Goal: Task Accomplishment & Management: Manage account settings

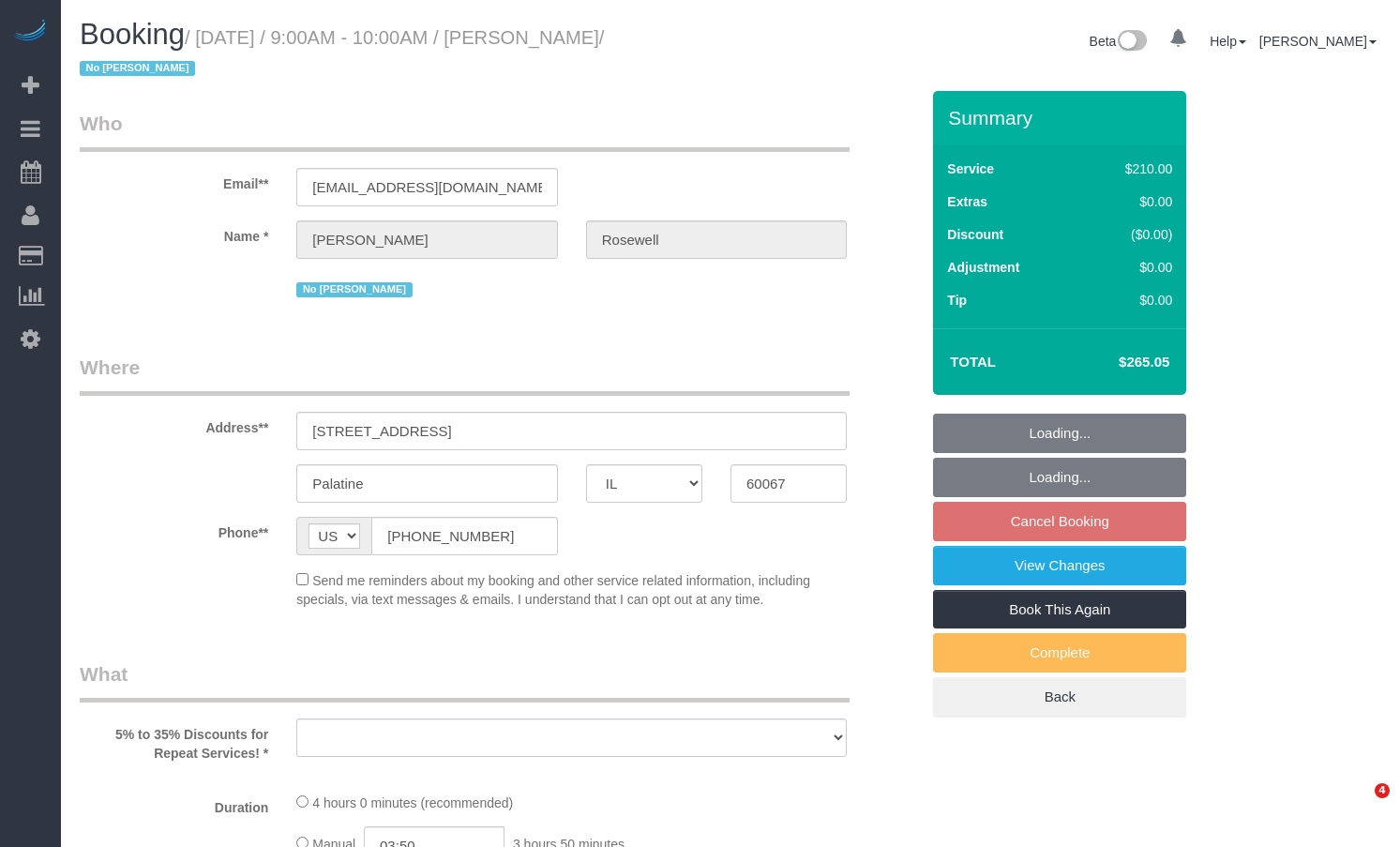
select select "IL"
select select "object:736"
select select "512"
select select "3"
select select "number:1"
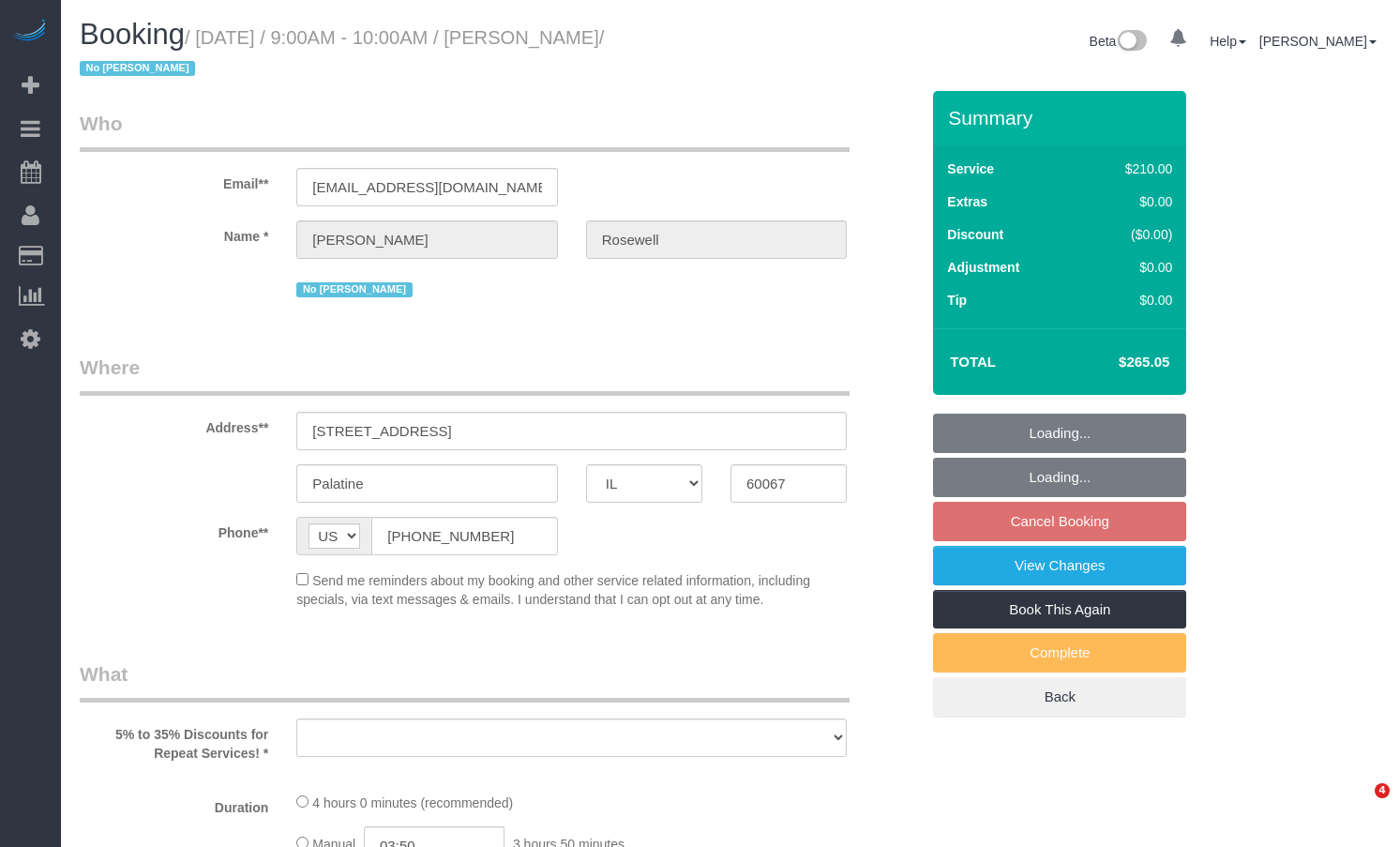
select select "number:65"
select select "number:139"
select select "number:107"
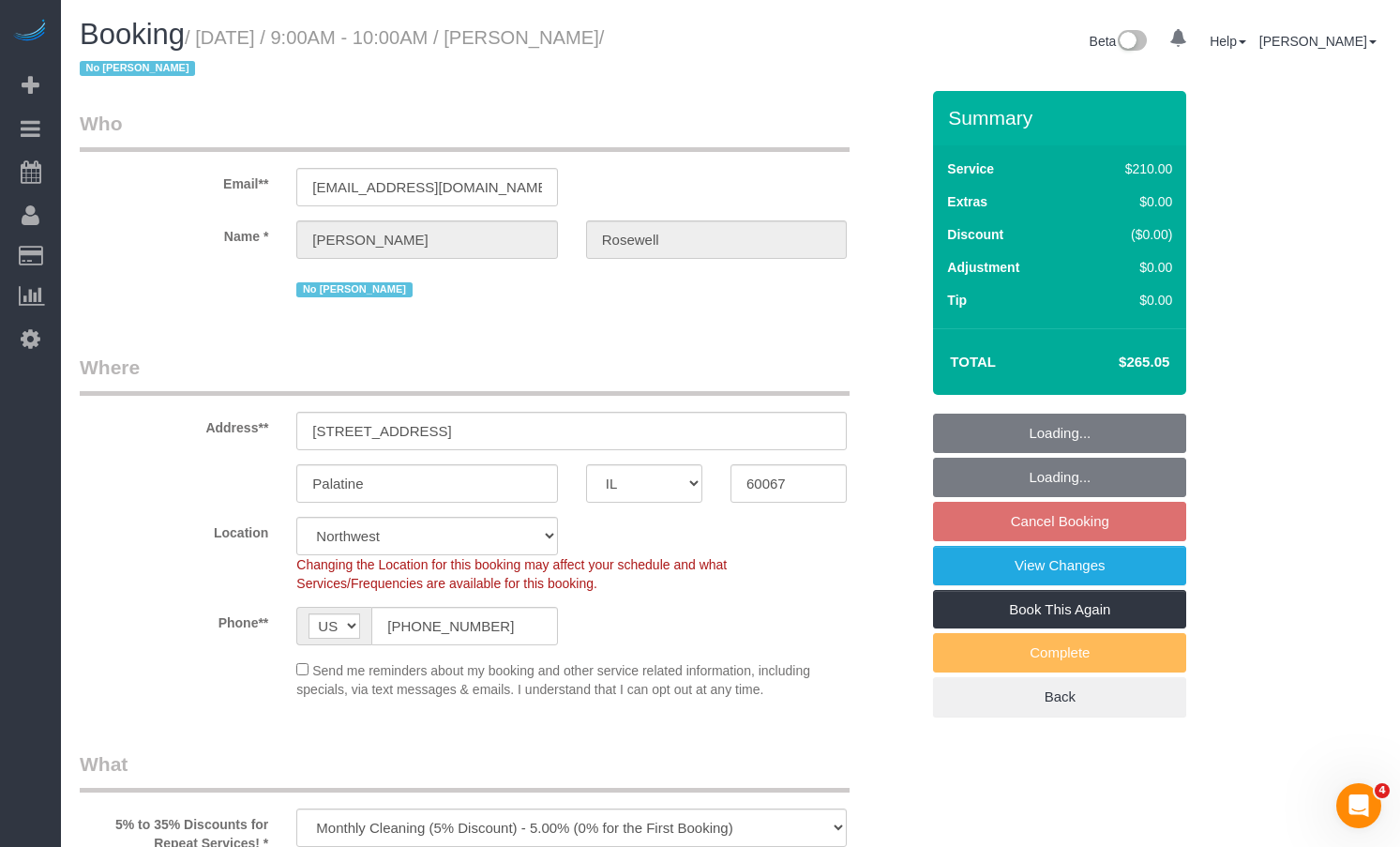
select select "object:1171"
select select "string:fspay-a683e29c-dc83-4e6b-81f4-fd20e9c5372a"
select select "3"
drag, startPoint x: 1117, startPoint y: 359, endPoint x: 1168, endPoint y: 367, distance: 51.6
click at [1168, 367] on h4 "$265.05" at bounding box center [1116, 363] width 107 height 16
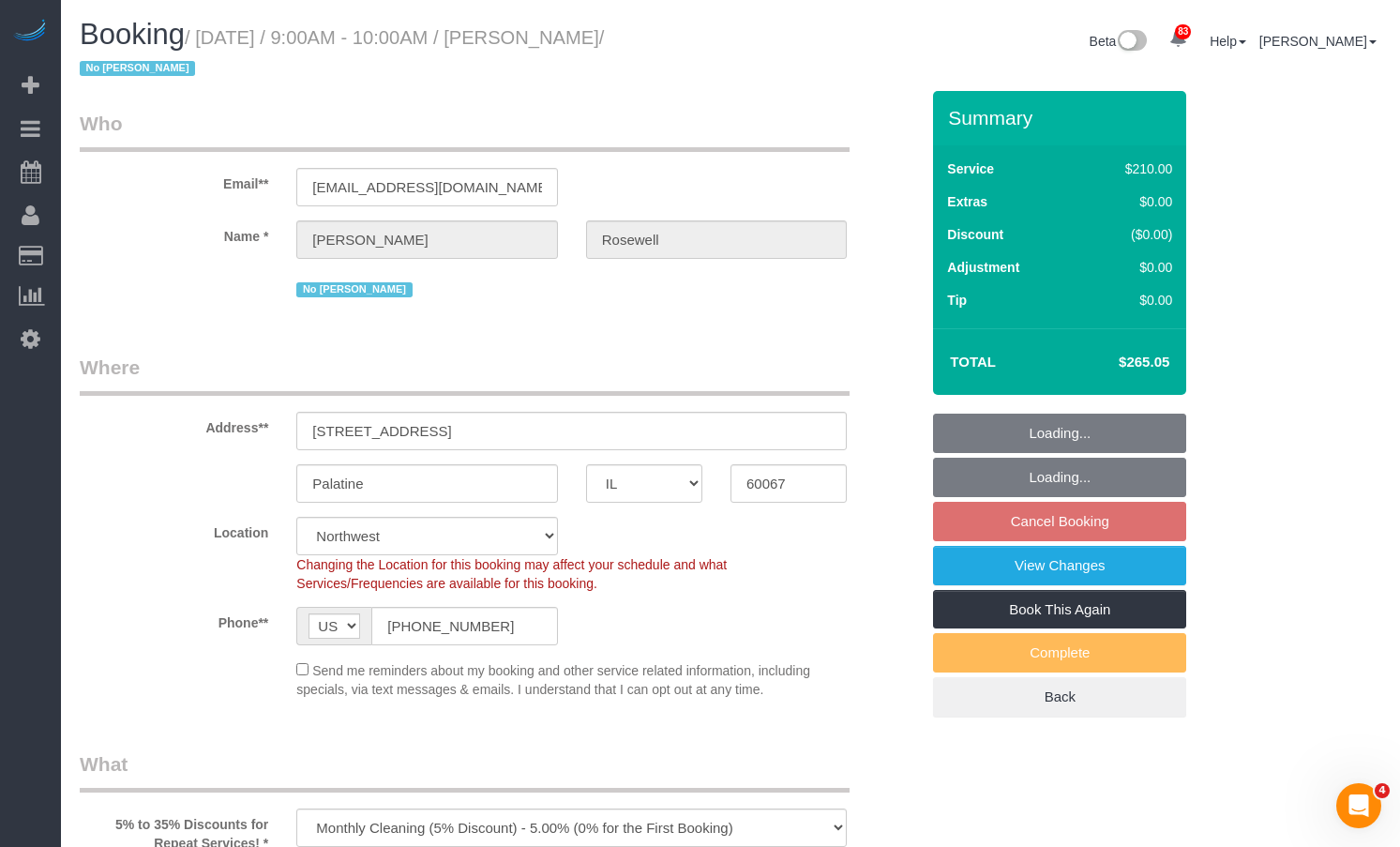
copy h4 "$265.05"
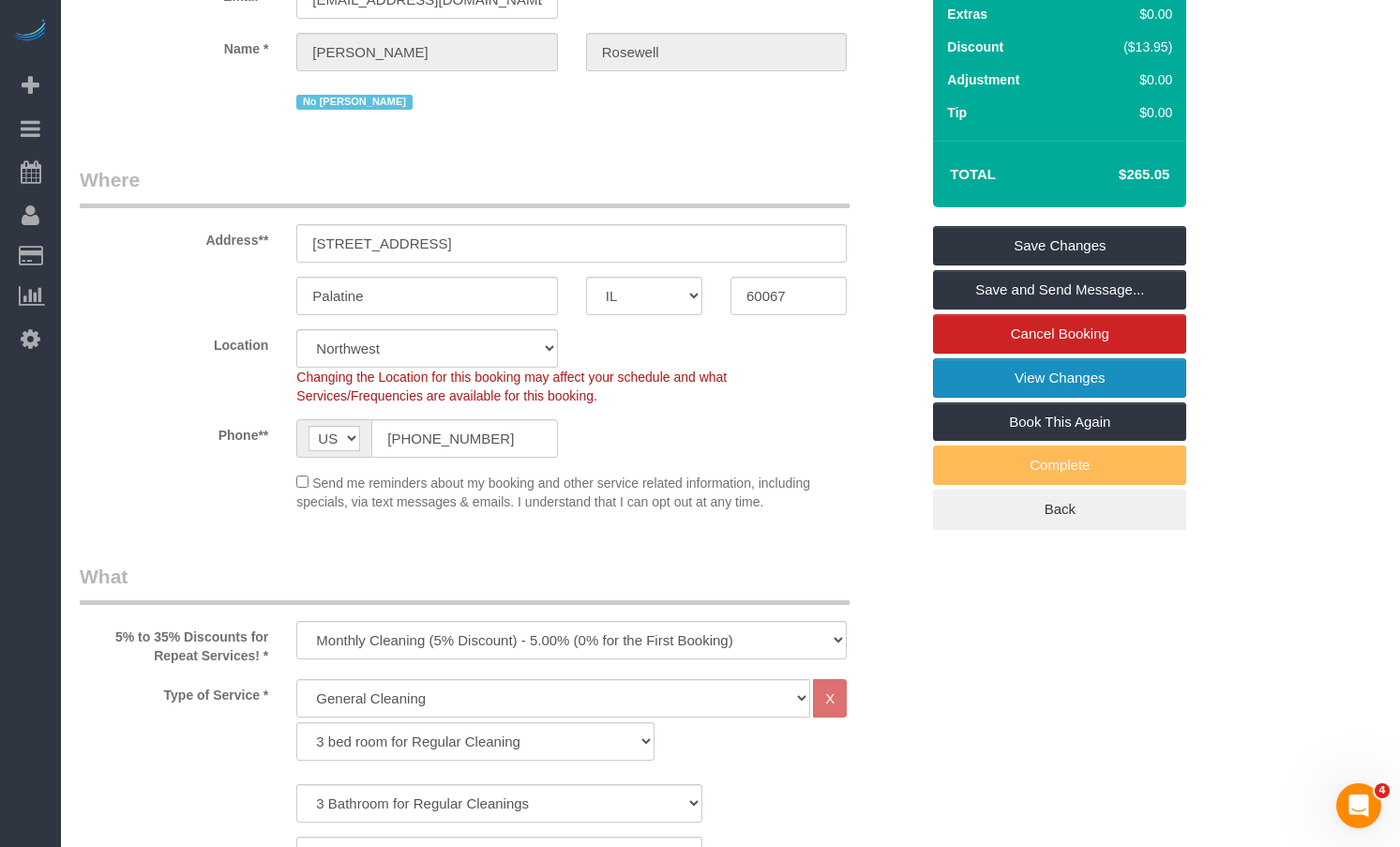
scroll to position [94, 0]
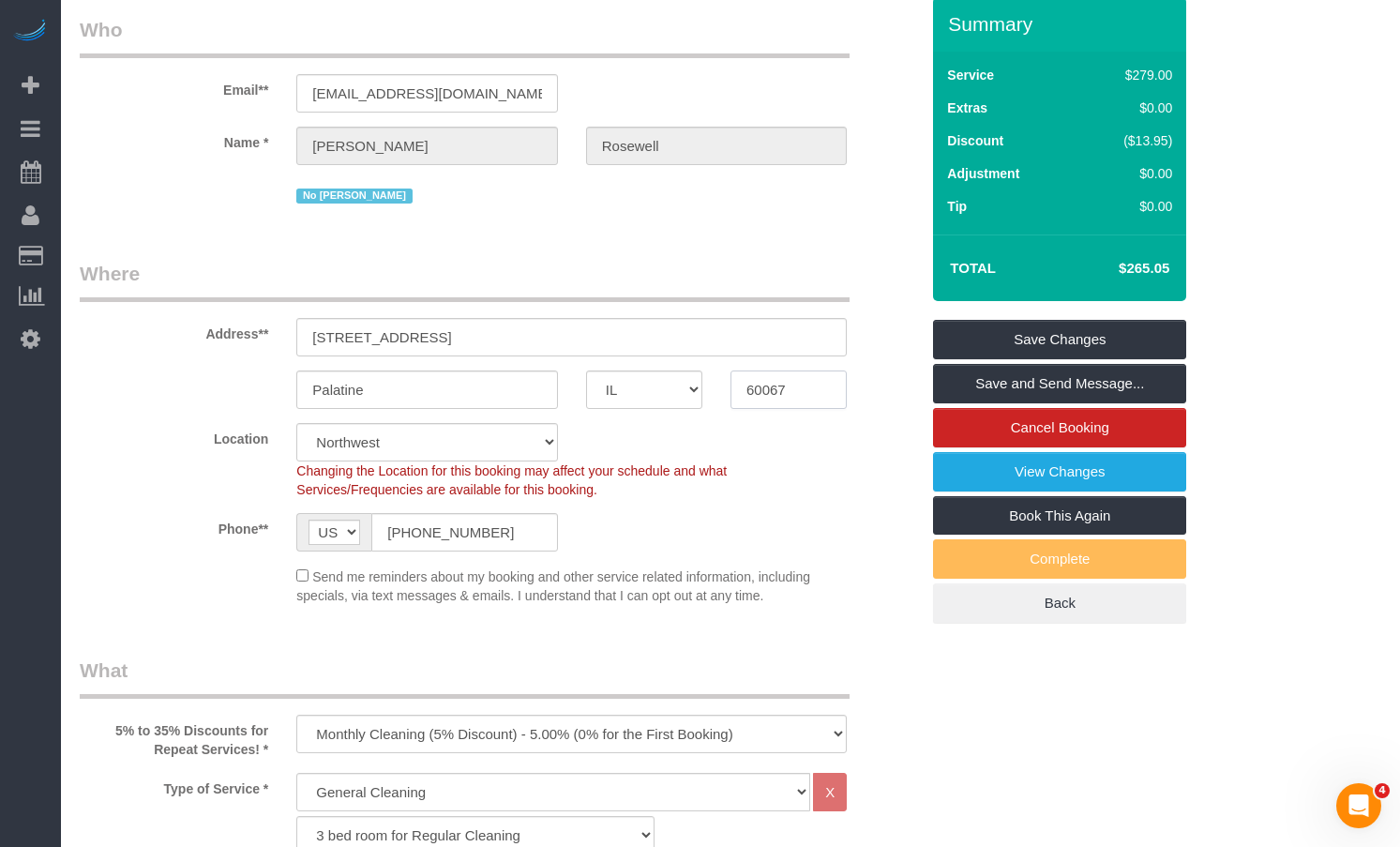
drag, startPoint x: 773, startPoint y: 384, endPoint x: 553, endPoint y: 388, distance: 220.0
click at [618, 385] on div "Palatine AK AL AR AZ CA CO CT DC DE FL GA HI IA ID IL IN KS KY LA MA MD ME MI M…" at bounding box center [499, 389] width 868 height 39
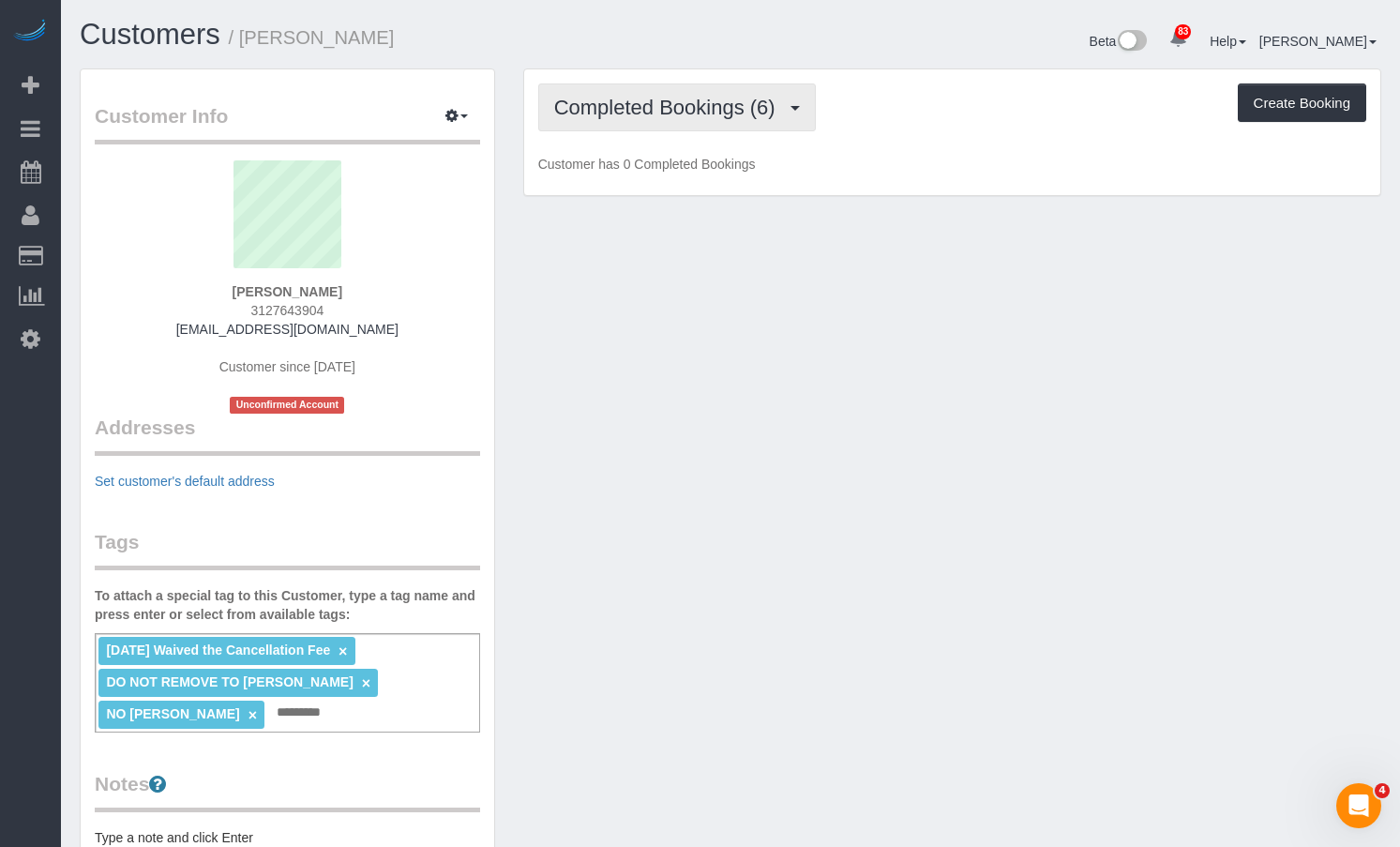
click at [676, 114] on span "Completed Bookings (6)" at bounding box center [669, 107] width 231 height 24
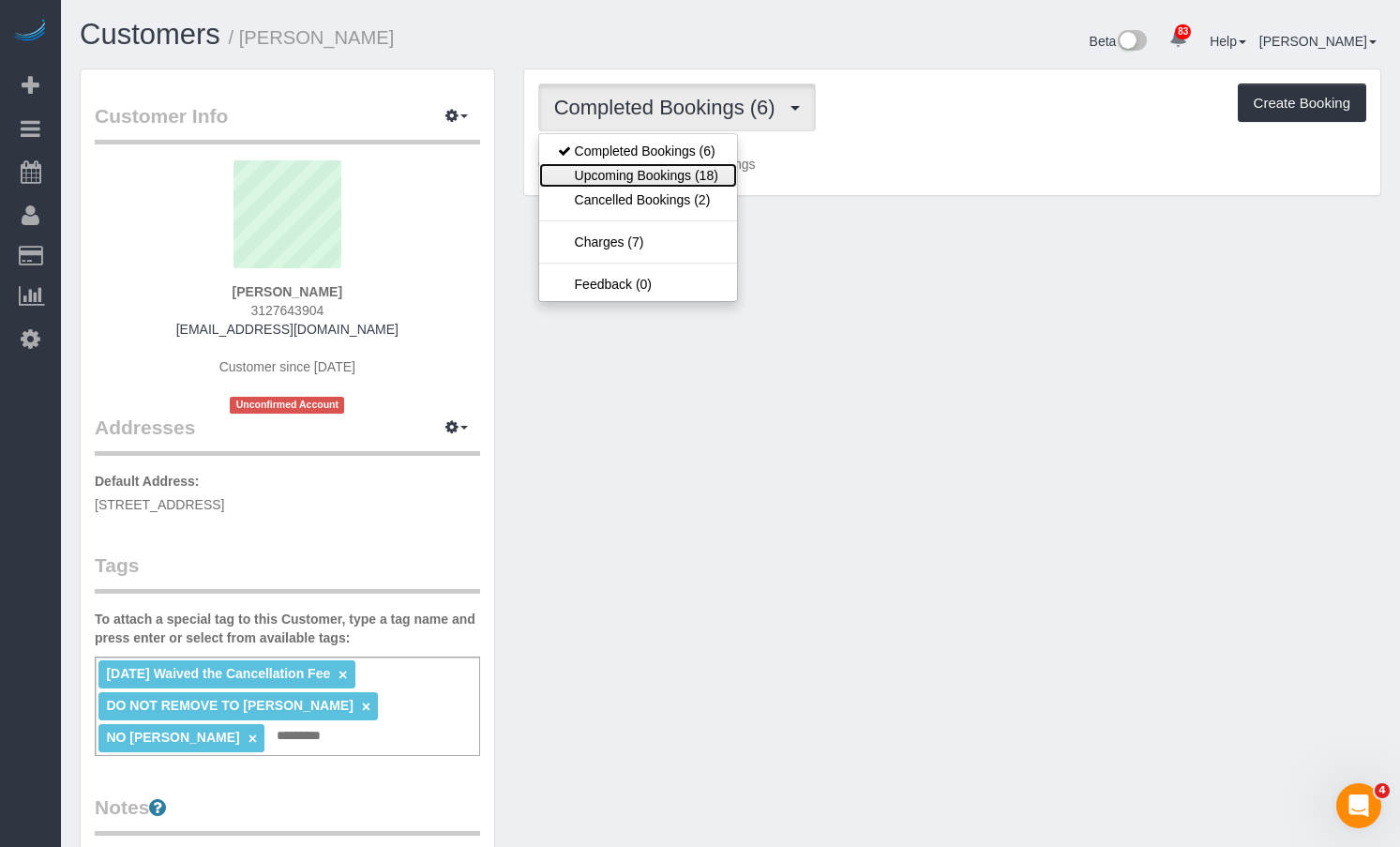
click at [669, 182] on link "Upcoming Bookings (18)" at bounding box center [638, 176] width 197 height 25
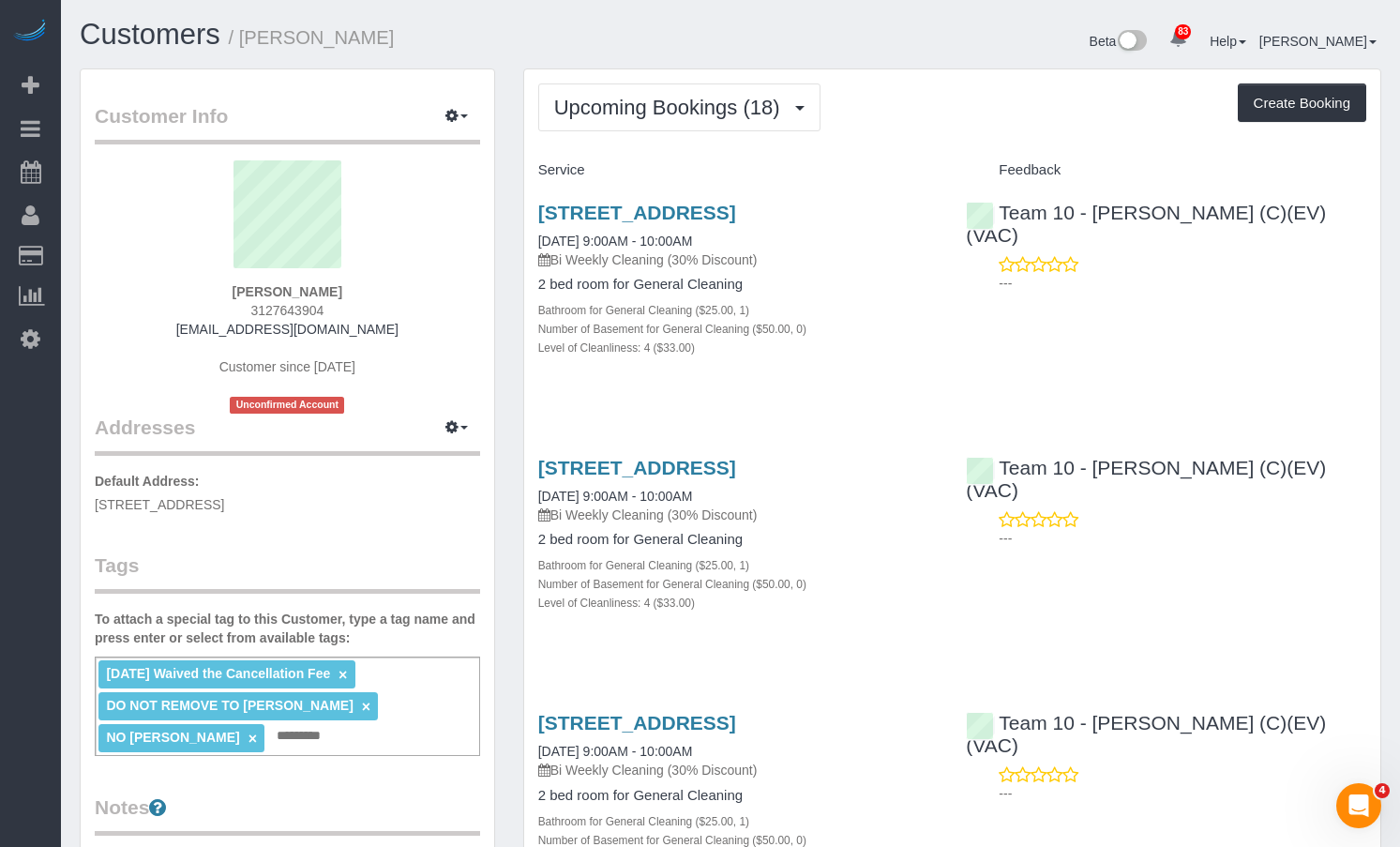
drag, startPoint x: 388, startPoint y: 50, endPoint x: 409, endPoint y: 33, distance: 27.0
click at [389, 49] on h1 "Customers / Brittany Reid" at bounding box center [398, 35] width 637 height 32
drag, startPoint x: 84, startPoint y: 175, endPoint x: 88, endPoint y: 163, distance: 12.6
click at [85, 173] on span "Scheduler" at bounding box center [177, 171] width 234 height 43
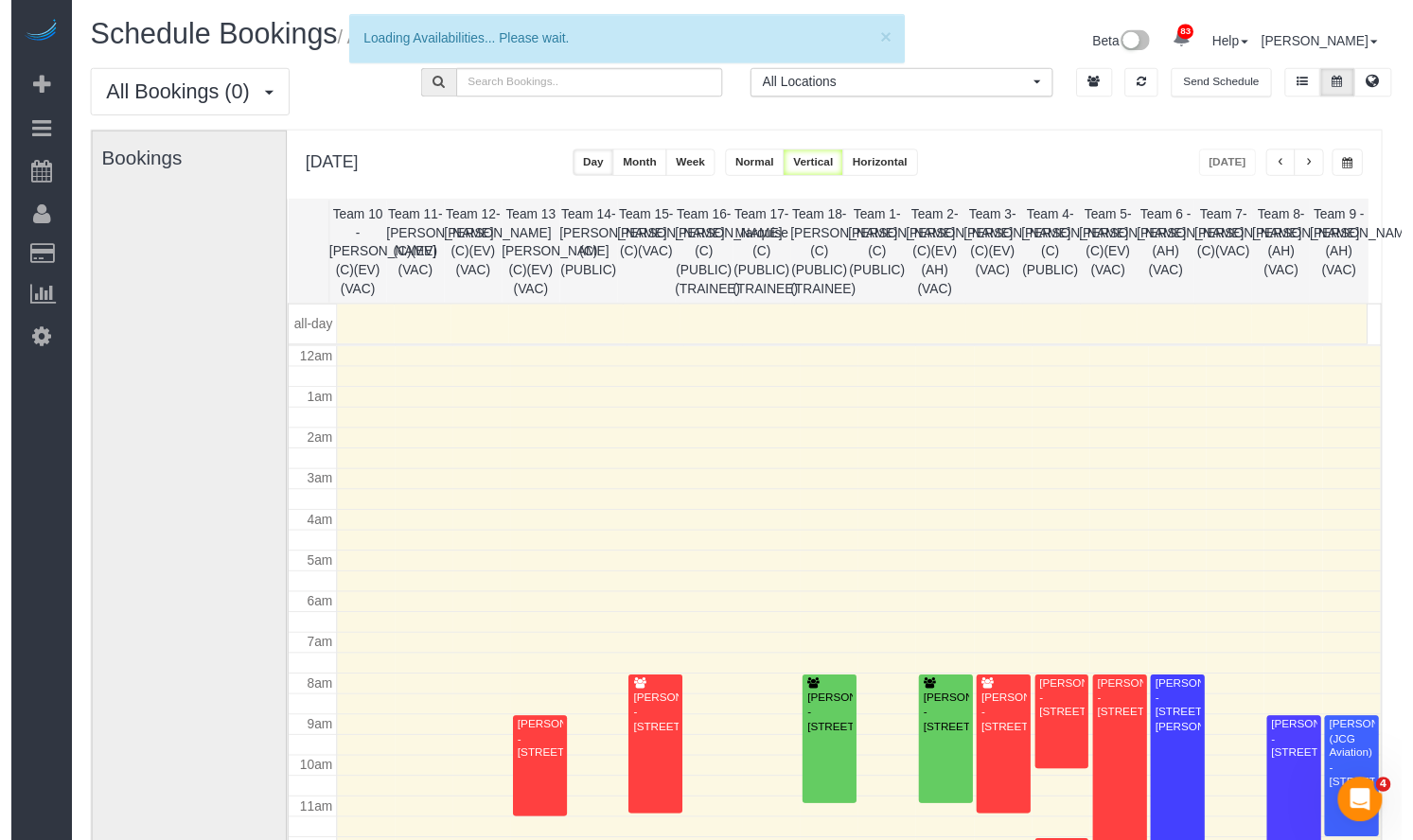
scroll to position [251, 0]
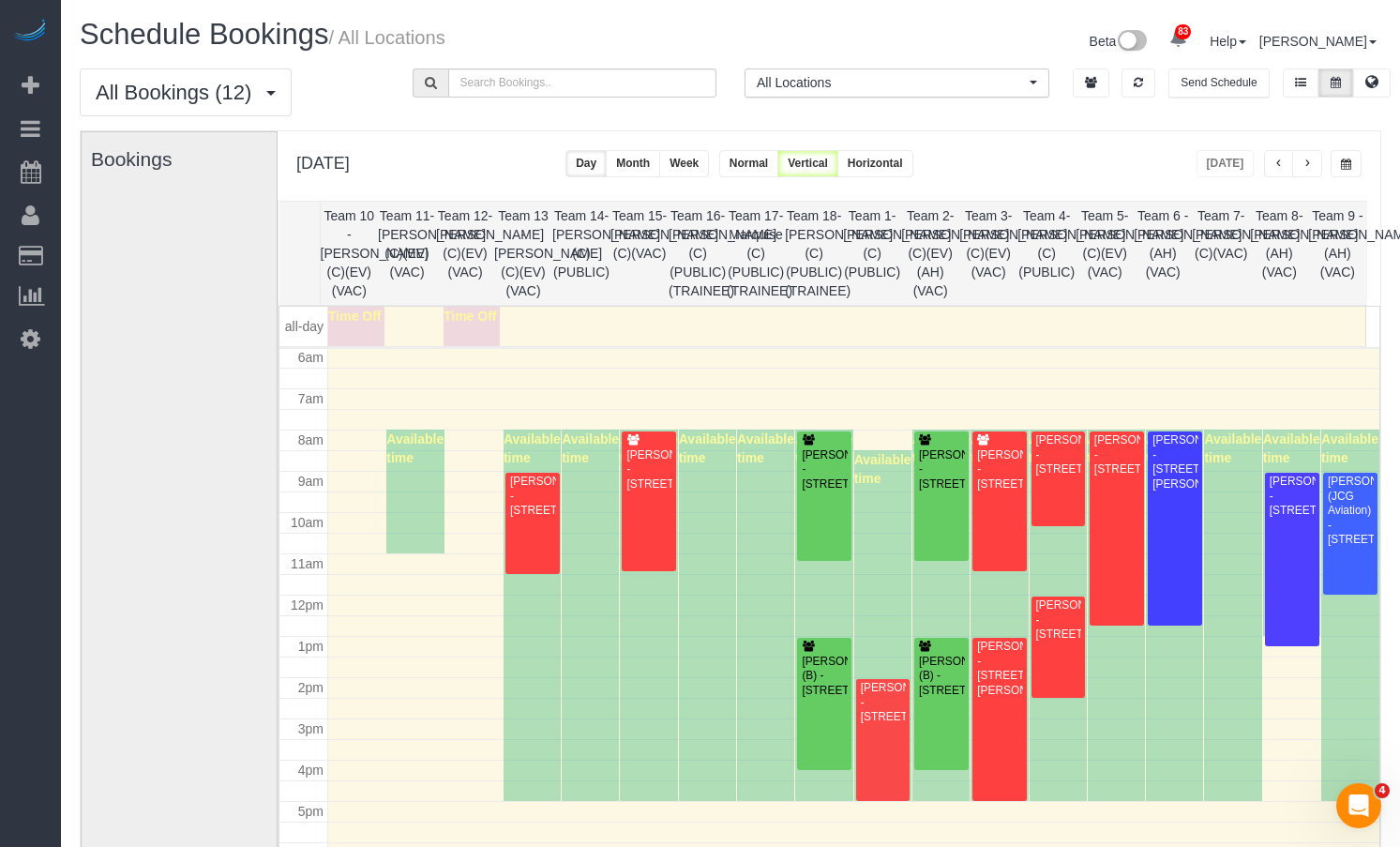
click at [1339, 162] on button "button" at bounding box center [1346, 163] width 31 height 28
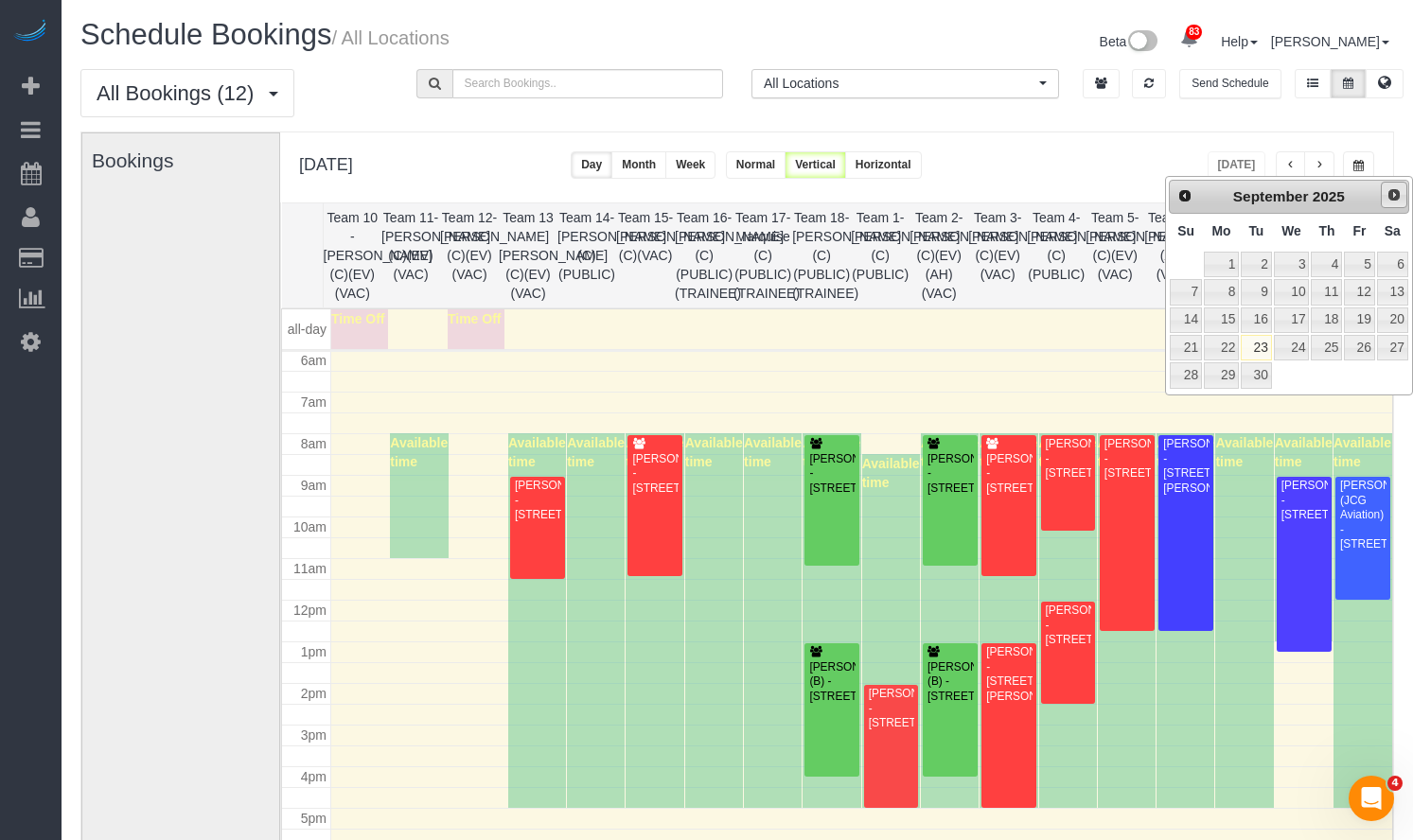
click at [1401, 206] on link "Next" at bounding box center [1395, 195] width 27 height 27
click at [1282, 315] on link "15" at bounding box center [1292, 320] width 36 height 26
type input "**********"
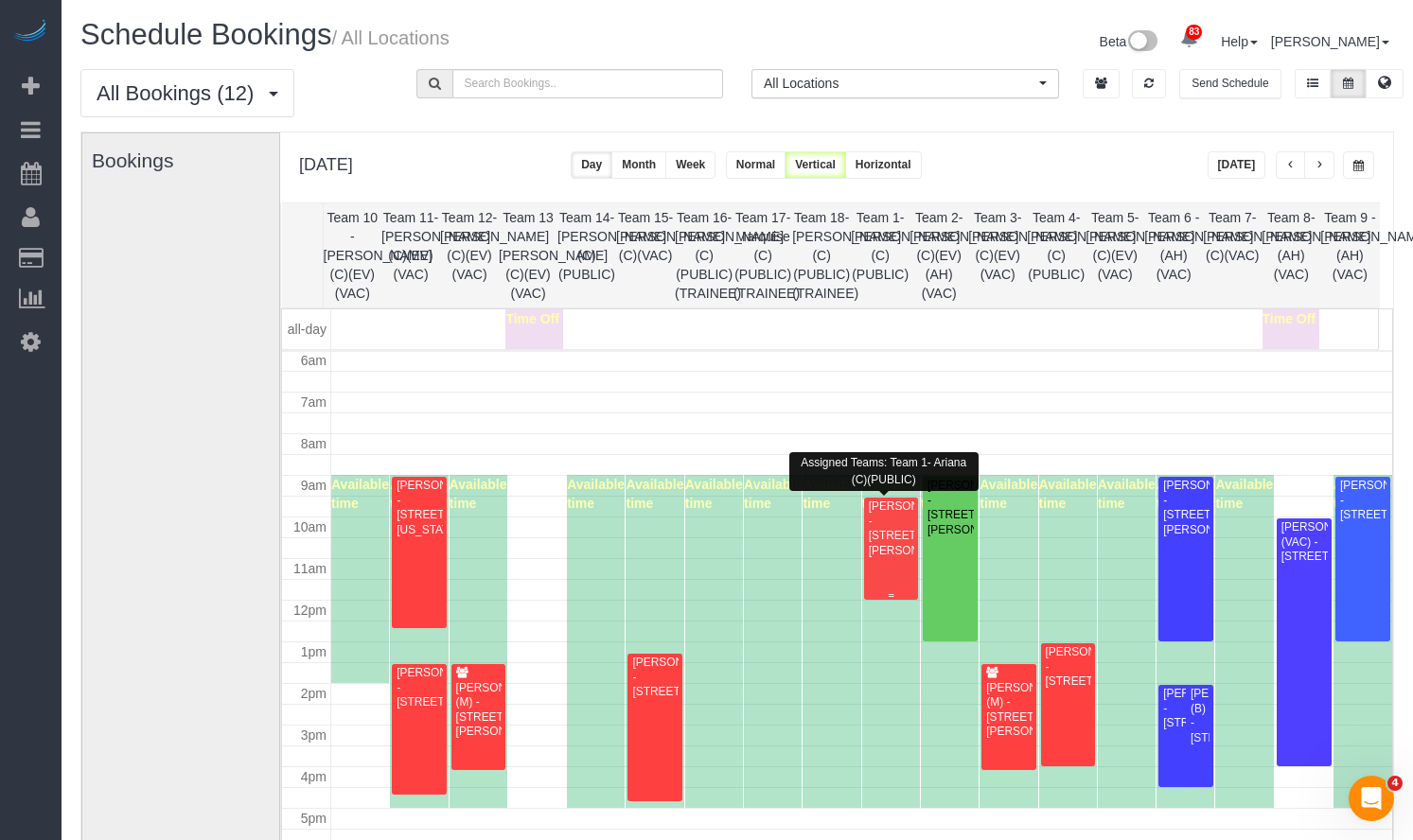
click at [878, 534] on div "Rebekah Wanger - 2840 N. Lincoln Avenue, C2, Chicago, IL 60657" at bounding box center [891, 529] width 47 height 58
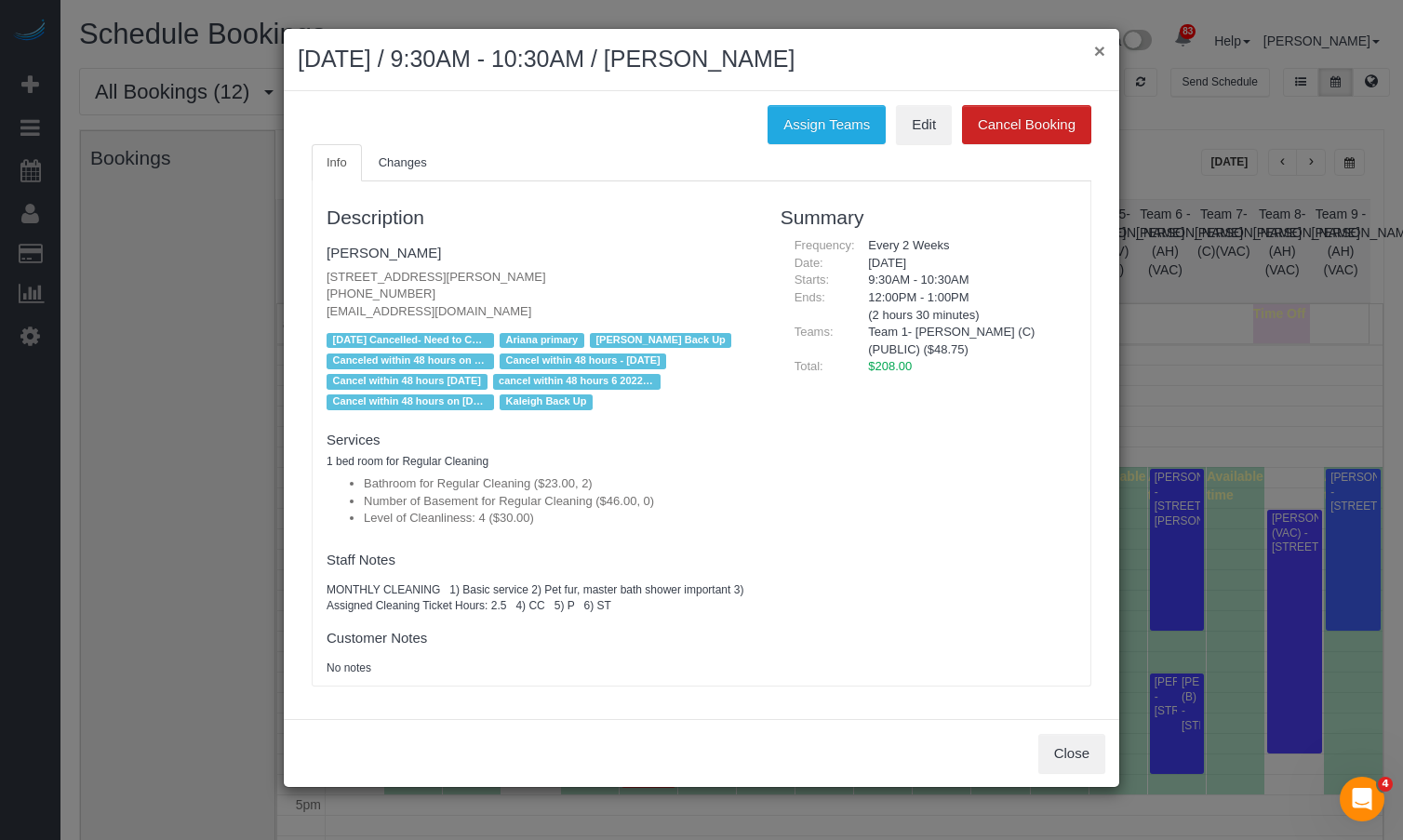
click at [1098, 41] on button "×" at bounding box center [1100, 50] width 11 height 20
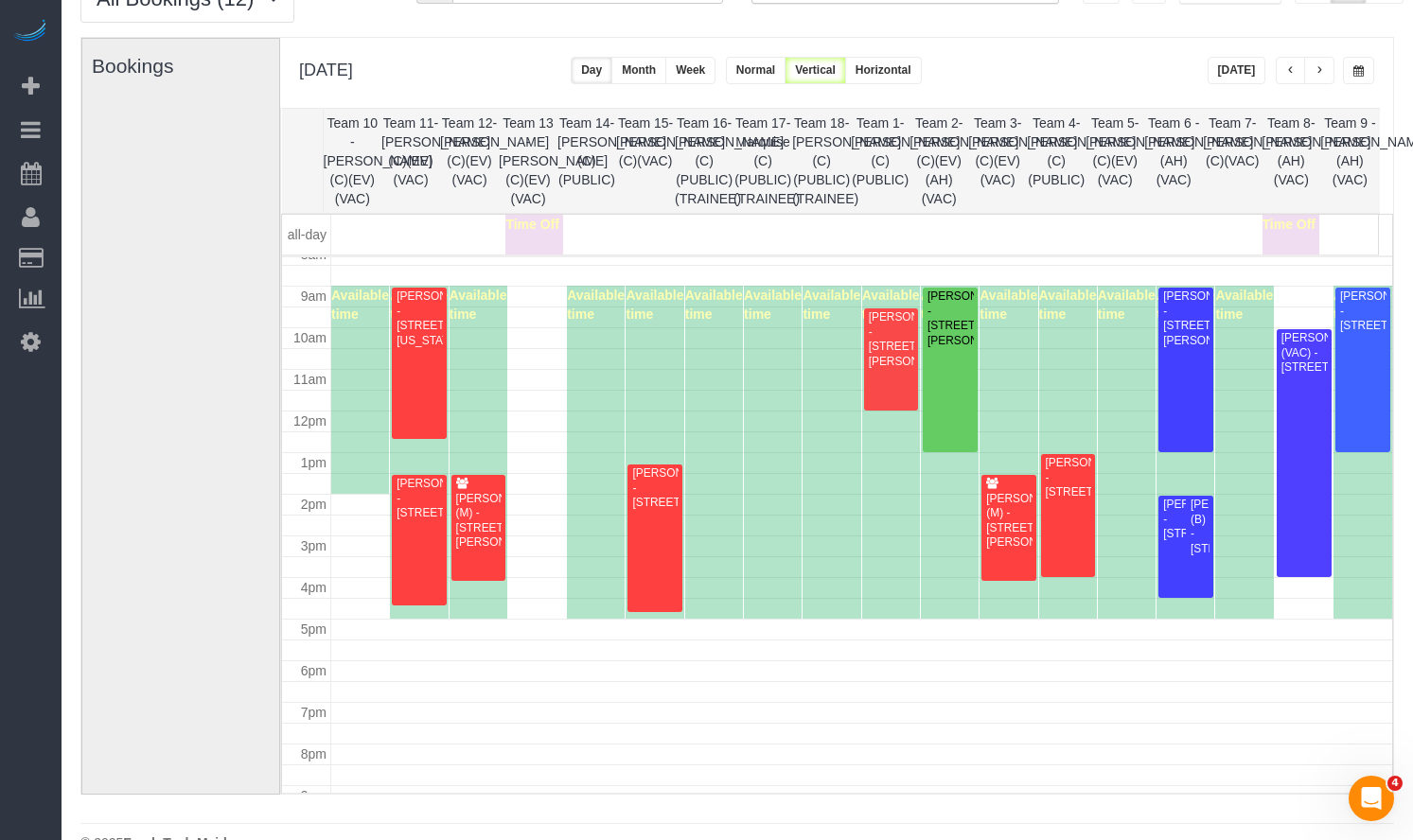
scroll to position [440, 0]
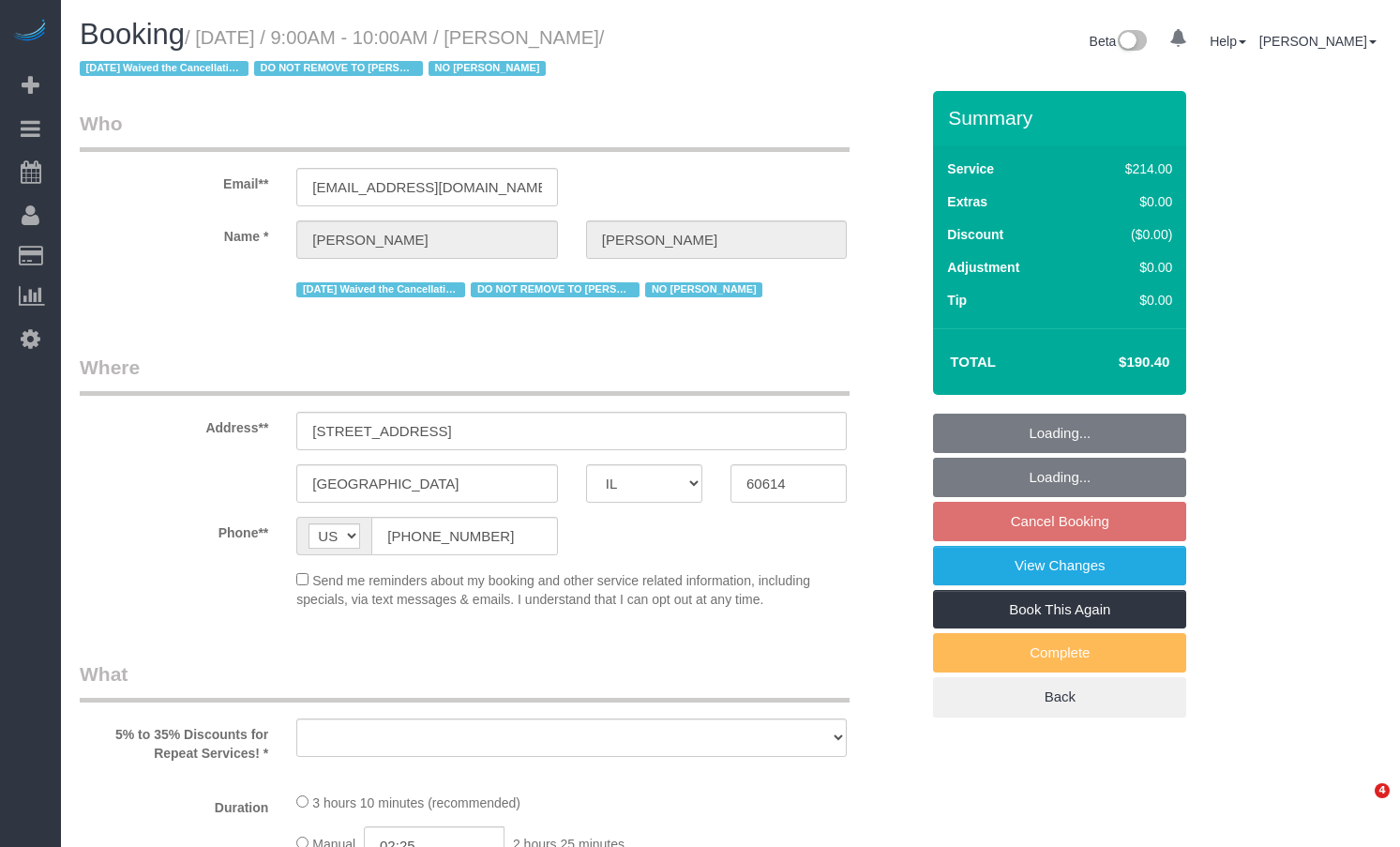
select select "IL"
select select "object:1188"
select select "512"
select select "4"
select select "number:1"
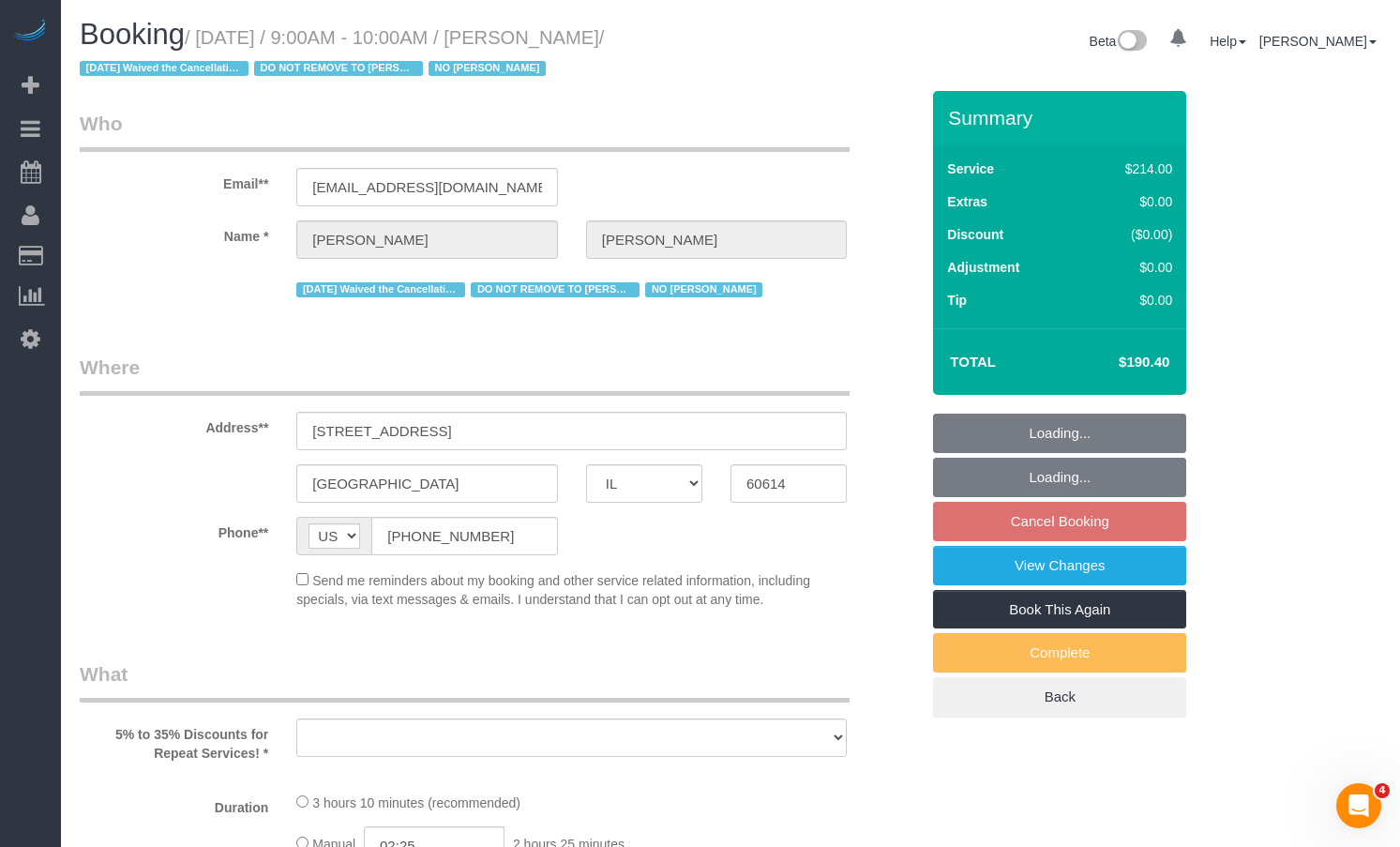
select select "number:58"
select select "number:139"
select select "number:104"
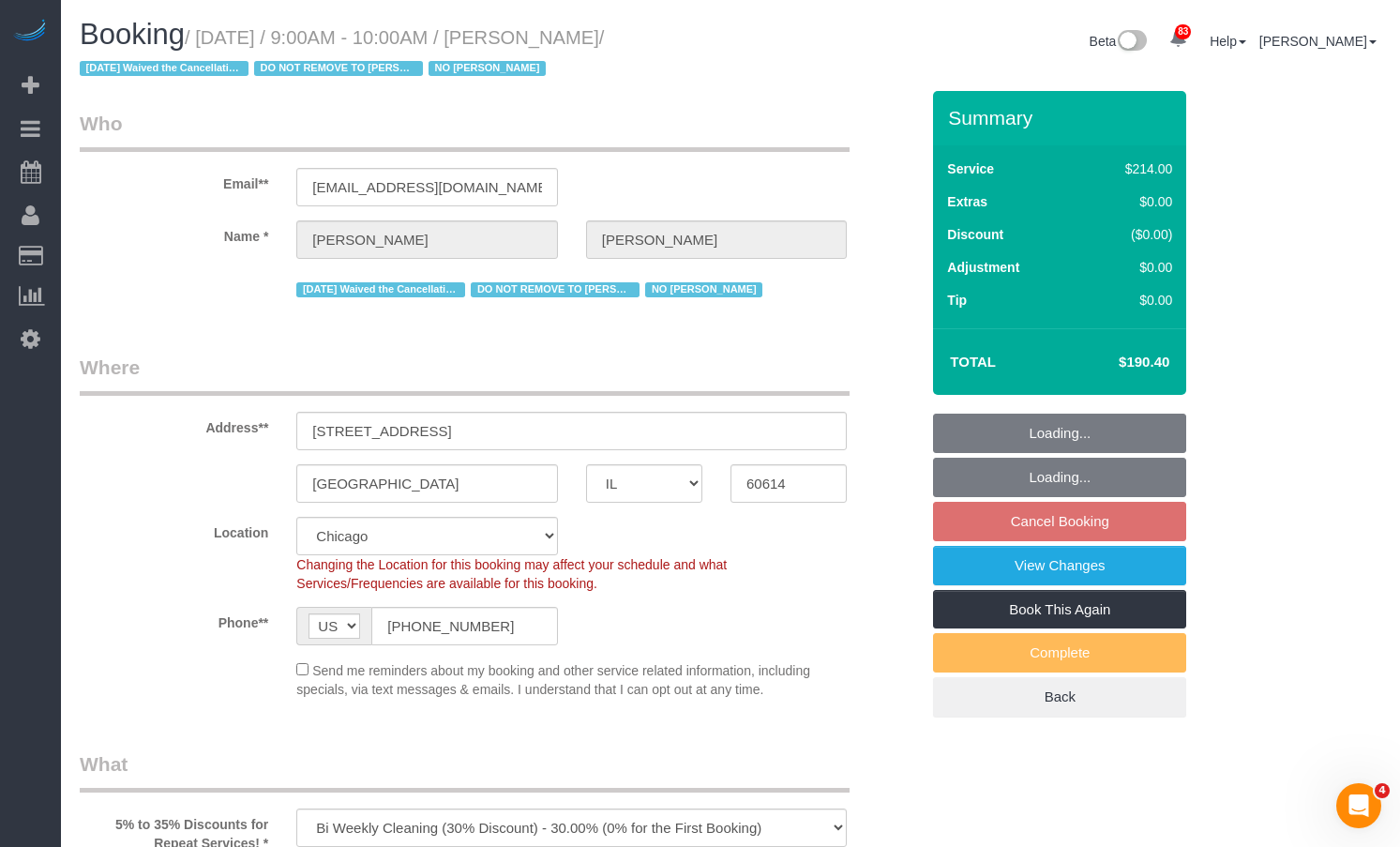
select select "object:1305"
select select "4"
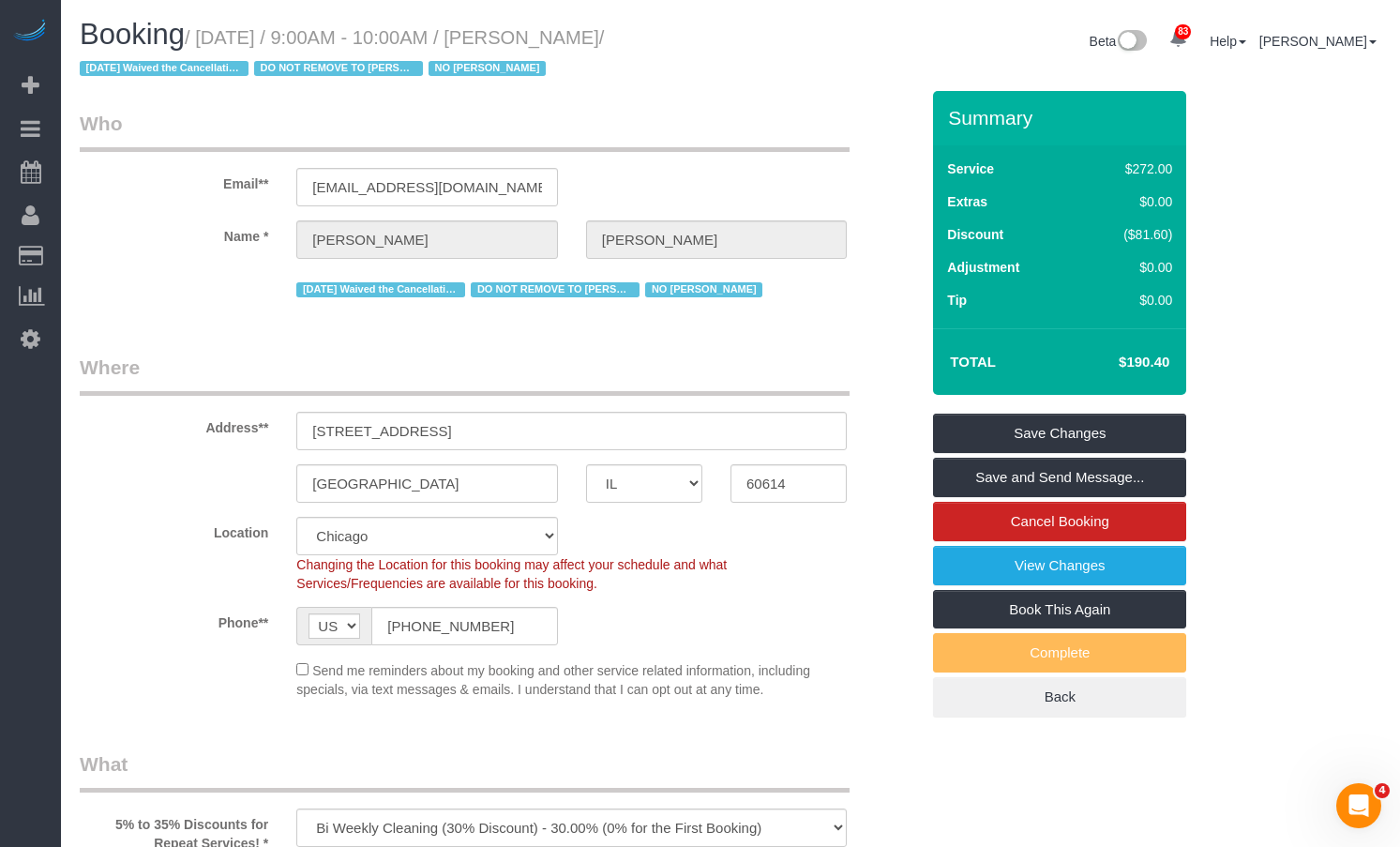
drag, startPoint x: 1123, startPoint y: 362, endPoint x: 1180, endPoint y: 367, distance: 57.2
click at [1180, 367] on div "Total $190.40" at bounding box center [1059, 362] width 253 height 66
copy table "Total"
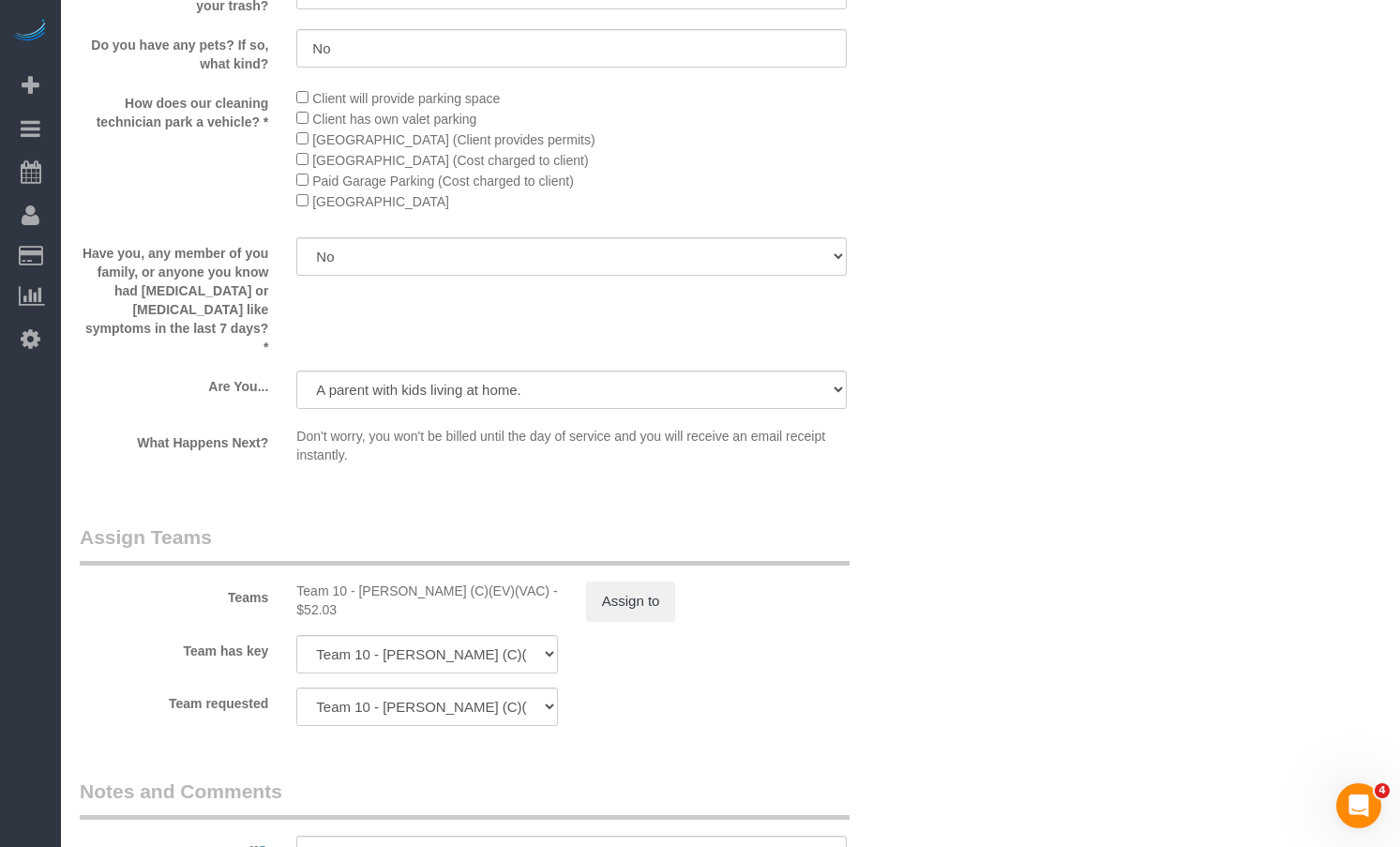
scroll to position [3190, 0]
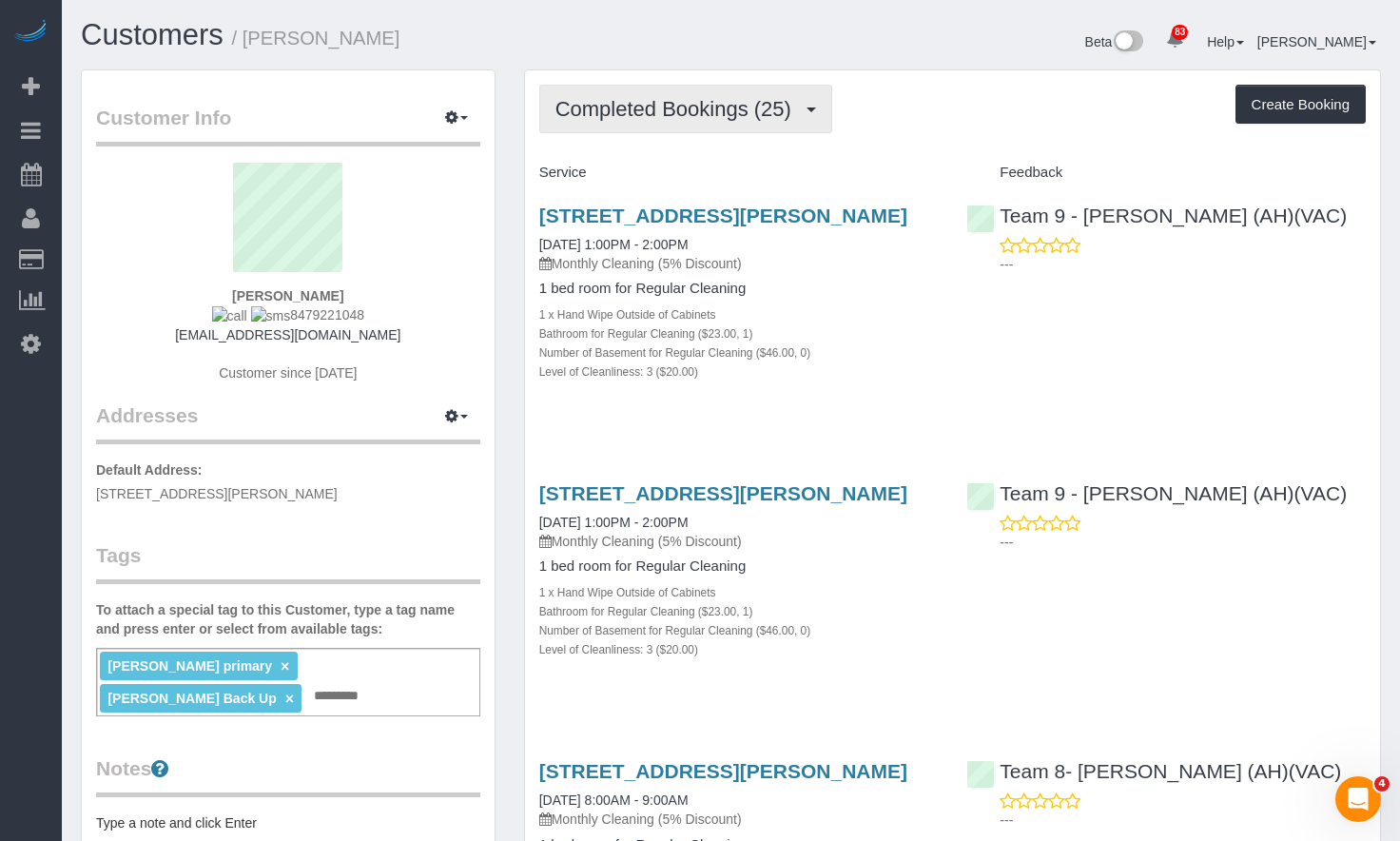
click at [702, 106] on span "Completed Bookings (25)" at bounding box center [677, 109] width 245 height 24
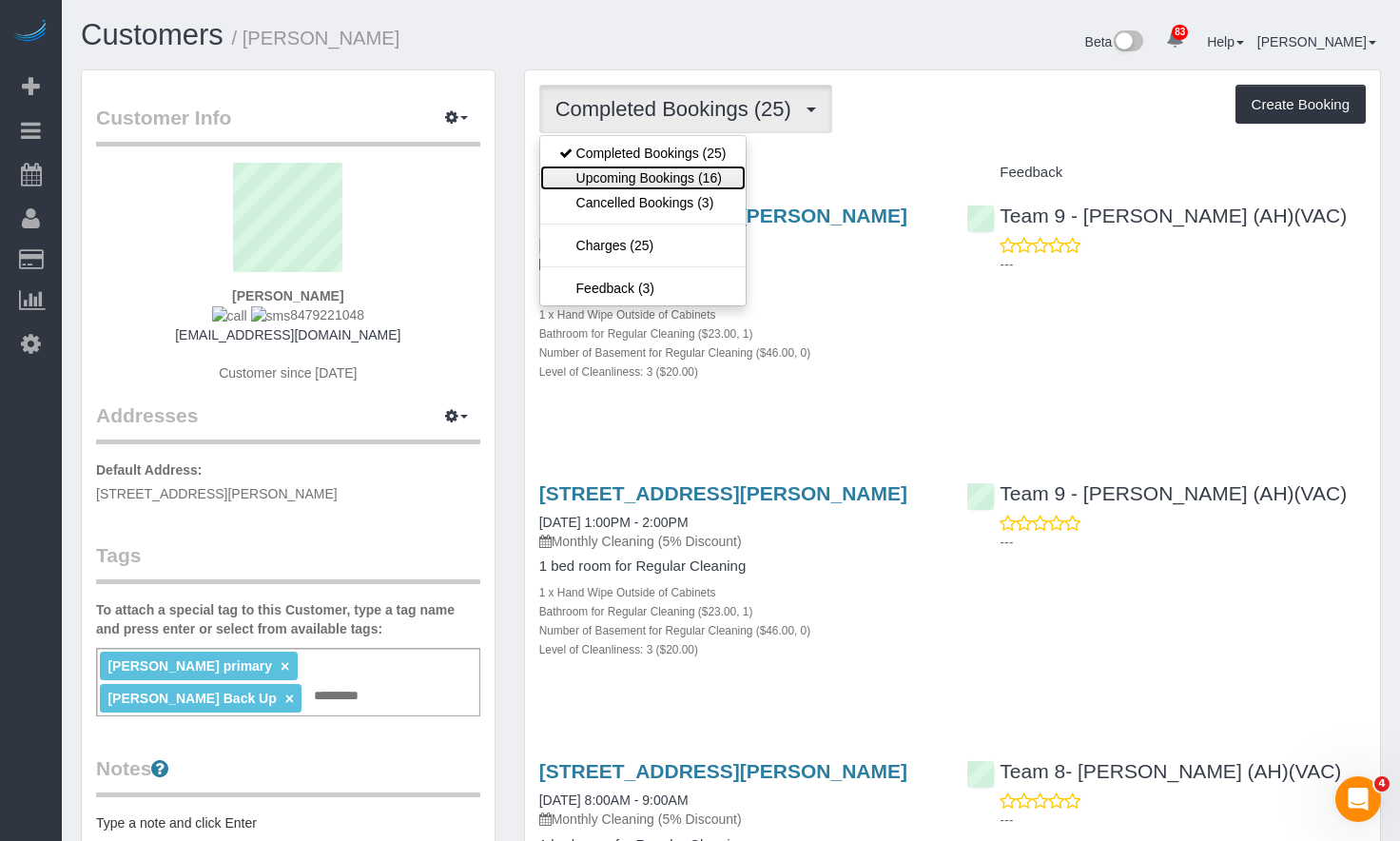
click at [682, 167] on link "Upcoming Bookings (16)" at bounding box center [642, 178] width 205 height 25
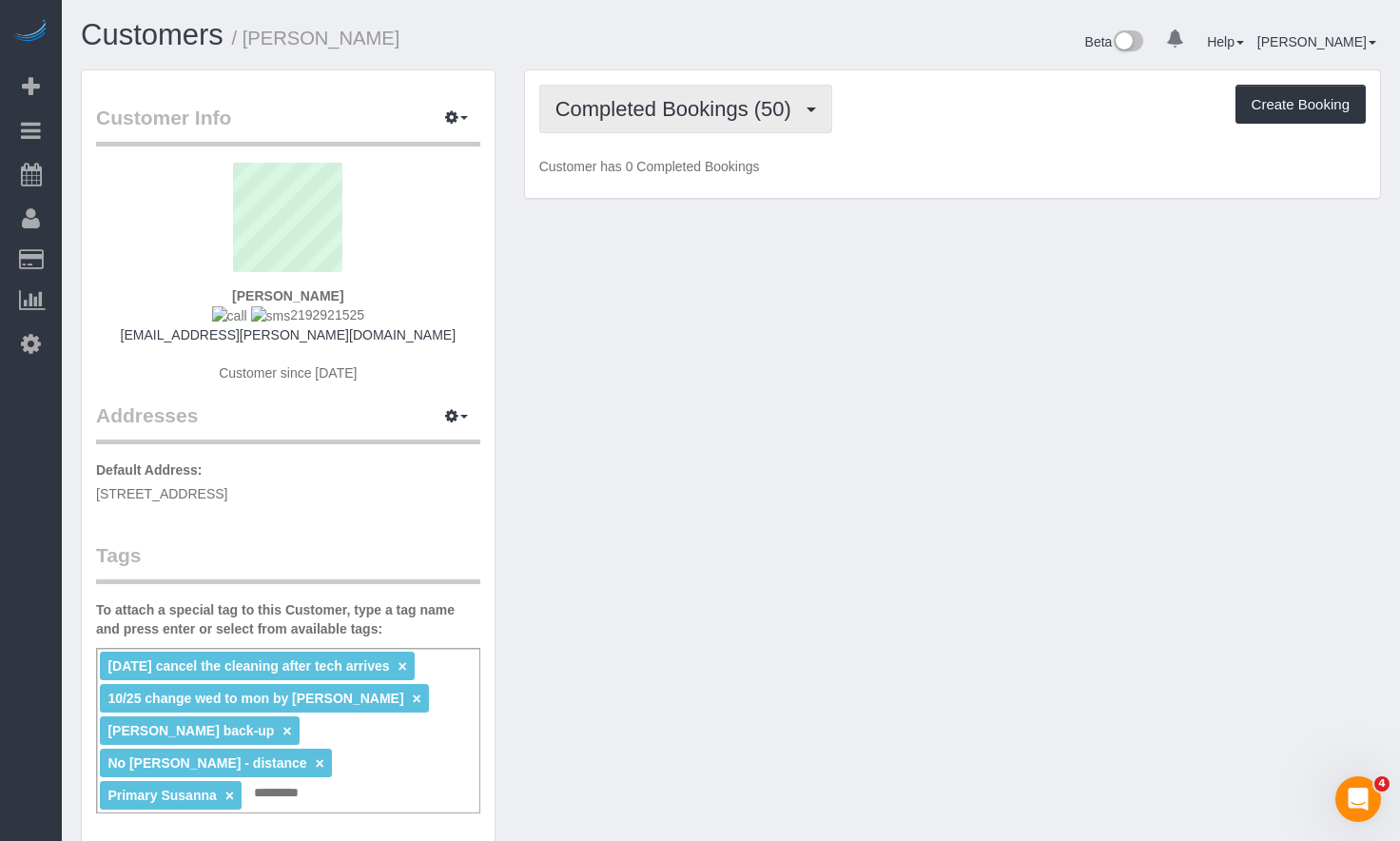
click at [696, 110] on span "Completed Bookings (50)" at bounding box center [677, 109] width 245 height 24
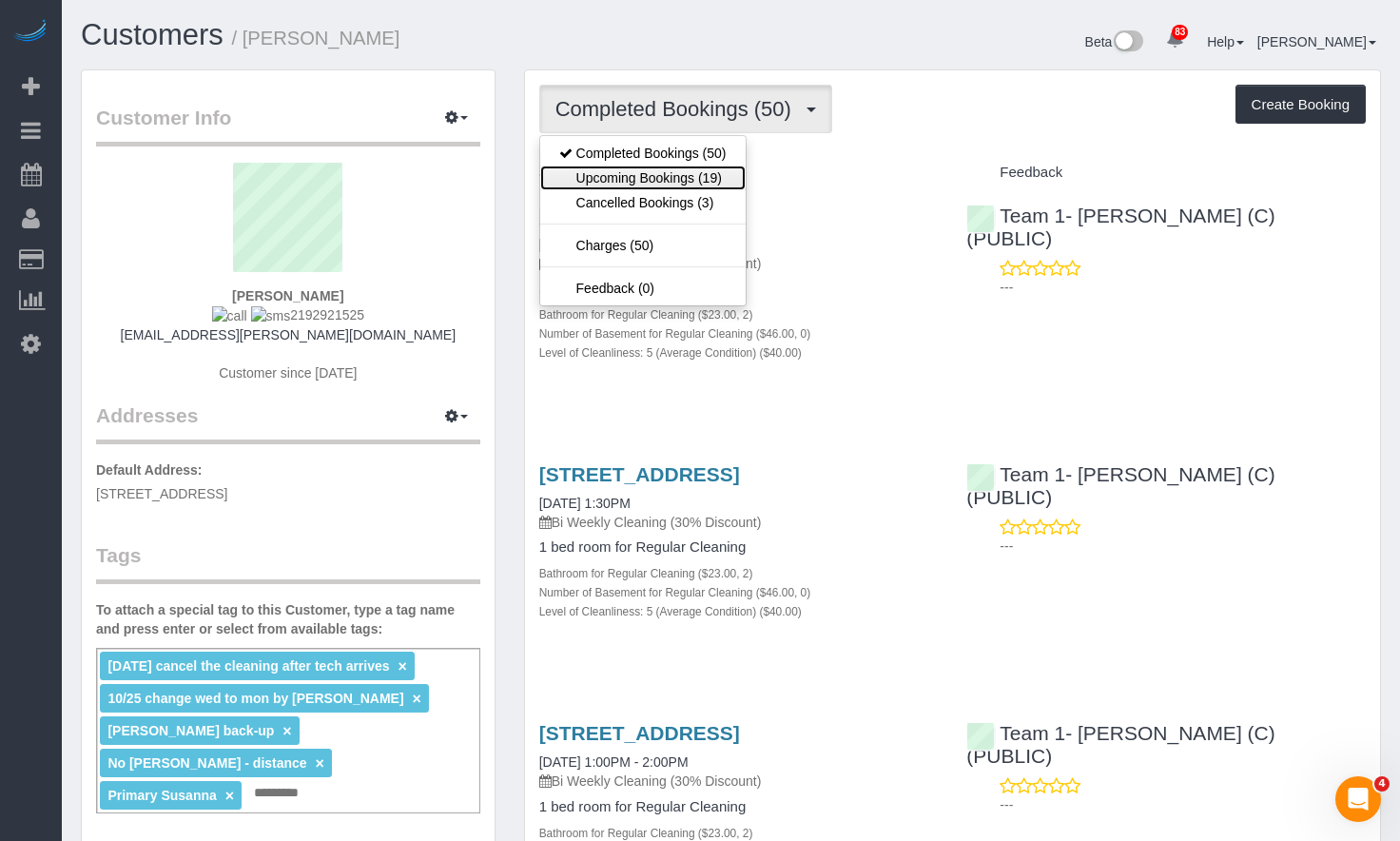
click at [710, 172] on link "Upcoming Bookings (19)" at bounding box center [642, 178] width 205 height 25
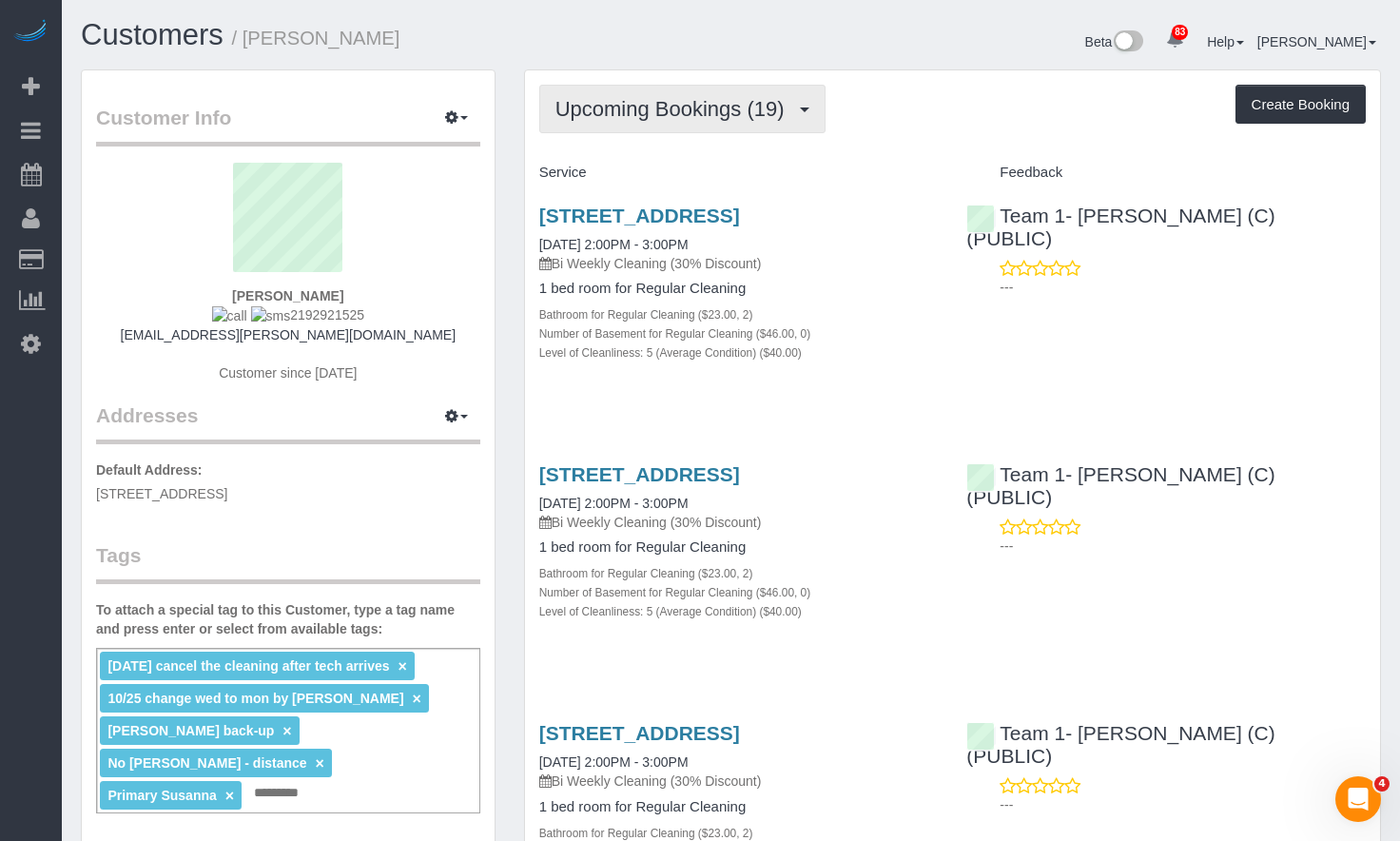
click at [755, 91] on button "Upcoming Bookings (19)" at bounding box center [681, 109] width 286 height 48
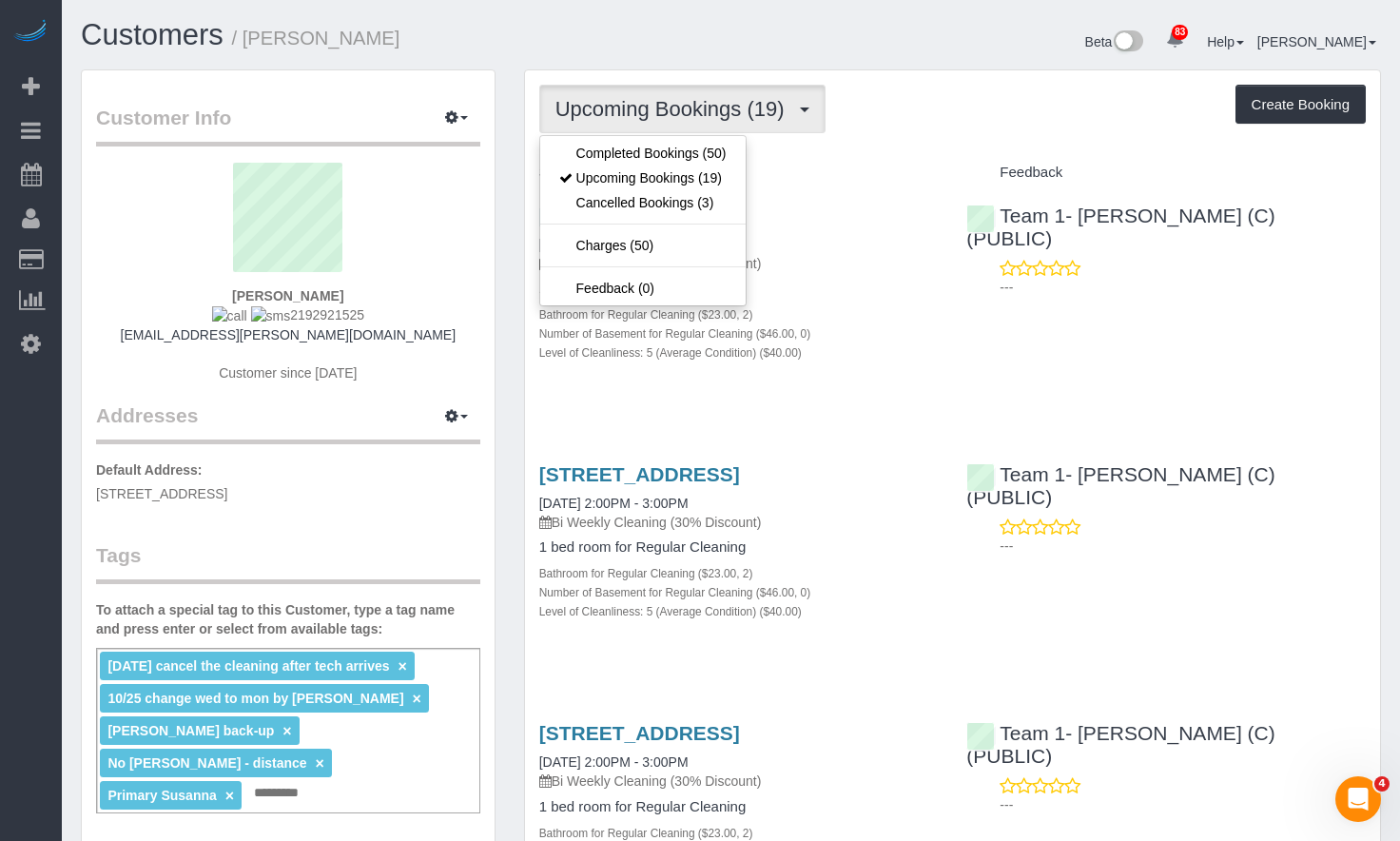
click at [905, 25] on div "Beta 83 Your Notifications You have 0 alerts × You have 1 to charge for [DATE] …" at bounding box center [1063, 44] width 665 height 50
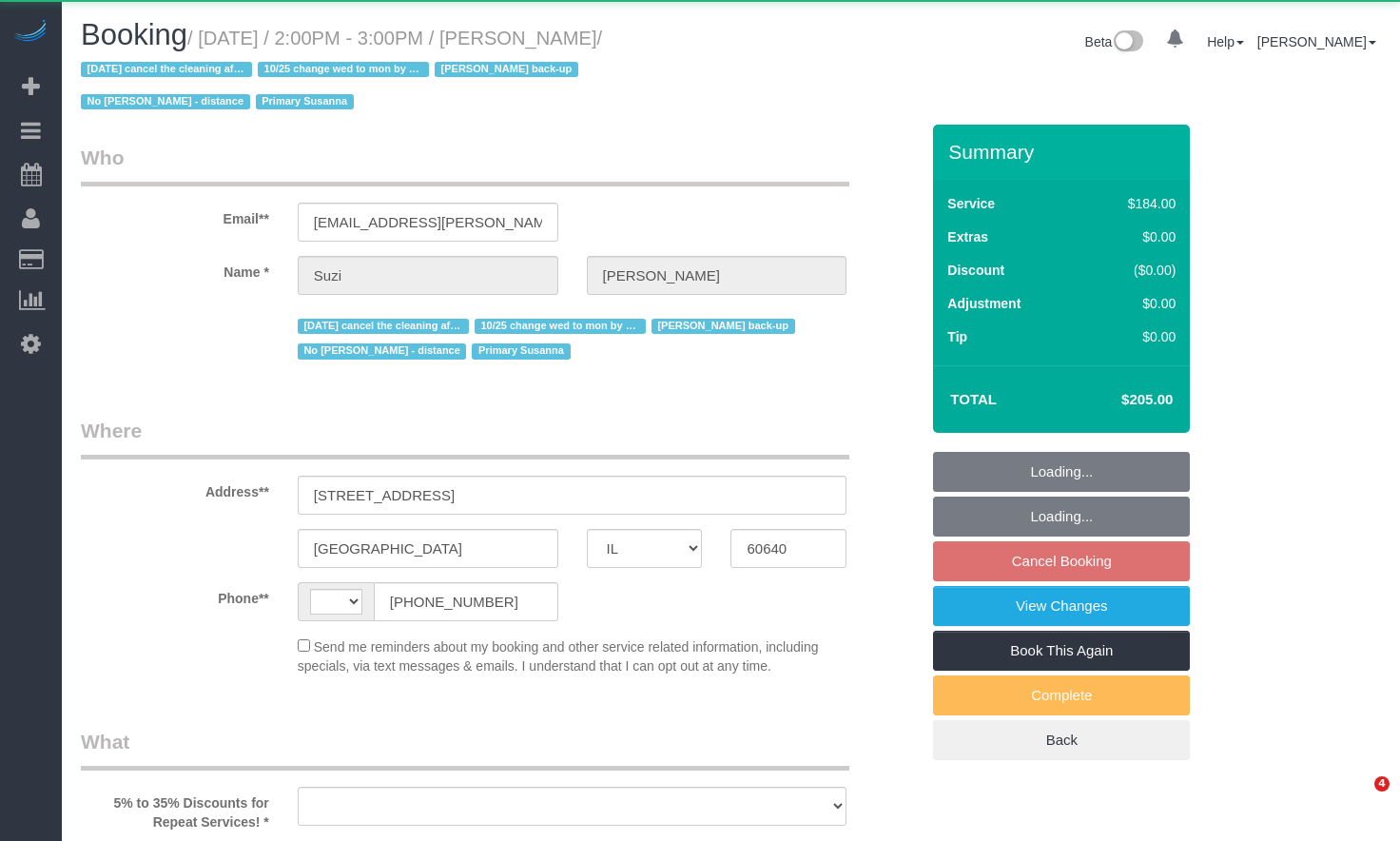
select select "IL"
select select "string:US"
select select "object:827"
select select "string:fspay-b8c91712-9b72-41d9-9cc2-be9fa02d8c30"
select select "512"
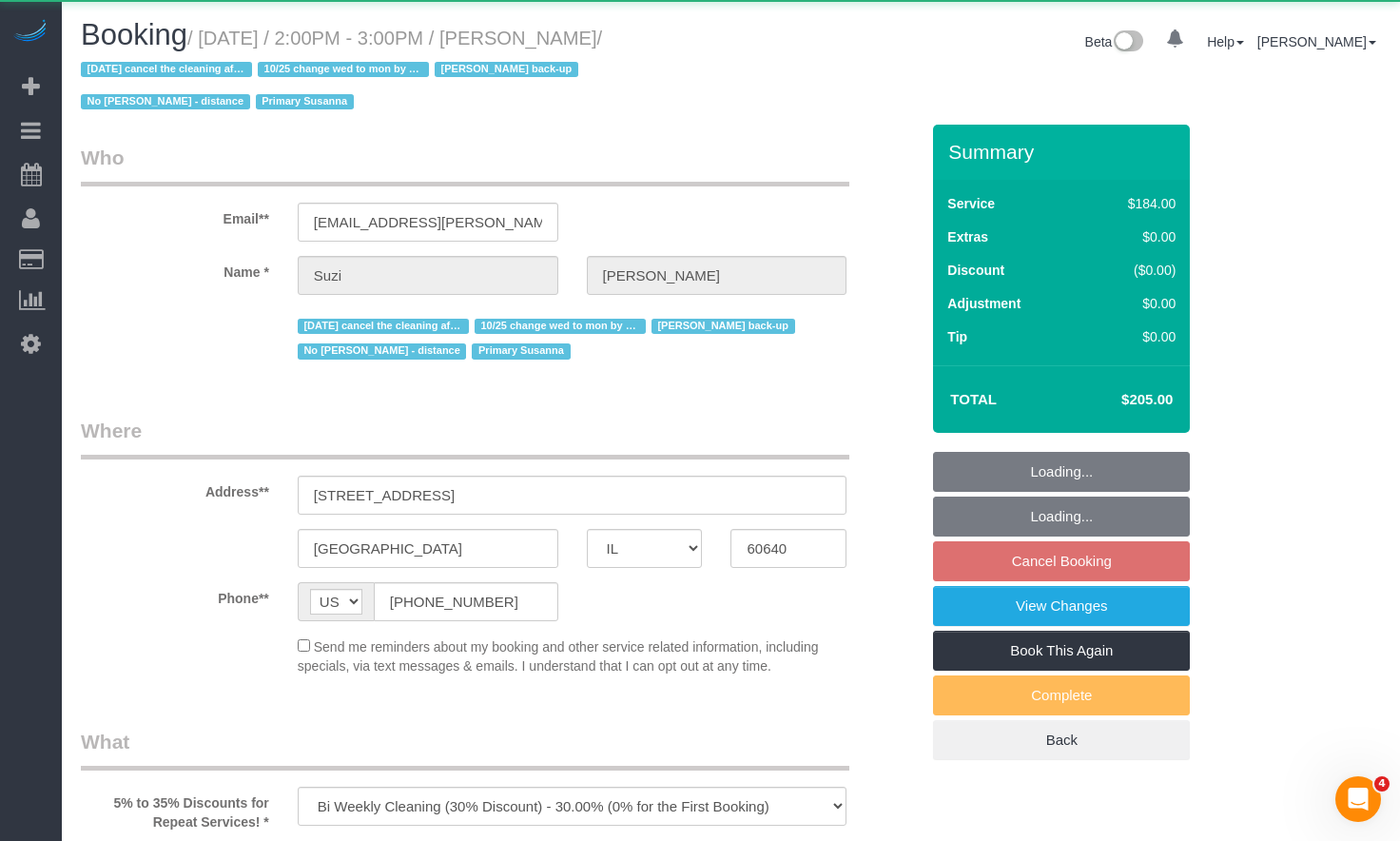
select select "2"
select select "5"
select select "number:1"
select select "number:58"
select select "number:139"
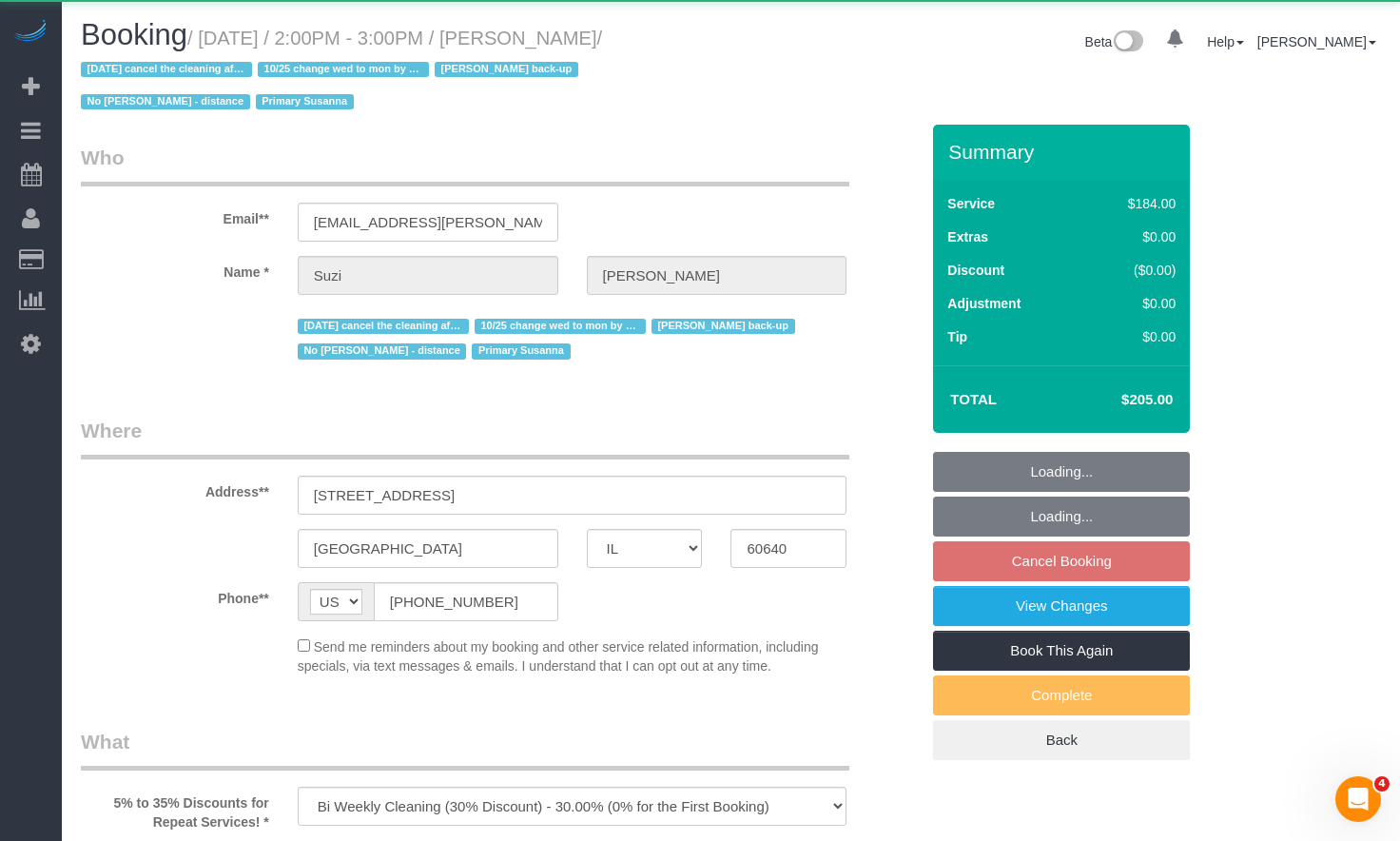
select select "number:106"
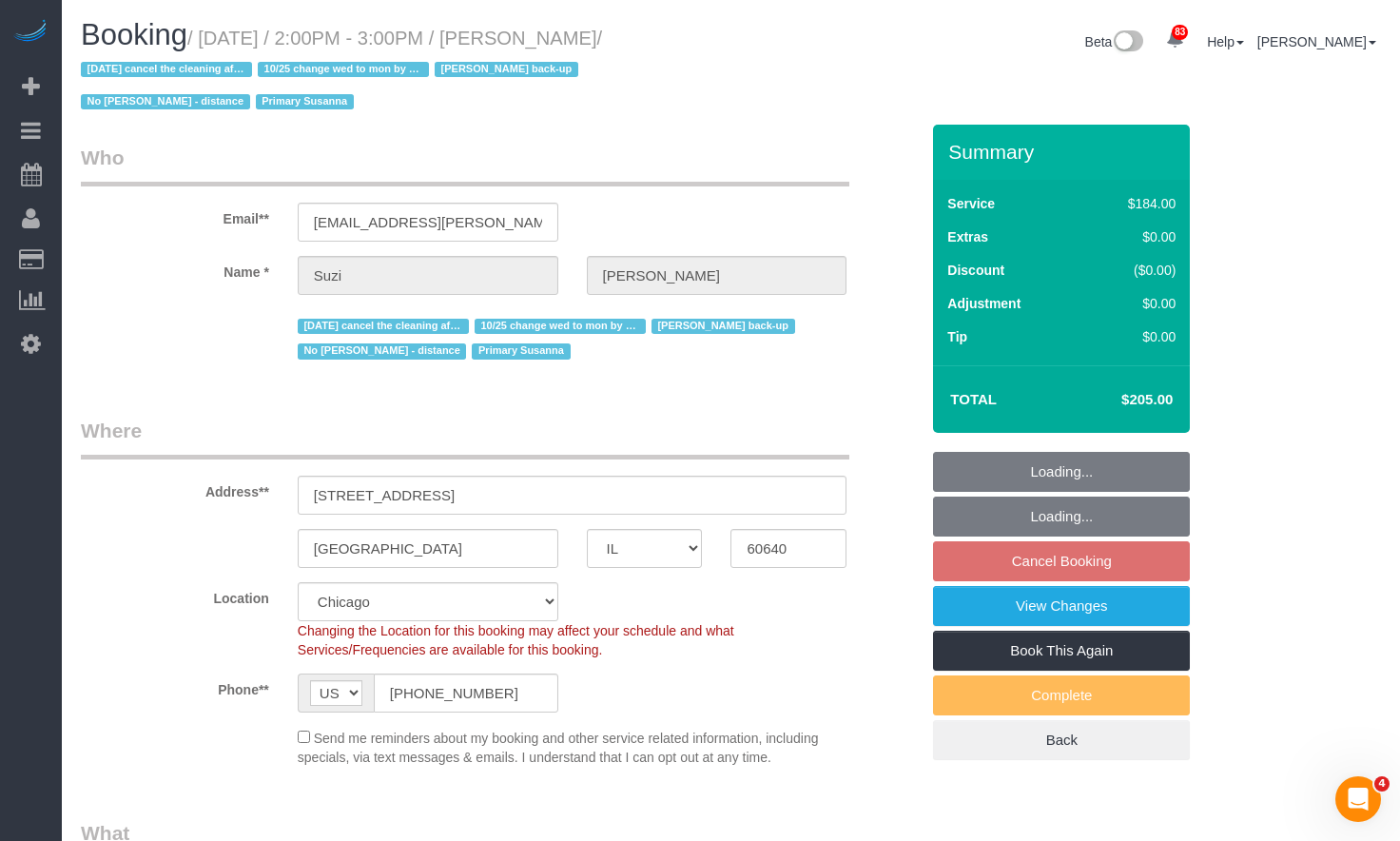
select select "object:1310"
select select "2"
select select "5"
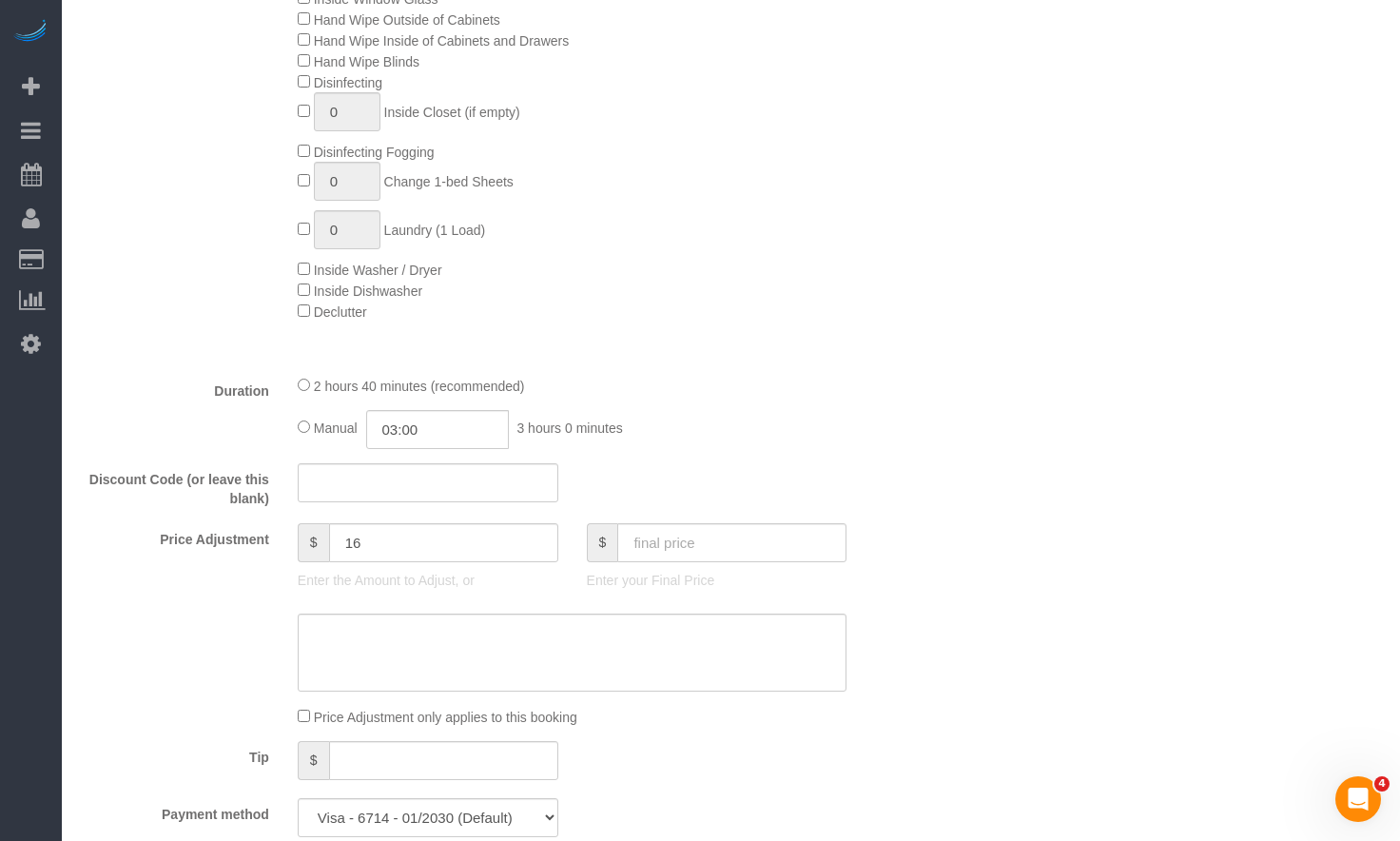
scroll to position [1806, 0]
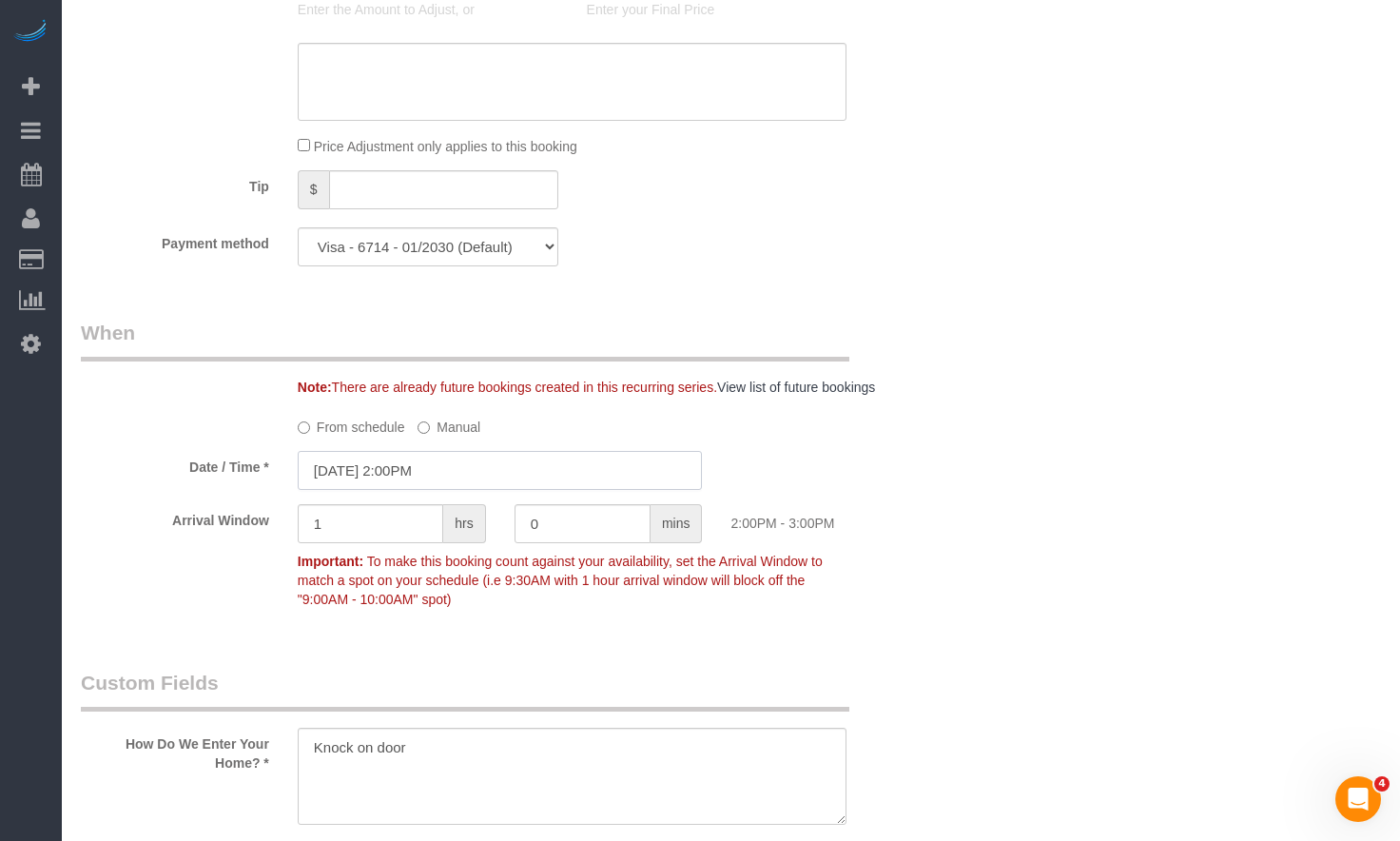
click at [415, 470] on input "10/07/2025 2:00PM" at bounding box center [499, 470] width 405 height 39
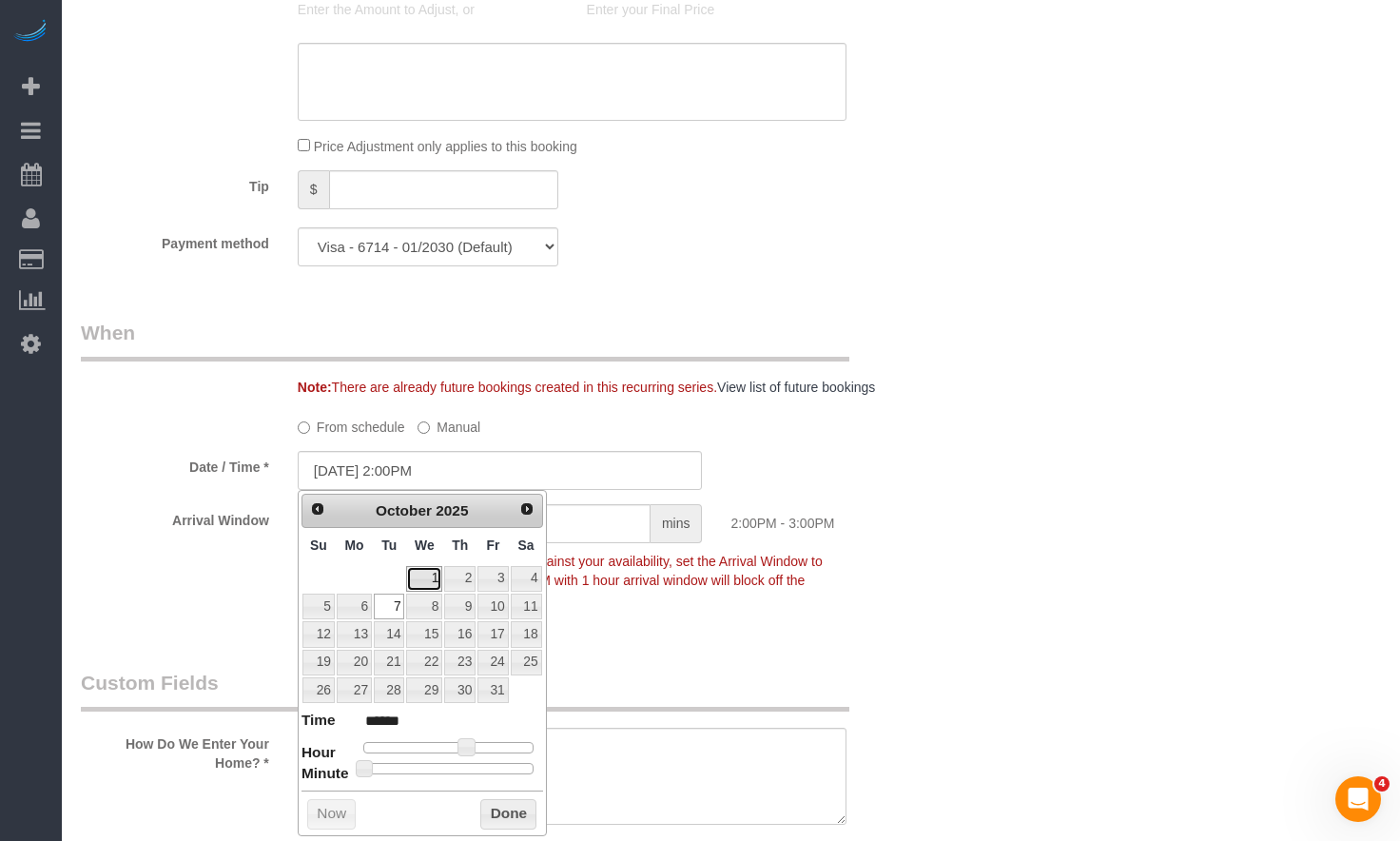
click at [434, 580] on link "1" at bounding box center [424, 578] width 37 height 26
drag, startPoint x: 502, startPoint y: 816, endPoint x: 502, endPoint y: 798, distance: 18.0
click at [502, 816] on button "Done" at bounding box center [508, 814] width 56 height 31
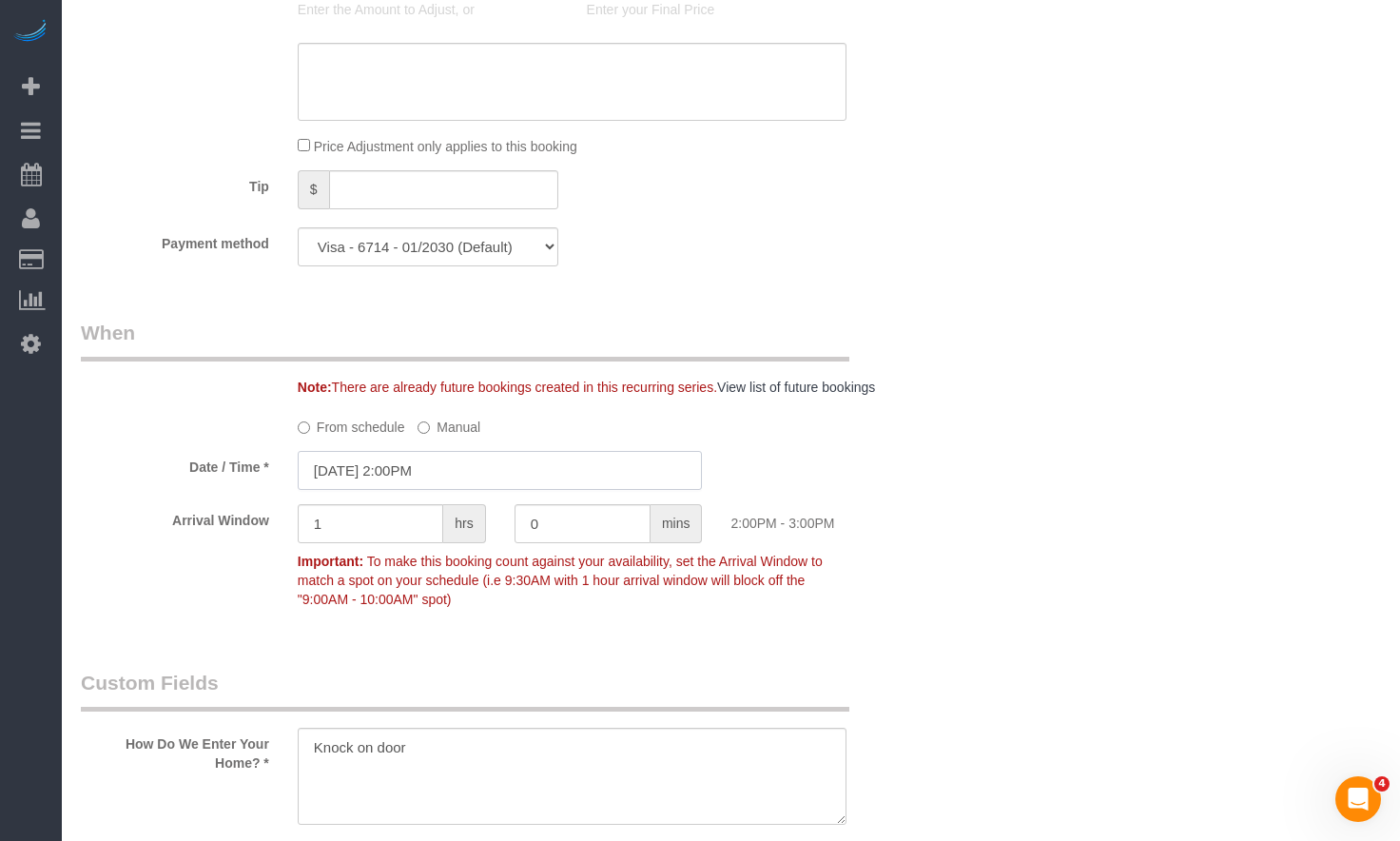
click at [424, 463] on input "10/01/2025 2:00PM" at bounding box center [499, 470] width 405 height 39
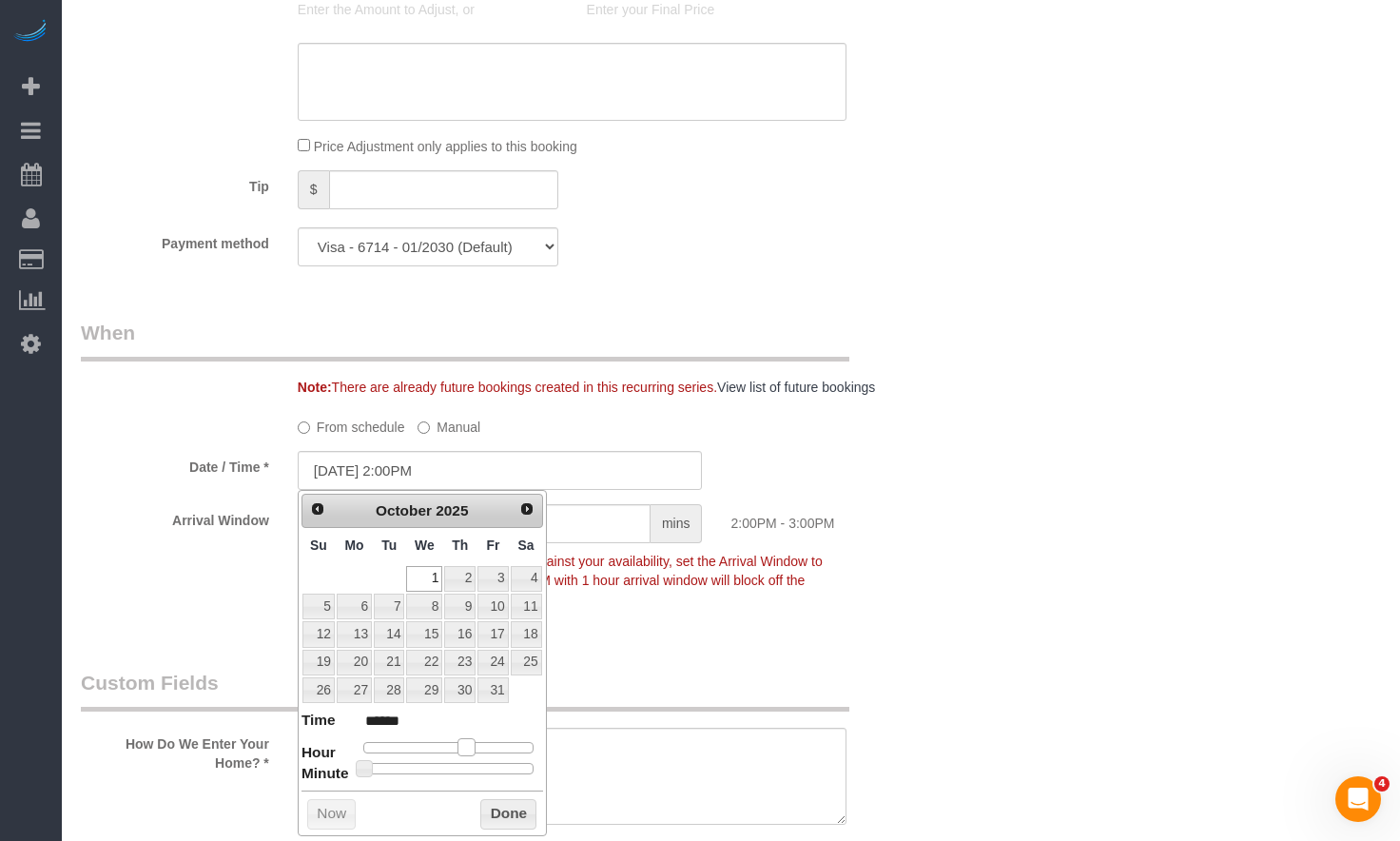
type input "10/01/2025 1:00PM"
type input "******"
type input "10/01/2025 12:00PM"
type input "*******"
type input "10/01/2025 1:00PM"
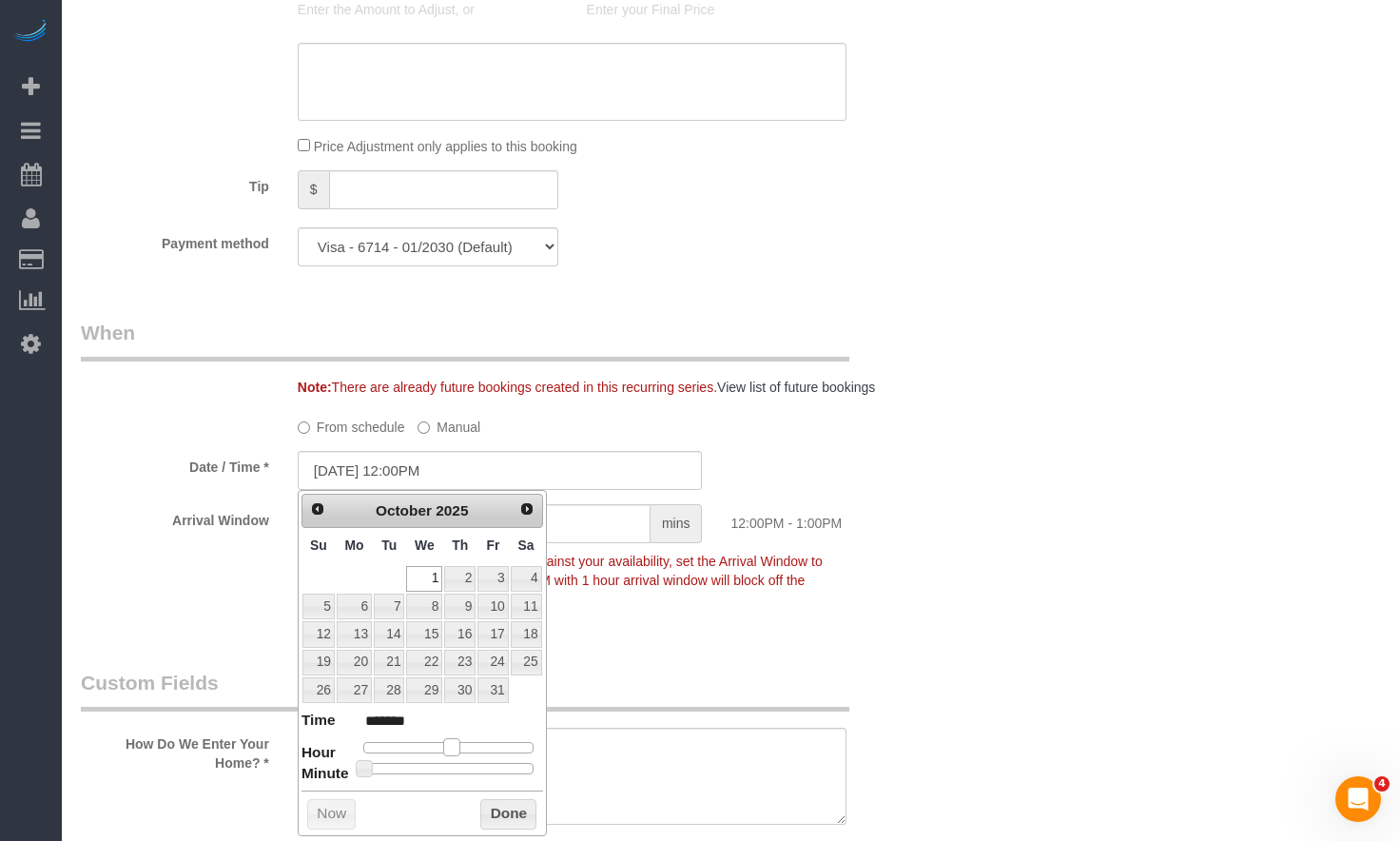
type input "******"
click at [451, 742] on span at bounding box center [458, 747] width 17 height 17
type input "10/01/2025 1:05PM"
type input "******"
type input "10/01/2025 1:10PM"
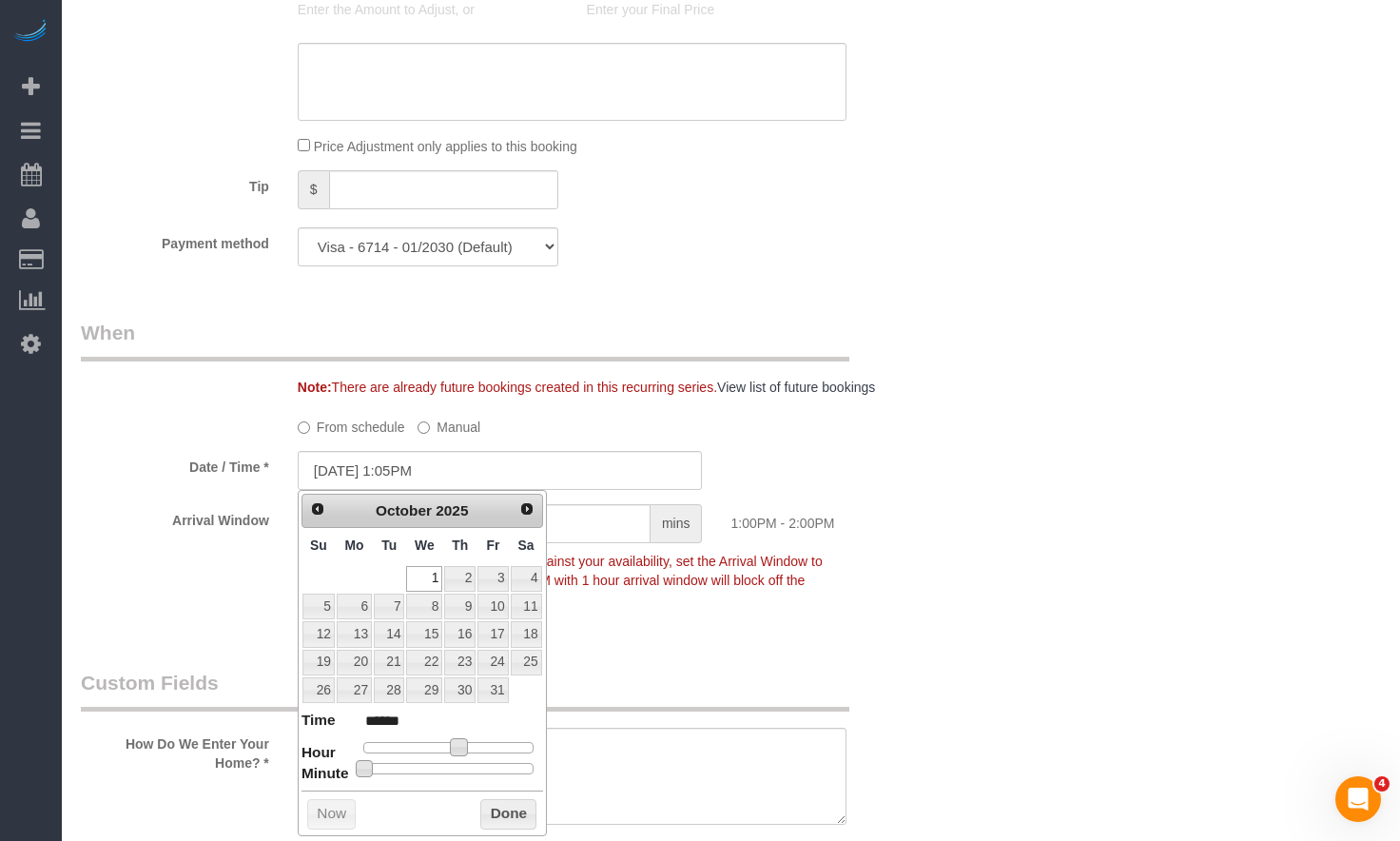
type input "******"
type input "10/01/2025 1:15PM"
type input "******"
type input "10/01/2025 1:20PM"
type input "******"
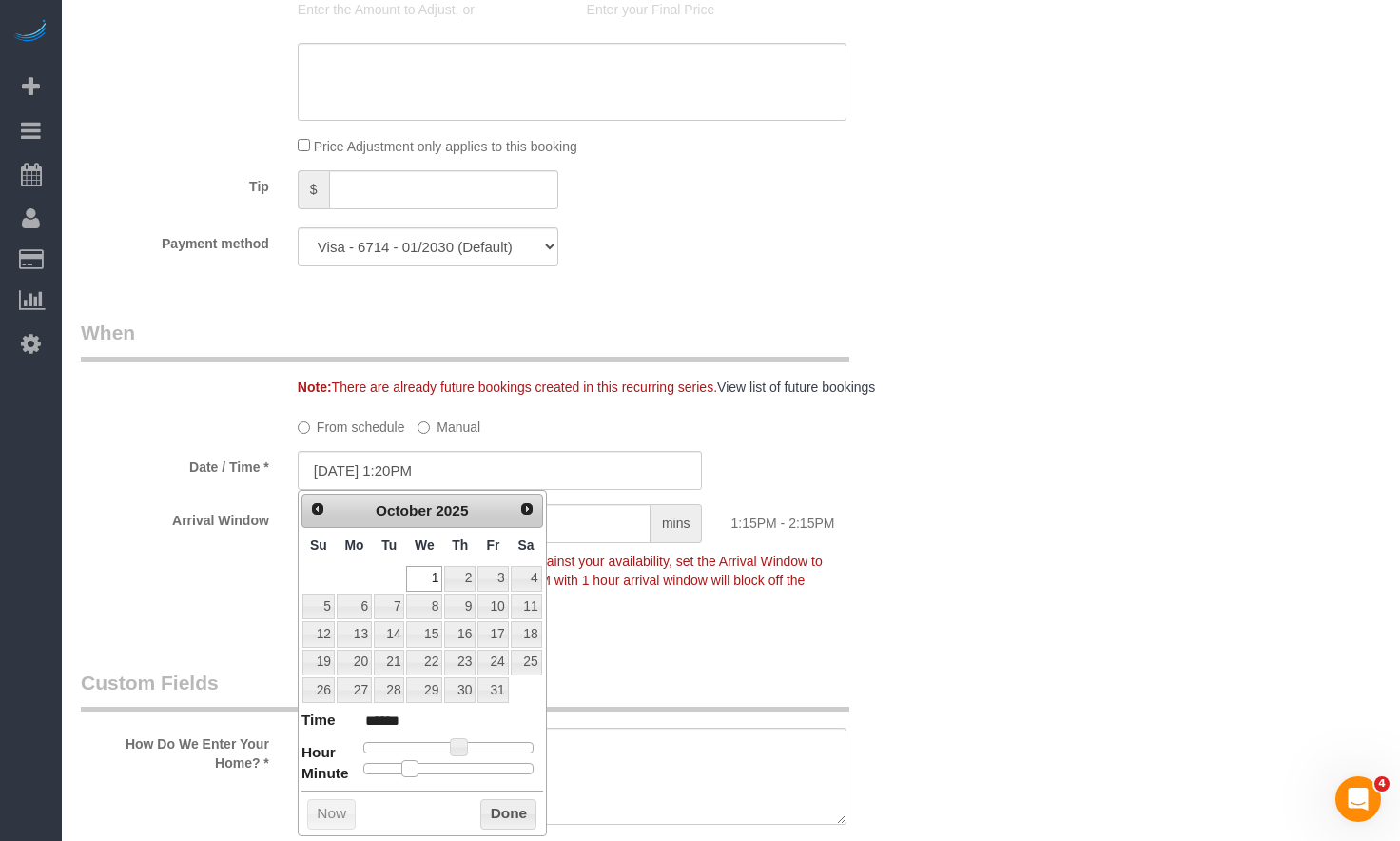
type input "10/01/2025 1:25PM"
type input "******"
type input "10/01/2025 1:30PM"
type input "******"
drag, startPoint x: 384, startPoint y: 767, endPoint x: 457, endPoint y: 771, distance: 73.1
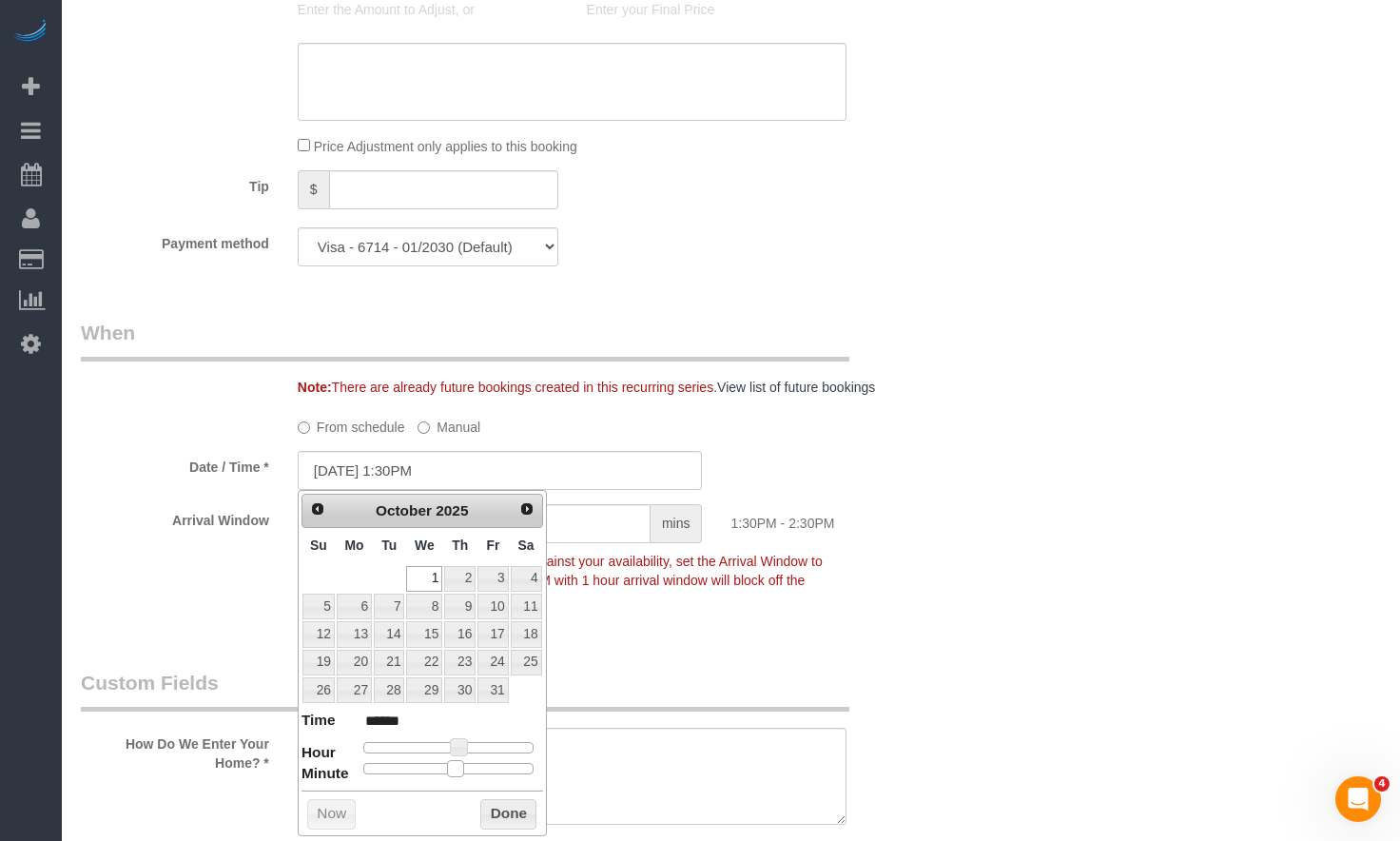
click at [457, 771] on span at bounding box center [455, 769] width 17 height 17
click at [498, 807] on button "Done" at bounding box center [508, 814] width 56 height 31
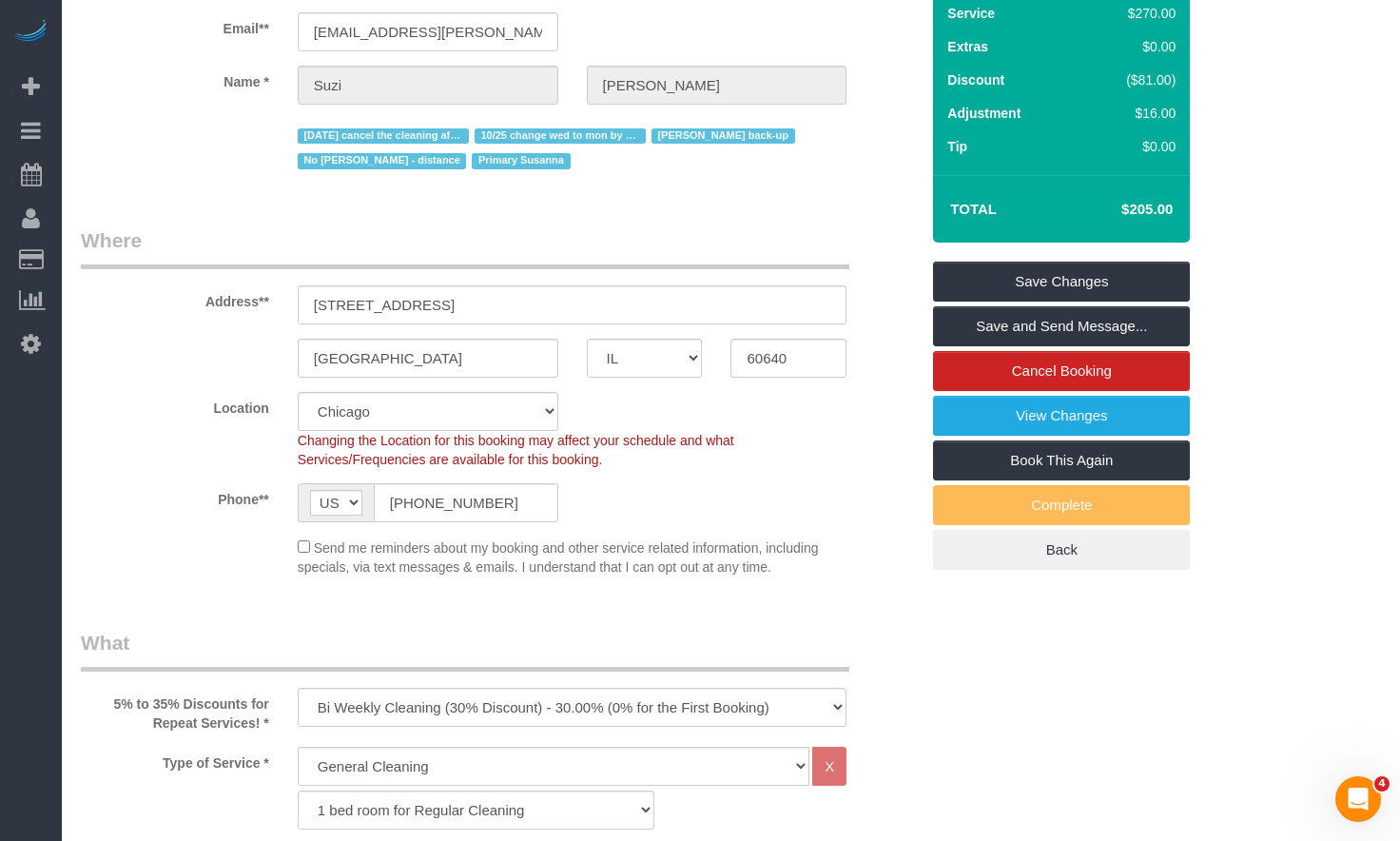
scroll to position [95, 0]
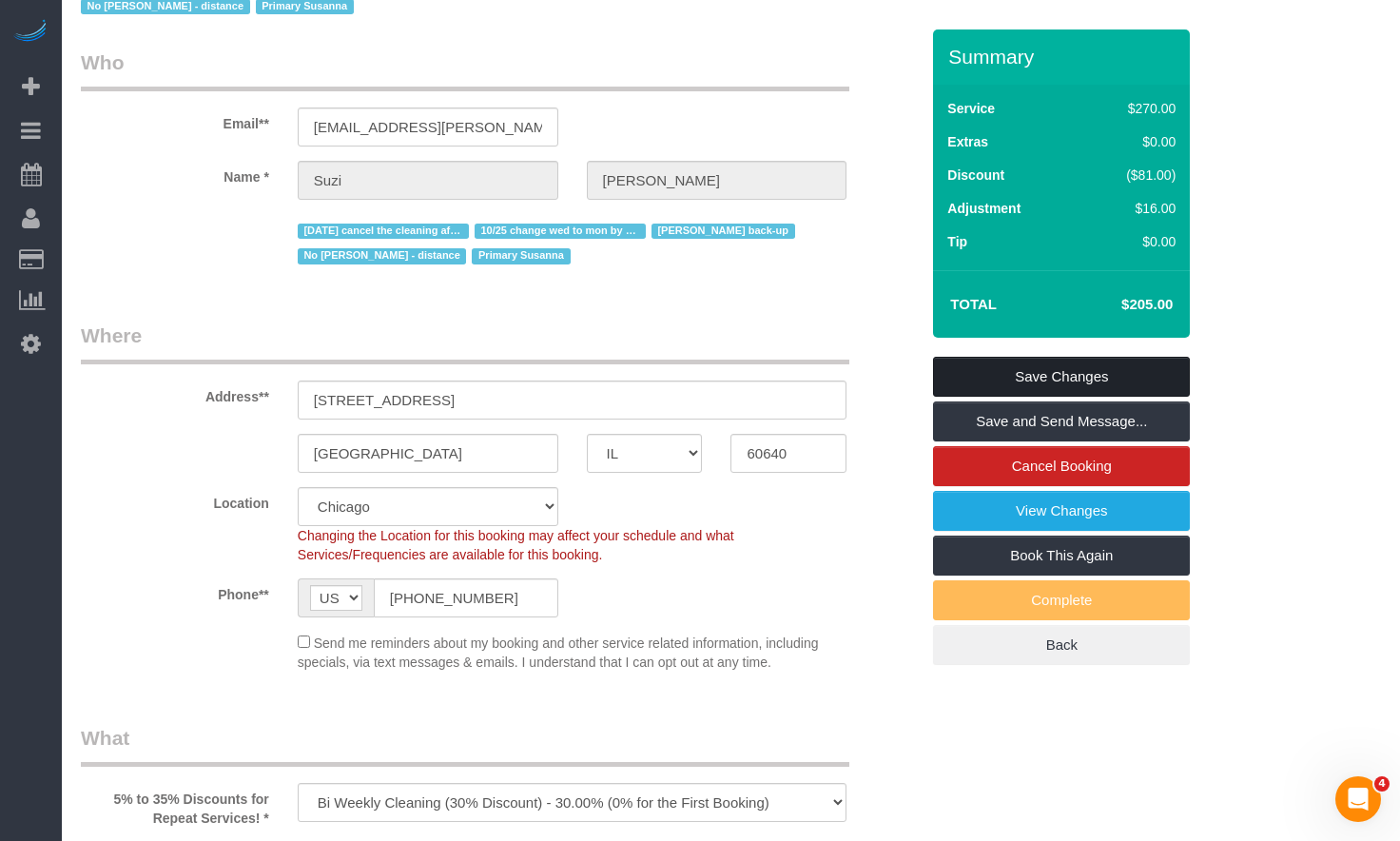
click at [993, 384] on link "Save Changes" at bounding box center [1060, 377] width 257 height 40
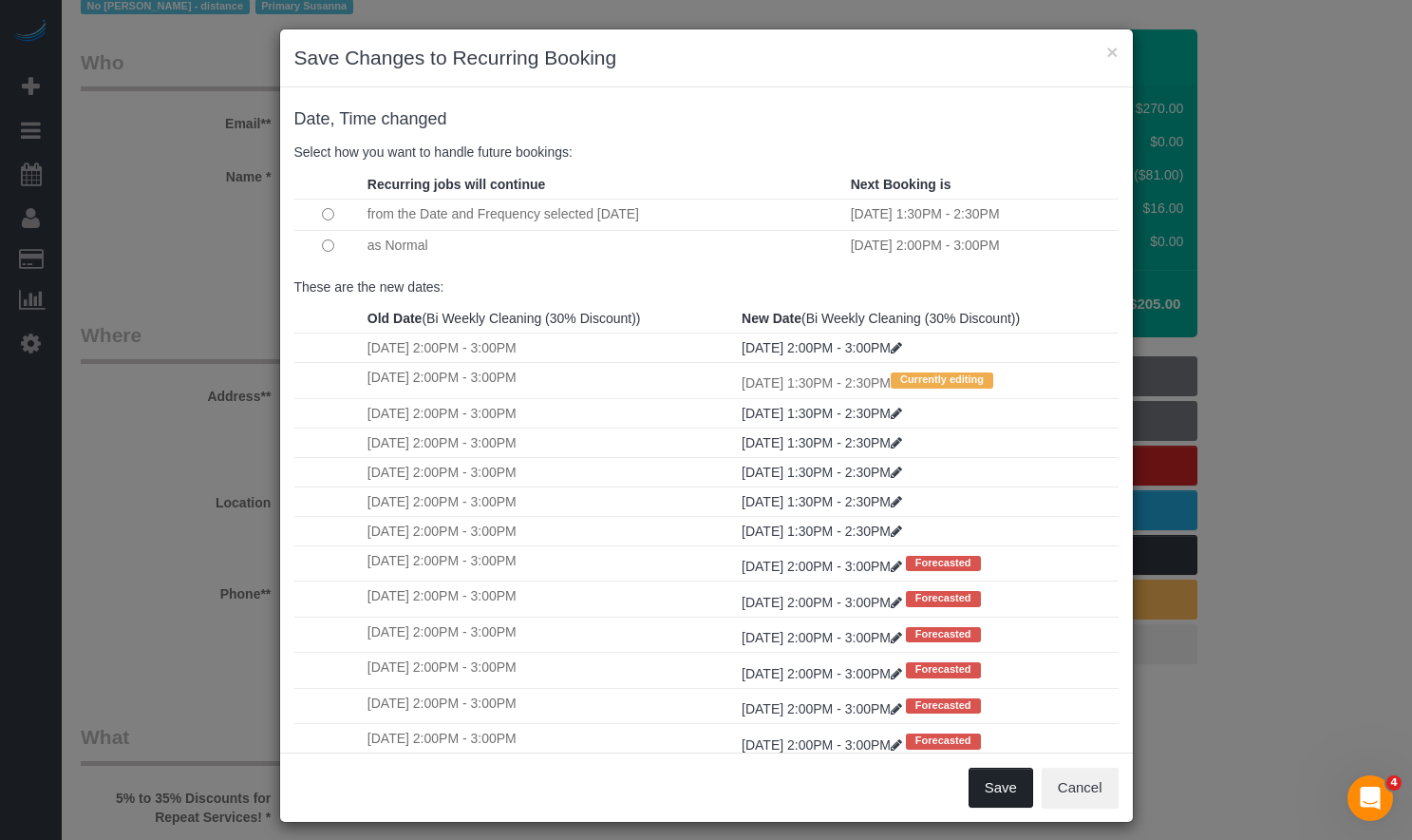
click at [999, 785] on button "Save" at bounding box center [1001, 787] width 64 height 40
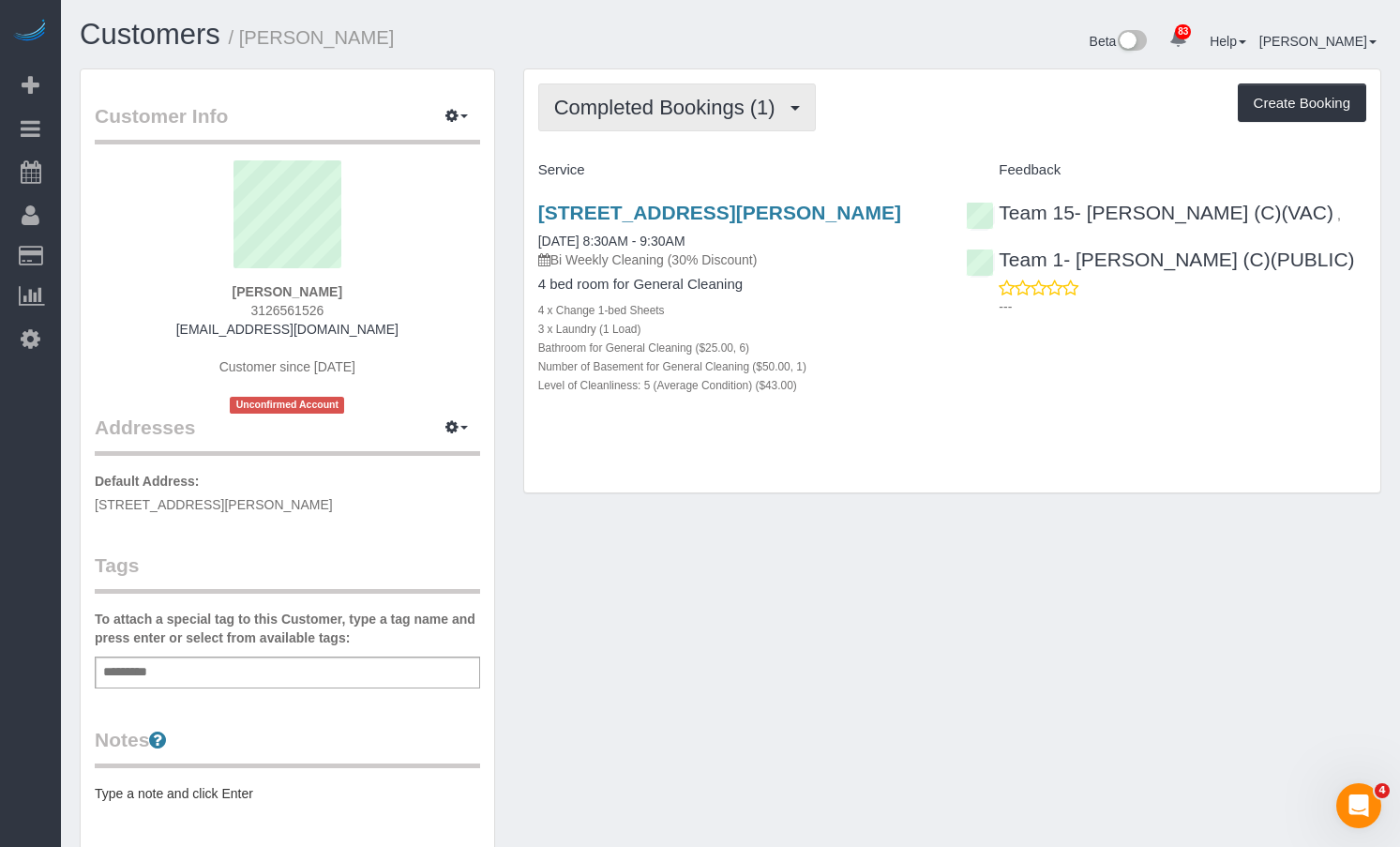
click at [652, 101] on span "Completed Bookings (1)" at bounding box center [669, 107] width 231 height 24
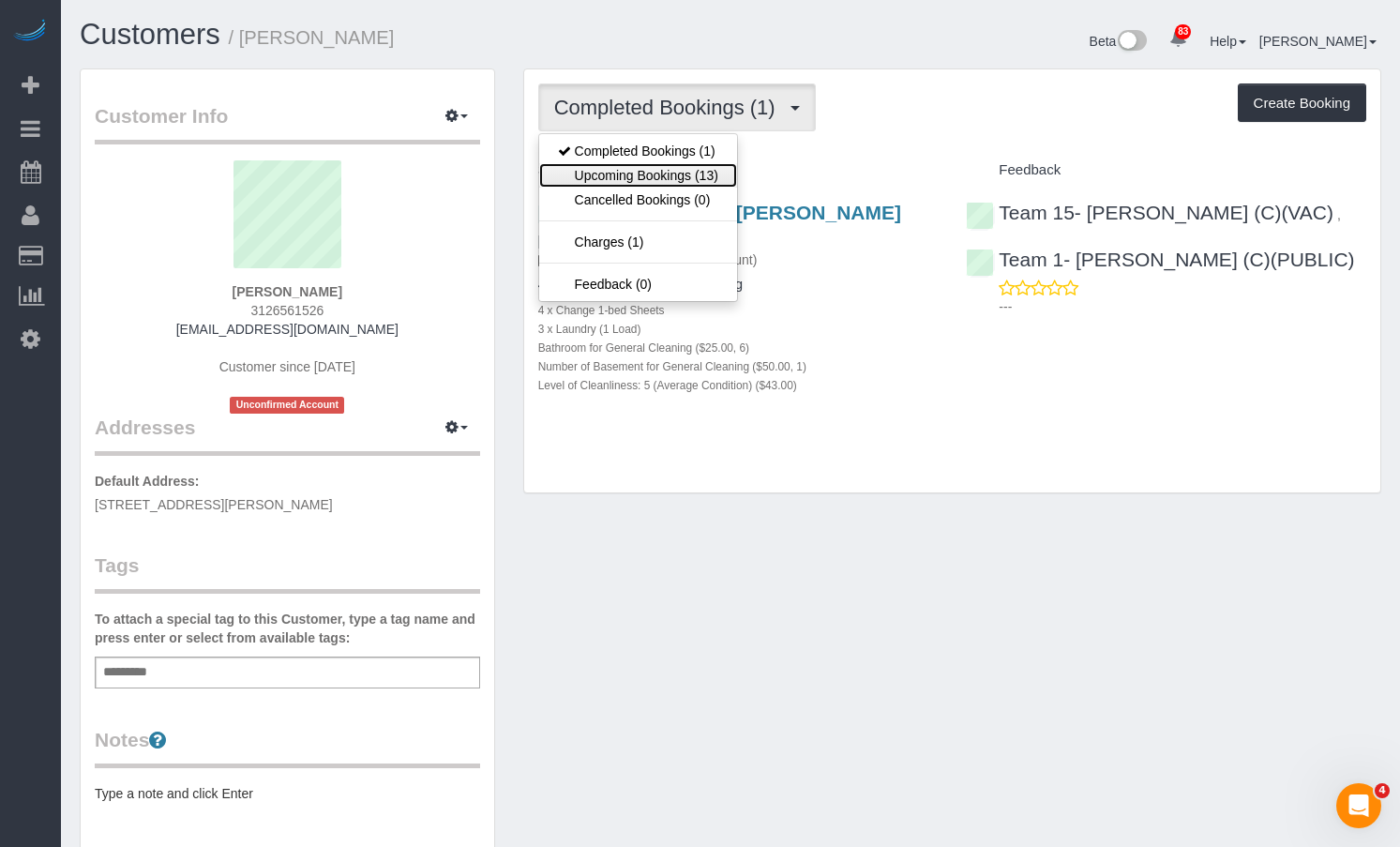
click at [654, 169] on link "Upcoming Bookings (13)" at bounding box center [638, 176] width 197 height 25
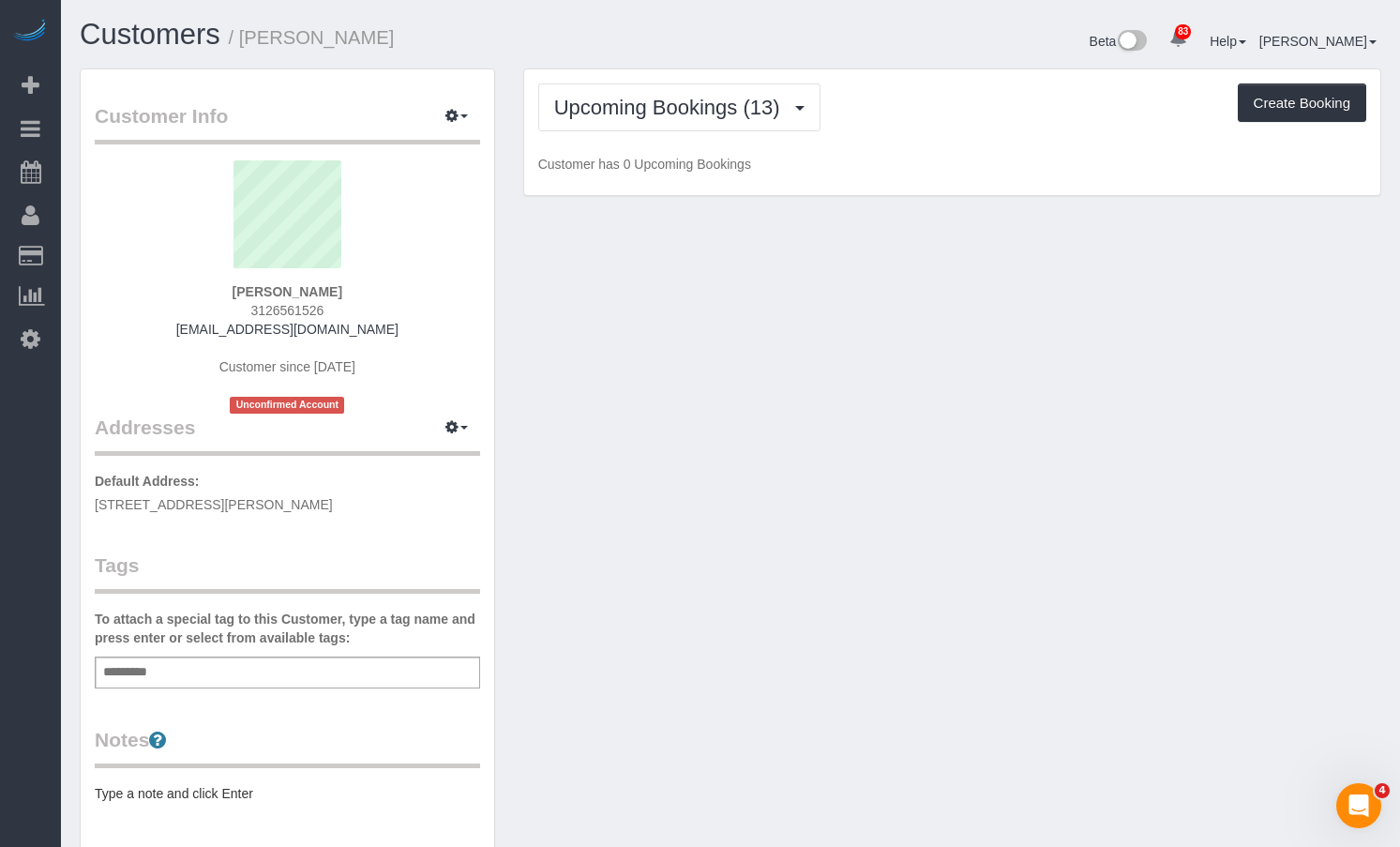
click at [581, 32] on h1 "Customers / Christina Samatas" at bounding box center [398, 35] width 637 height 32
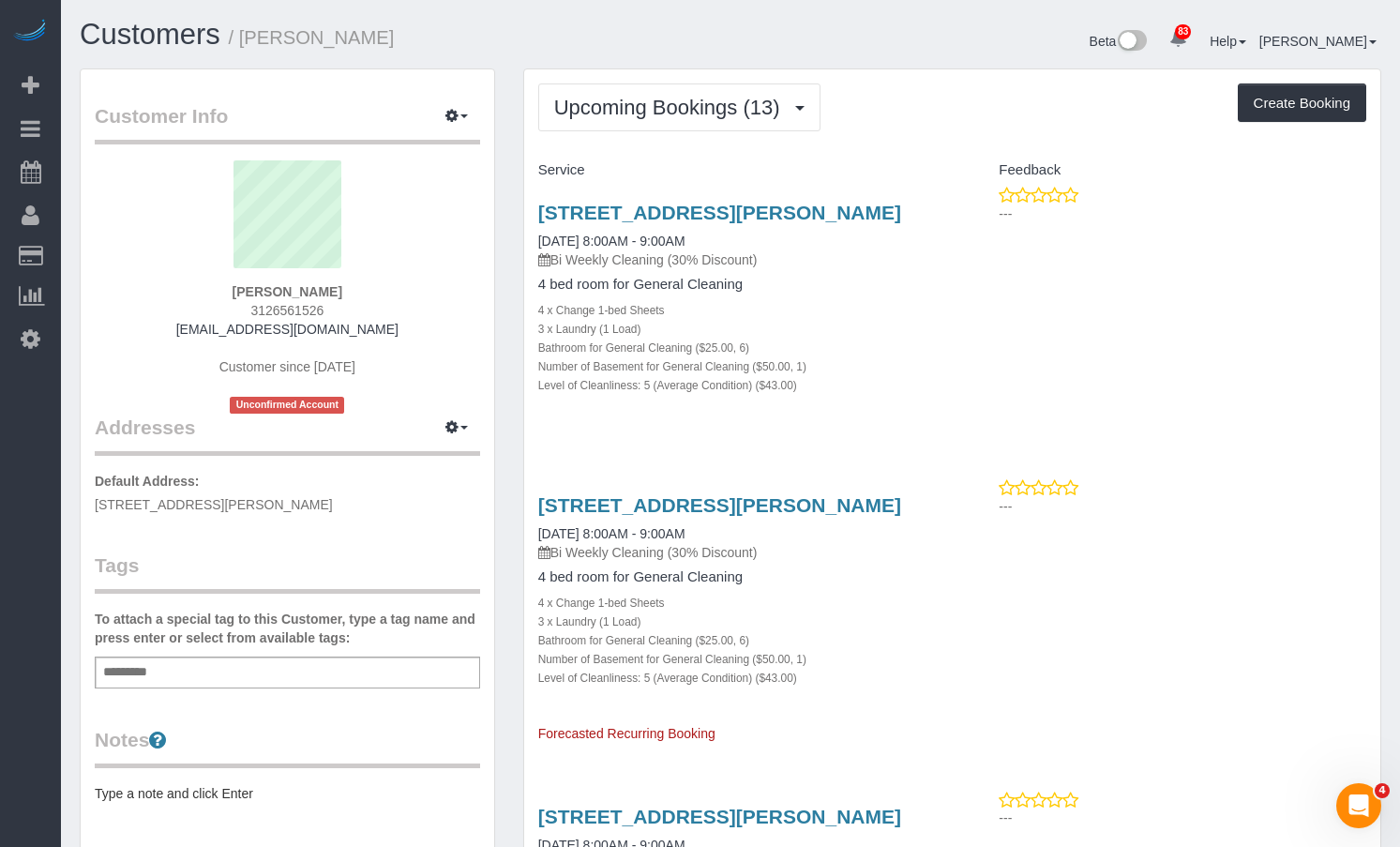
click at [531, 51] on div "Customers / Christina Samatas" at bounding box center [398, 39] width 665 height 40
click at [639, 111] on span "Upcoming Bookings (13)" at bounding box center [672, 107] width 235 height 24
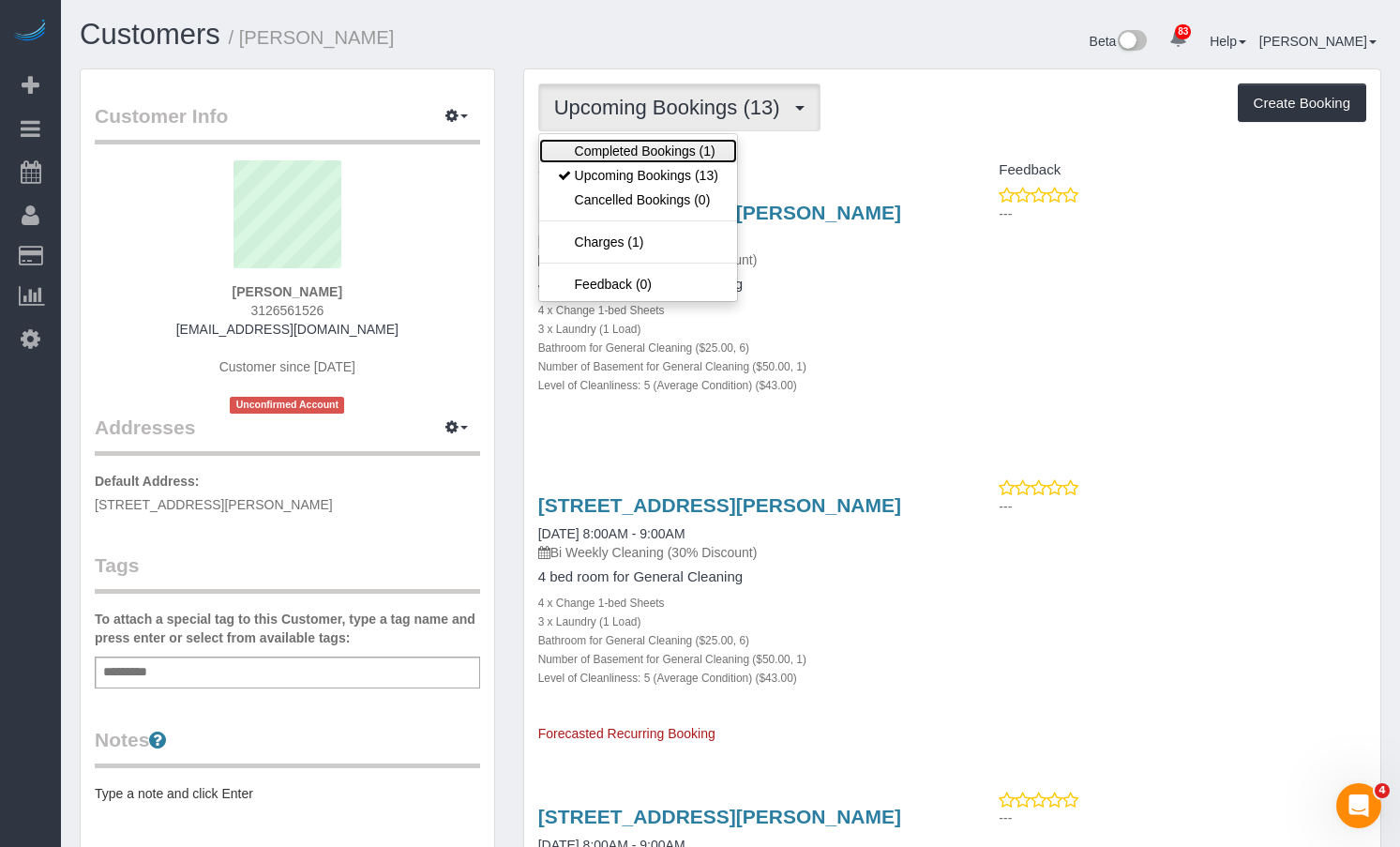
click at [634, 152] on link "Completed Bookings (1)" at bounding box center [638, 151] width 197 height 25
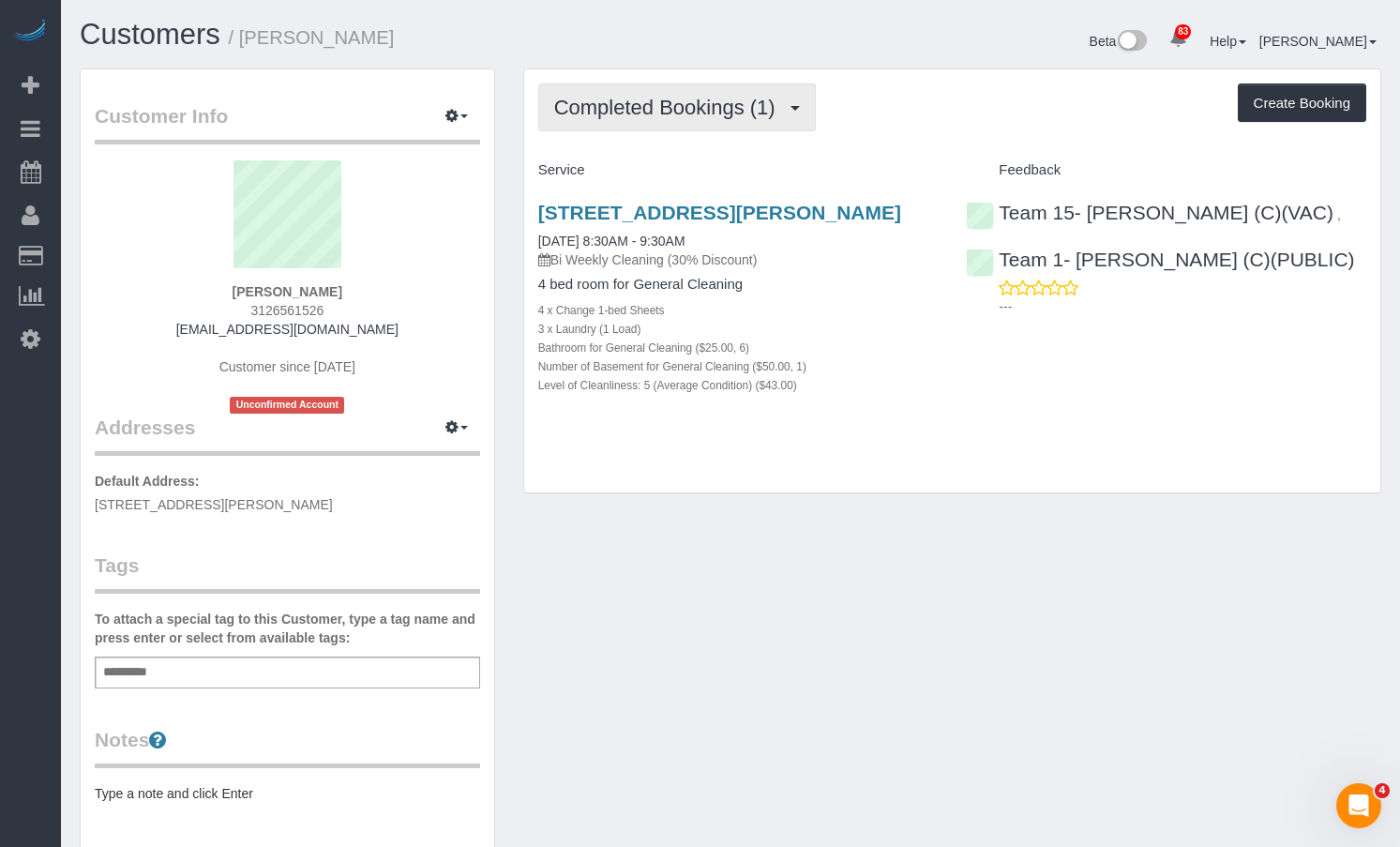
drag, startPoint x: 663, startPoint y: 106, endPoint x: 655, endPoint y: 137, distance: 32.0
click at [663, 106] on span "Completed Bookings (1)" at bounding box center [669, 107] width 231 height 24
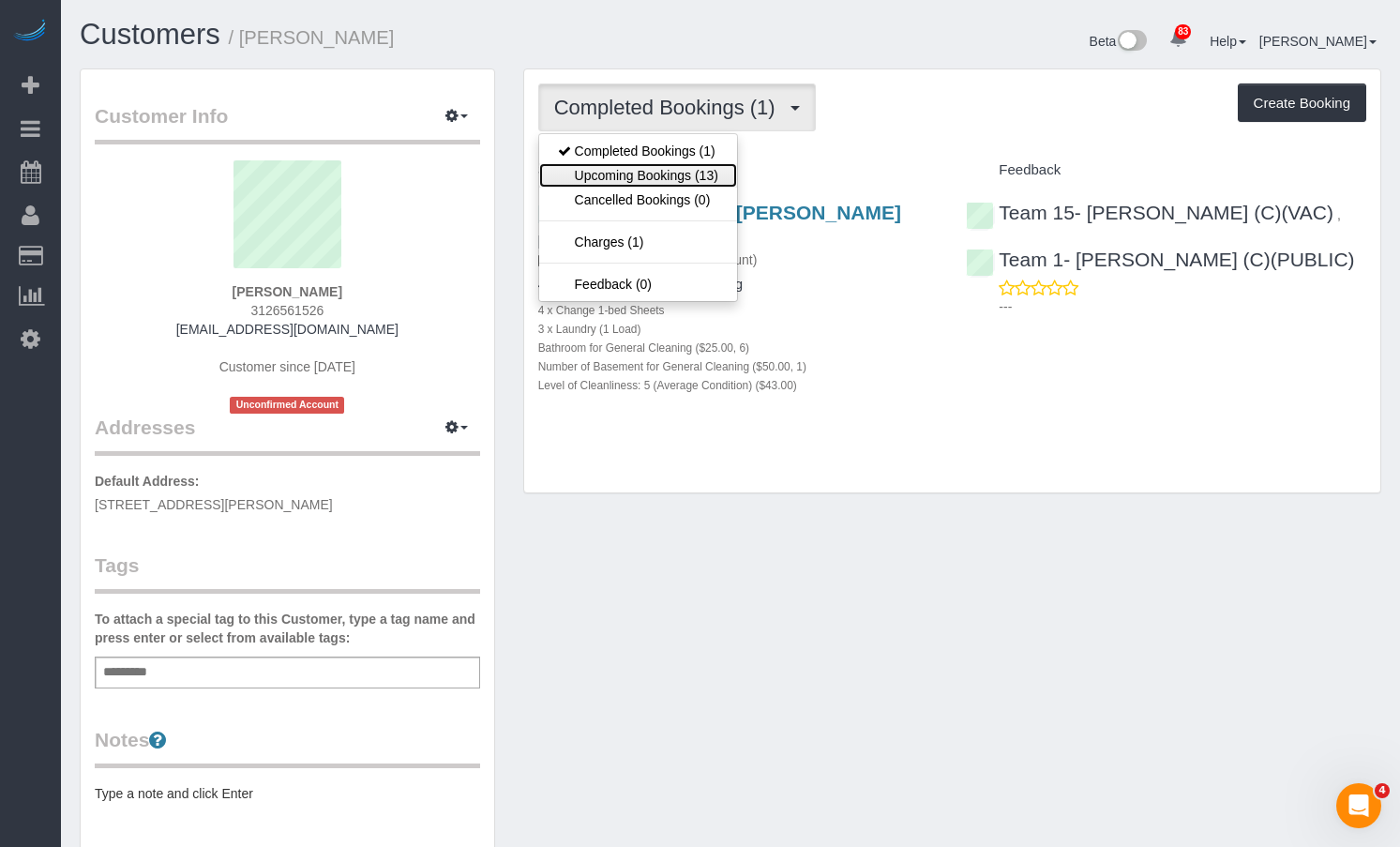
click at [655, 163] on link "Upcoming Bookings (13)" at bounding box center [638, 176] width 197 height 25
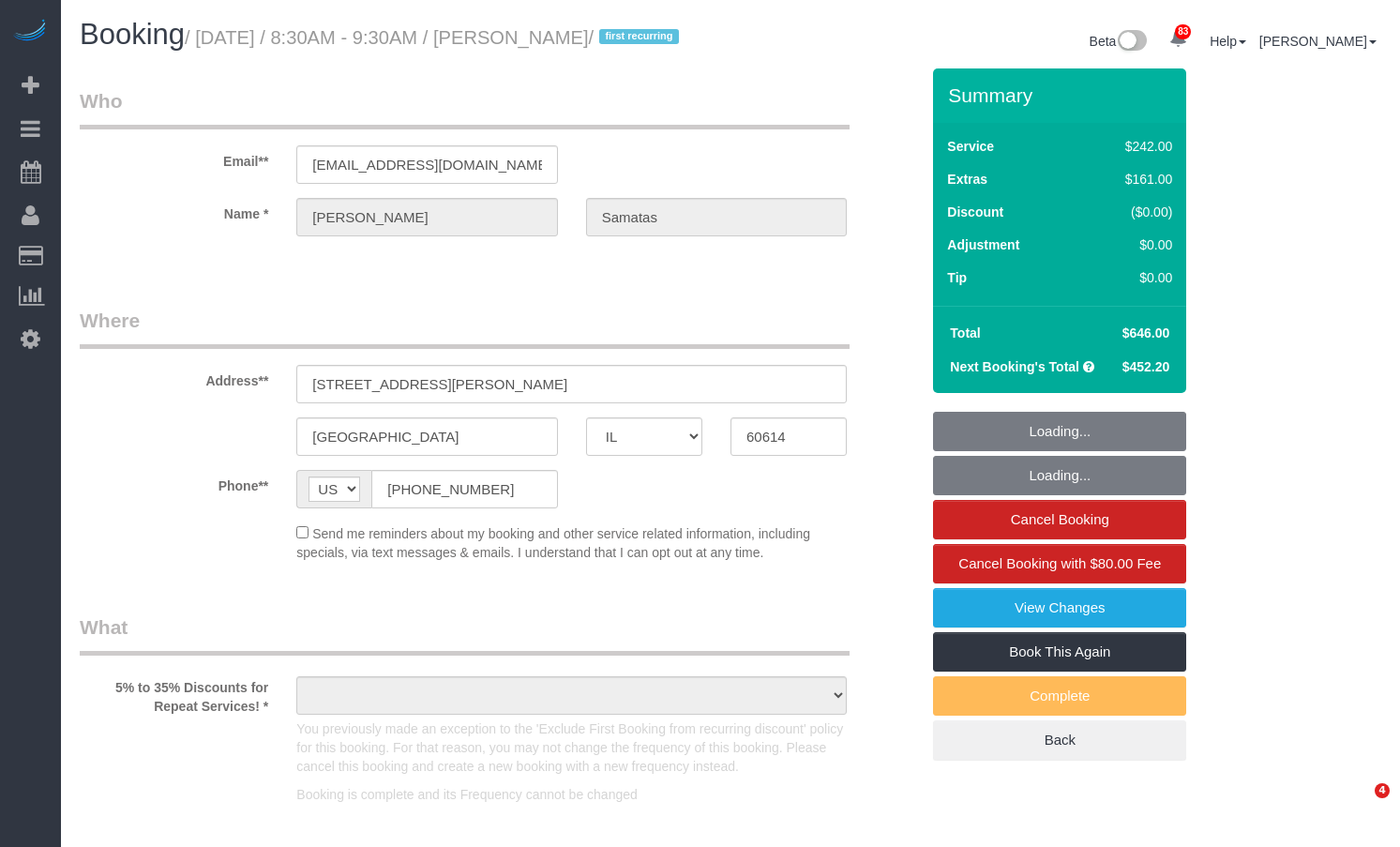
select select "IL"
select select "object:1316"
select select "string:fspay-c4a8f186-f0db-4e19-9b7b-a9835a4a61b1"
select select "512"
select select "number:1"
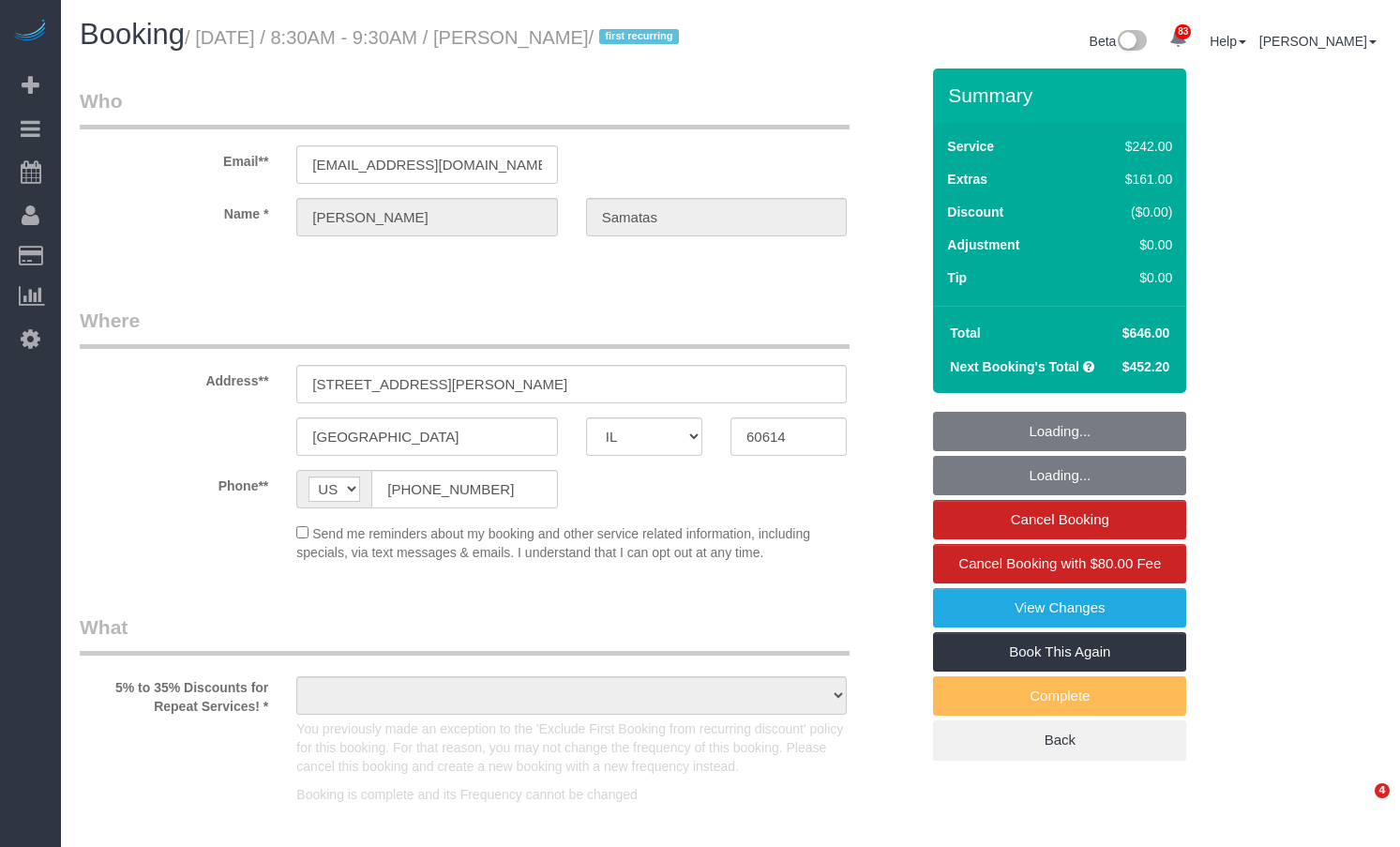
select select "number:58"
select select "number:139"
select select "number:104"
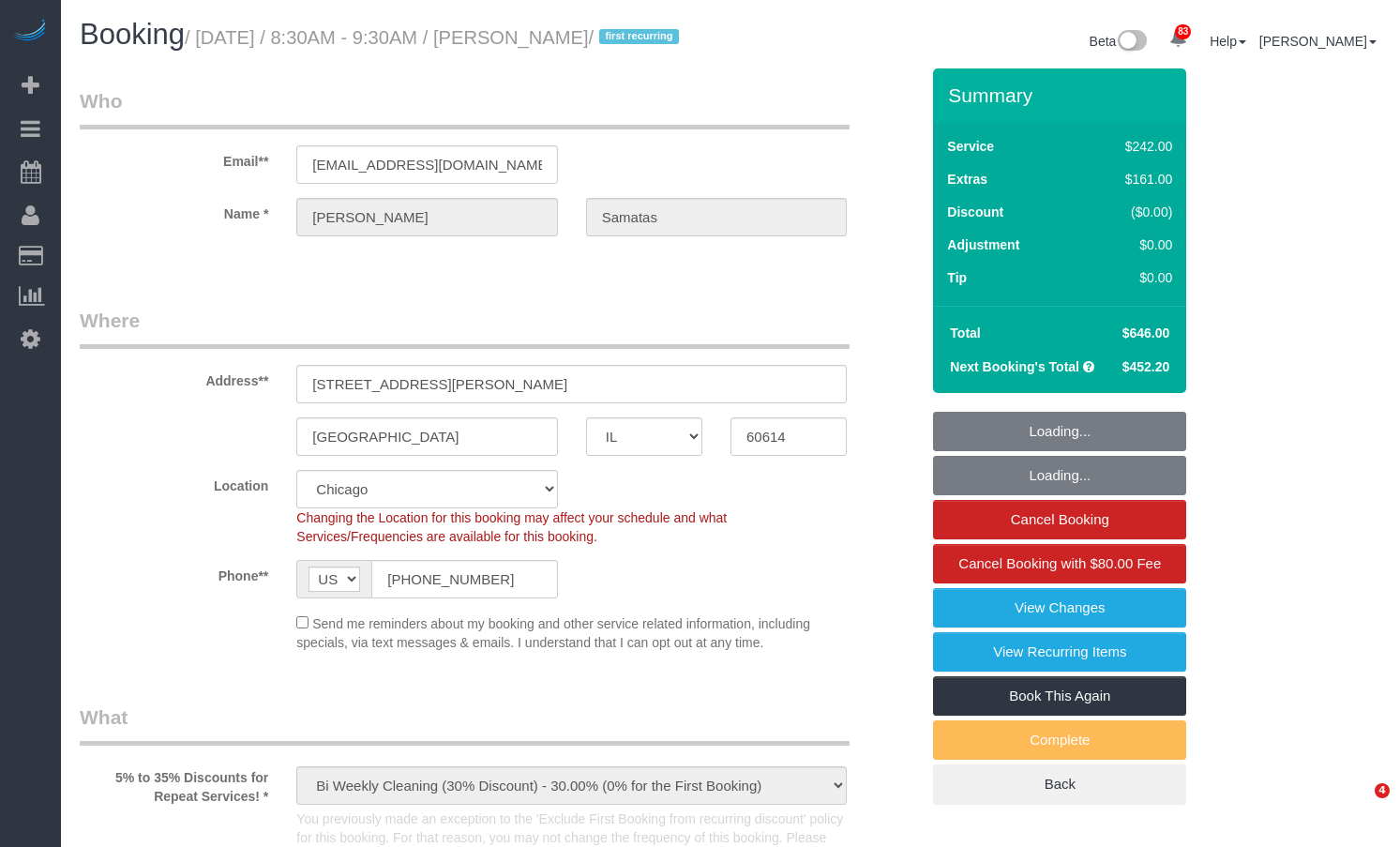
select select "6"
select select "1"
select select "5"
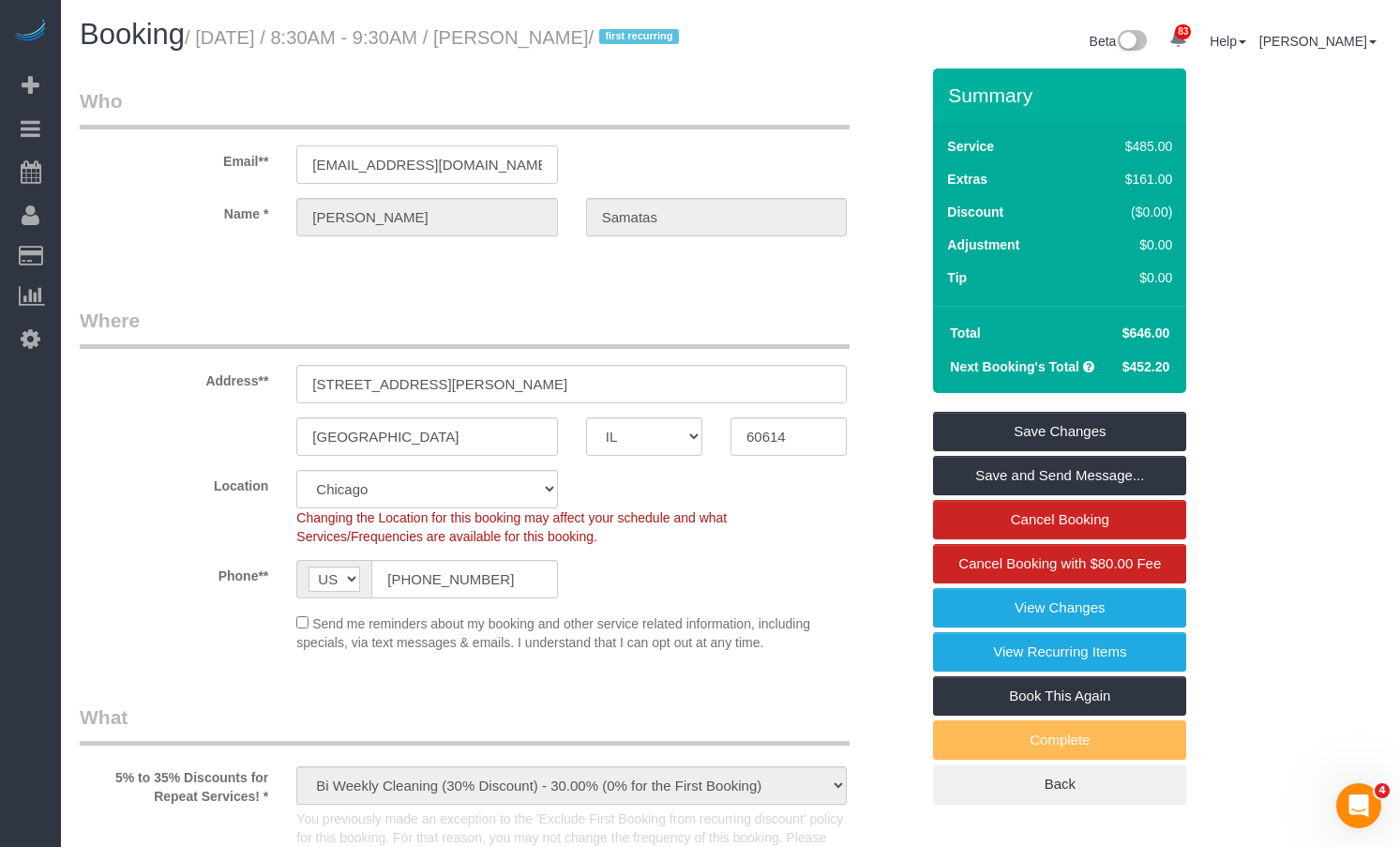
drag, startPoint x: 457, startPoint y: 194, endPoint x: -73, endPoint y: 182, distance: 530.1
click at [0, 182] on html "83 Beta Your Notifications You have 0 alerts × You have 1 to charge for 09/15/2…" at bounding box center [700, 424] width 1400 height 847
click at [463, 184] on input "[EMAIL_ADDRESS][DOMAIN_NAME]" at bounding box center [426, 164] width 261 height 39
drag, startPoint x: 462, startPoint y: 191, endPoint x: 11, endPoint y: 162, distance: 451.9
click at [90, 168] on div "Email** csamatas@mac.com" at bounding box center [499, 136] width 868 height 97
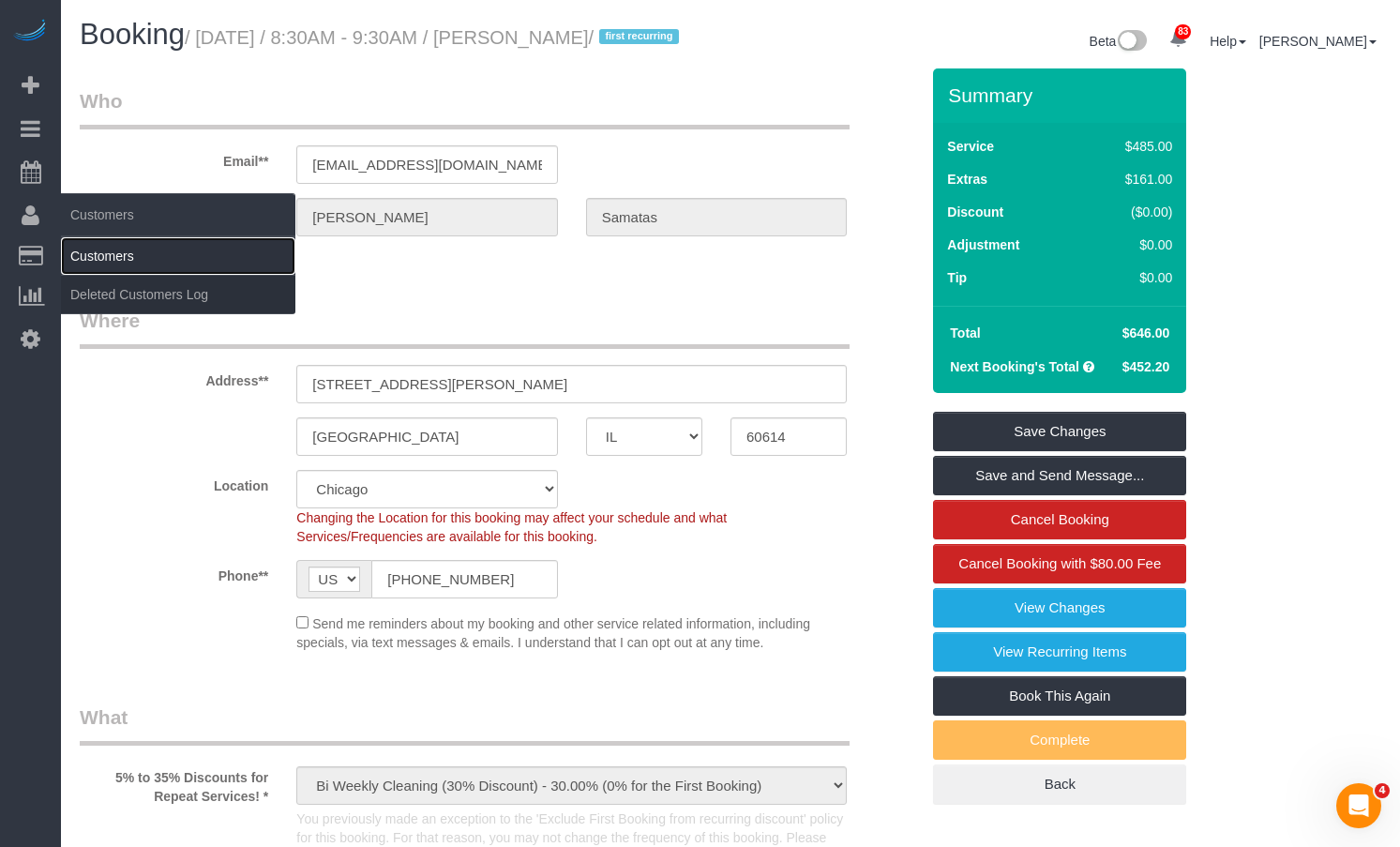
drag, startPoint x: 116, startPoint y: 248, endPoint x: 154, endPoint y: 264, distance: 41.2
click at [152, 261] on link "Customers" at bounding box center [177, 256] width 234 height 38
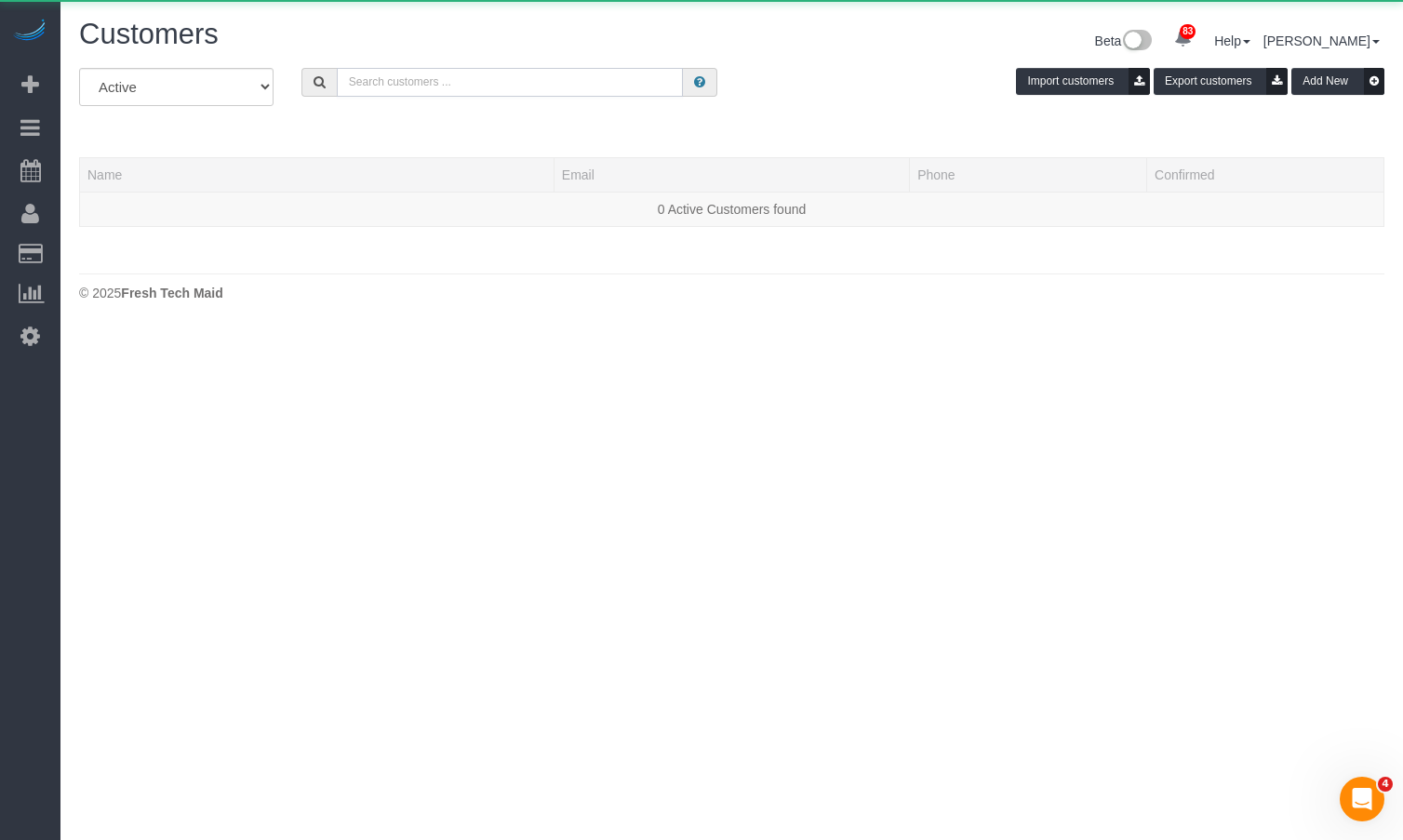
click at [418, 84] on input "text" at bounding box center [510, 82] width 347 height 29
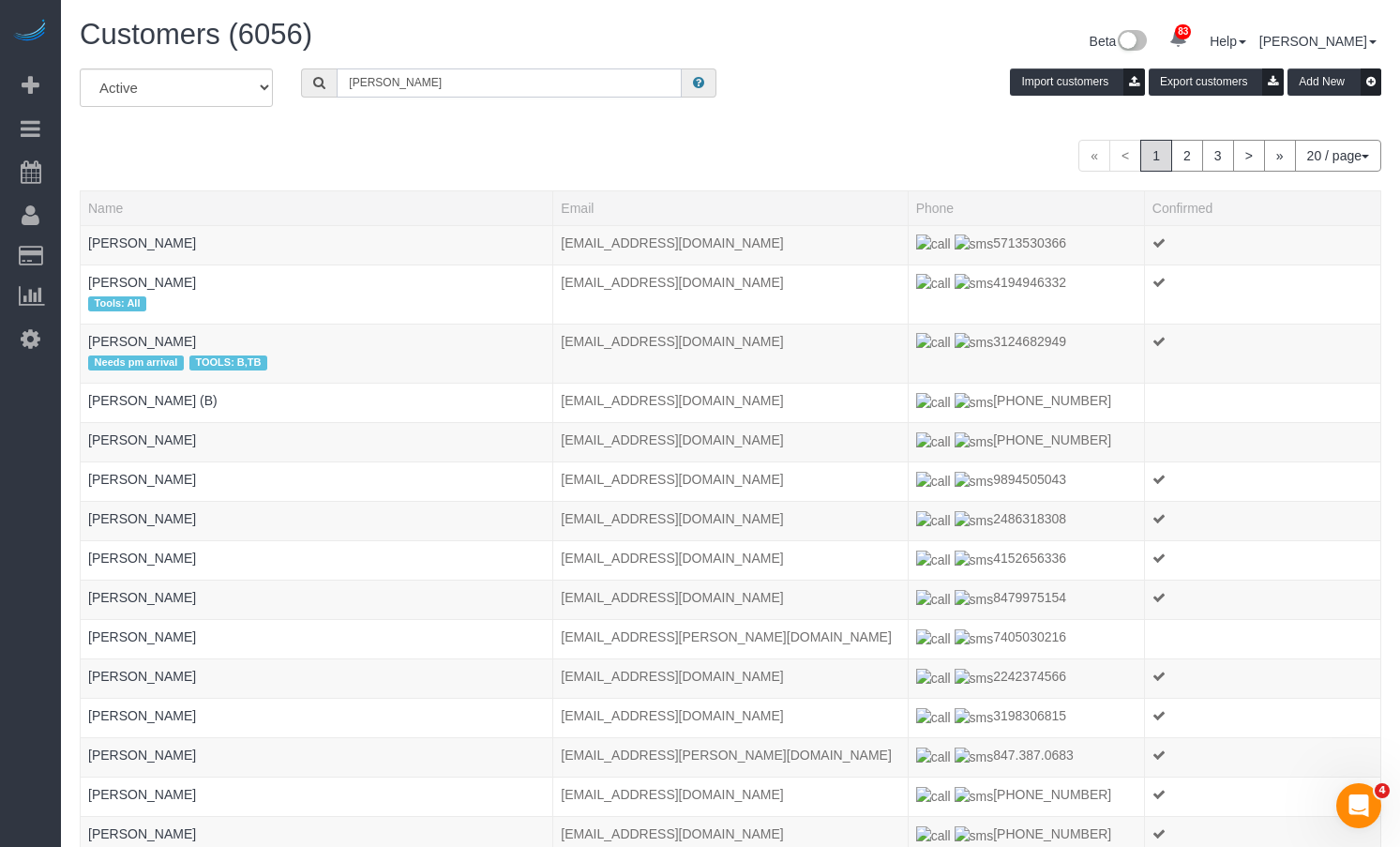
drag, startPoint x: 422, startPoint y: 84, endPoint x: 306, endPoint y: 87, distance: 116.0
click at [306, 87] on div "EMIL" at bounding box center [509, 83] width 416 height 29
click at [421, 87] on input "EMIL" at bounding box center [510, 83] width 345 height 29
drag, startPoint x: 420, startPoint y: 86, endPoint x: 229, endPoint y: 76, distance: 191.3
click at [244, 77] on div "All Active Archived EMIL Import customers Export customers Add New" at bounding box center [730, 94] width 1330 height 52
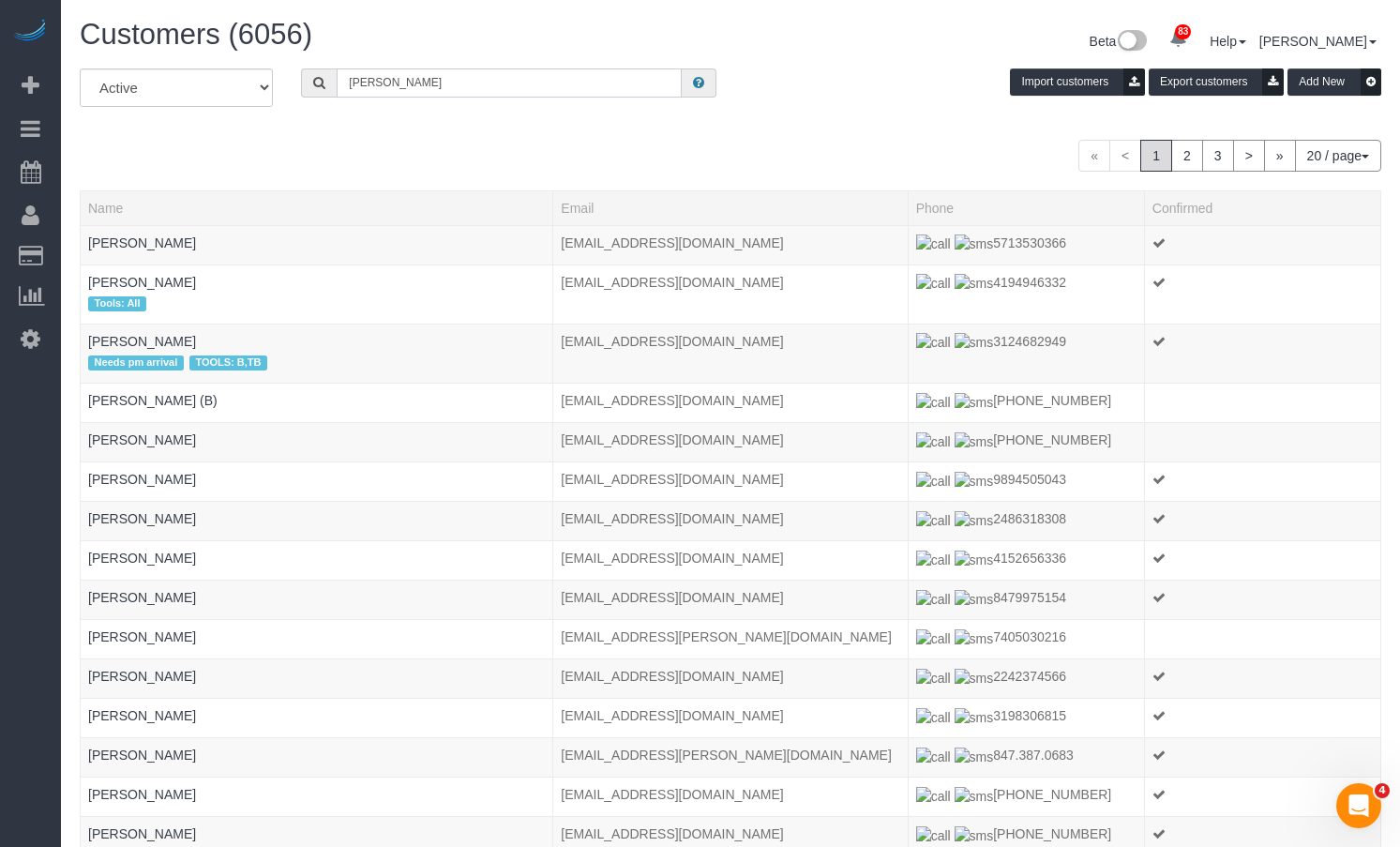
paste input ""Emily Di Giulio ""
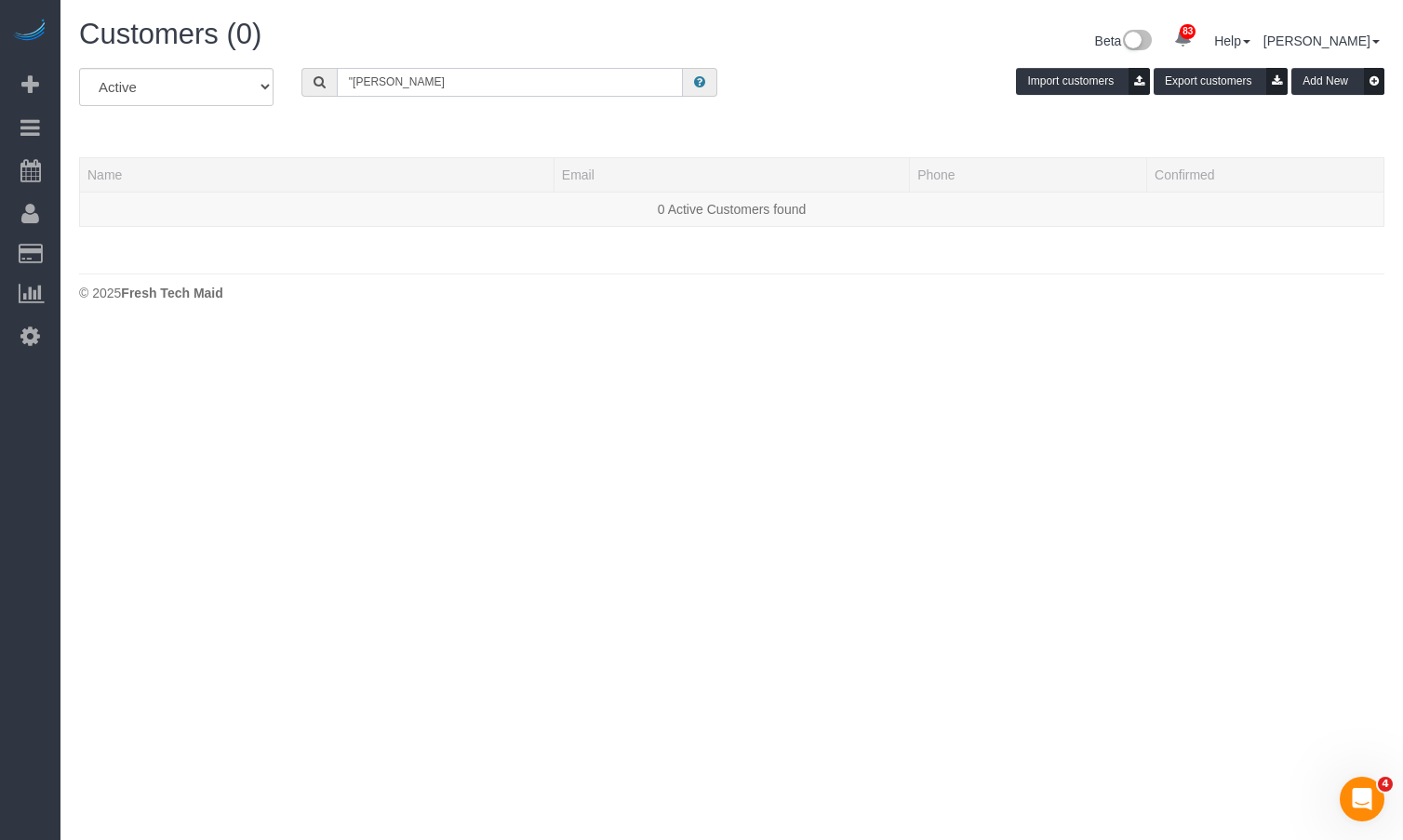
click at [351, 80] on input ""Emily Di Giulio" at bounding box center [510, 82] width 347 height 29
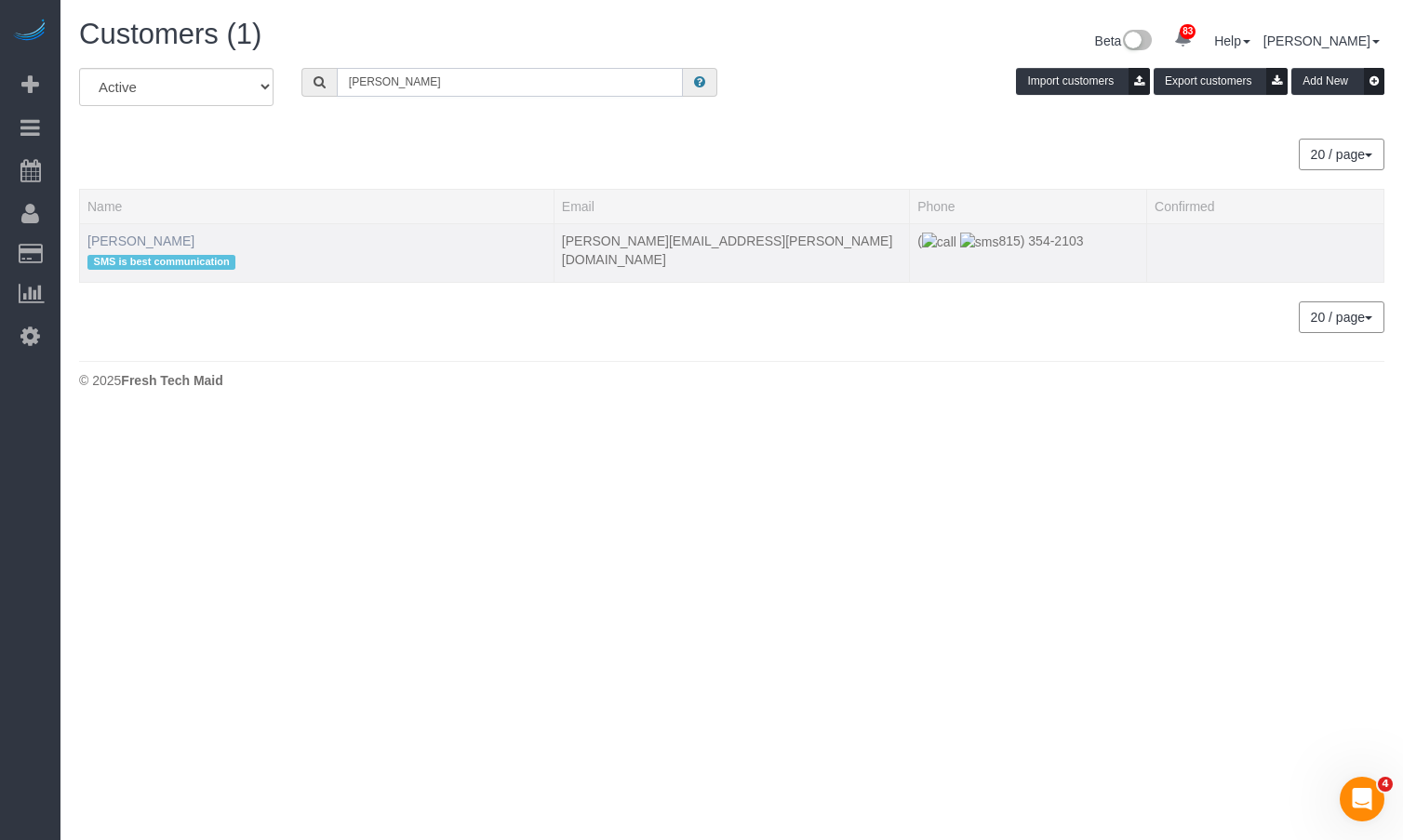
type input "[PERSON_NAME]"
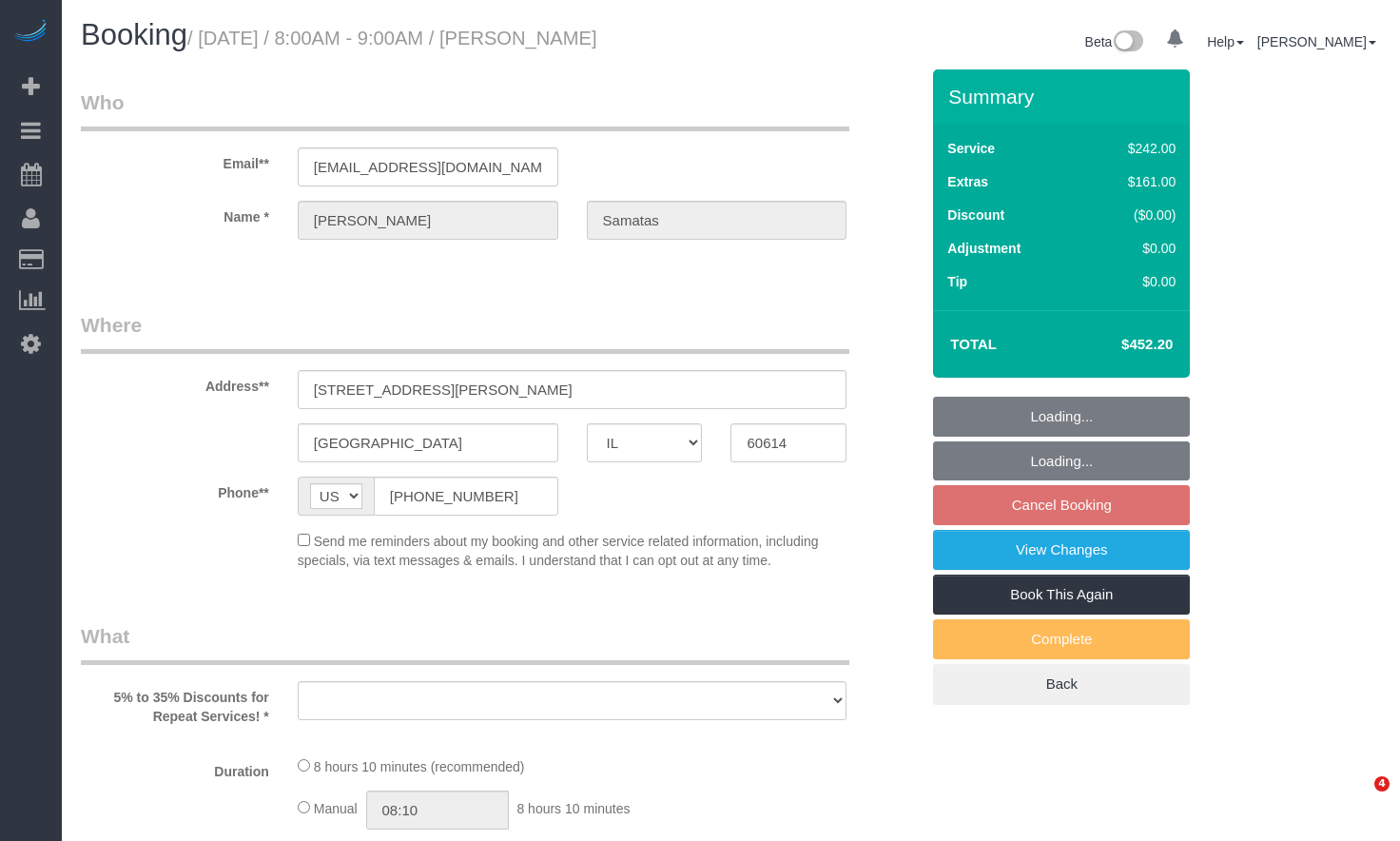
select select "IL"
select select "object:796"
select select "string:fspay-c4a8f186-f0db-4e19-9b7b-a9835a4a61b1"
select select "spot1"
select select "number:1"
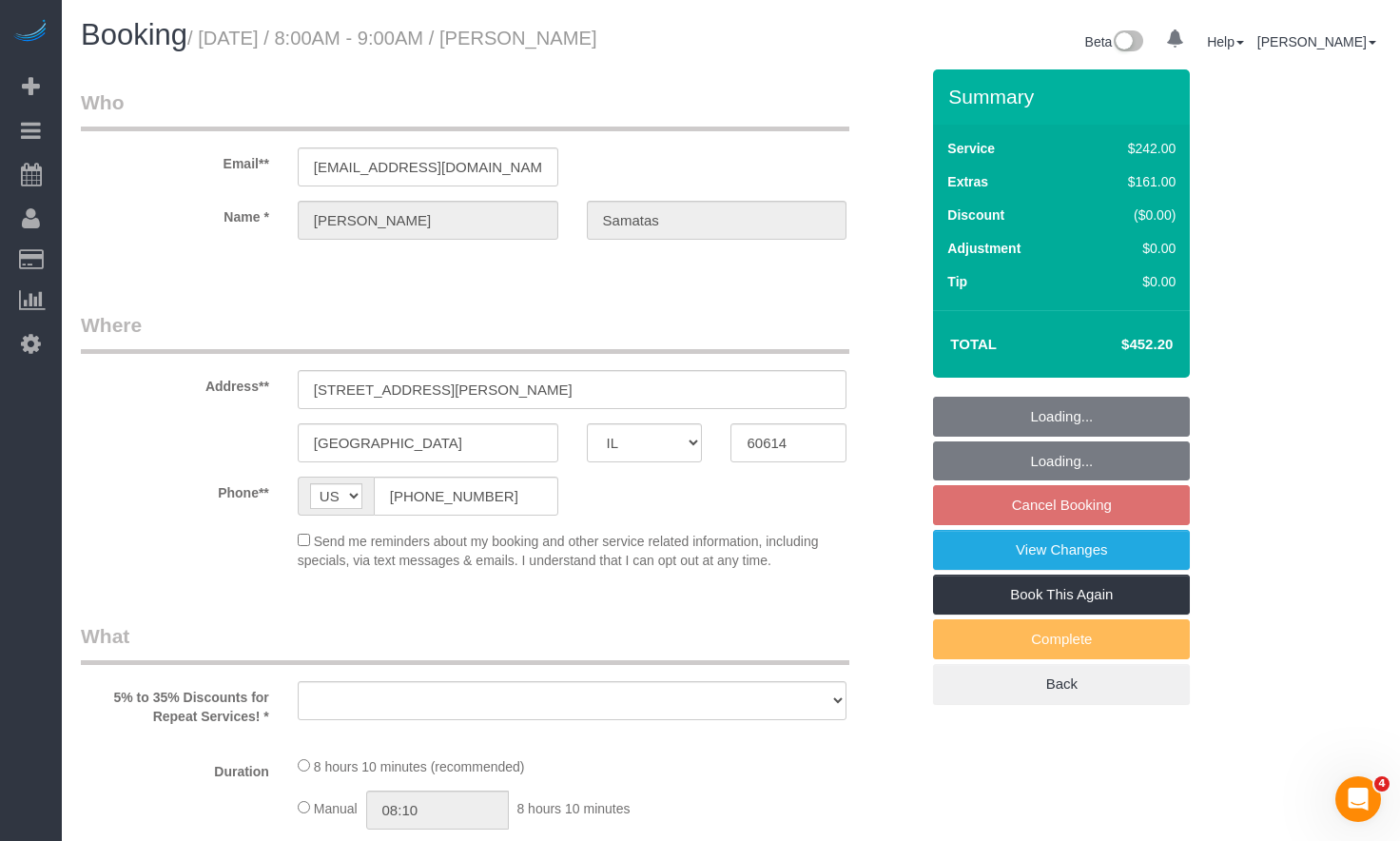
select select "number:58"
select select "number:139"
select select "number:104"
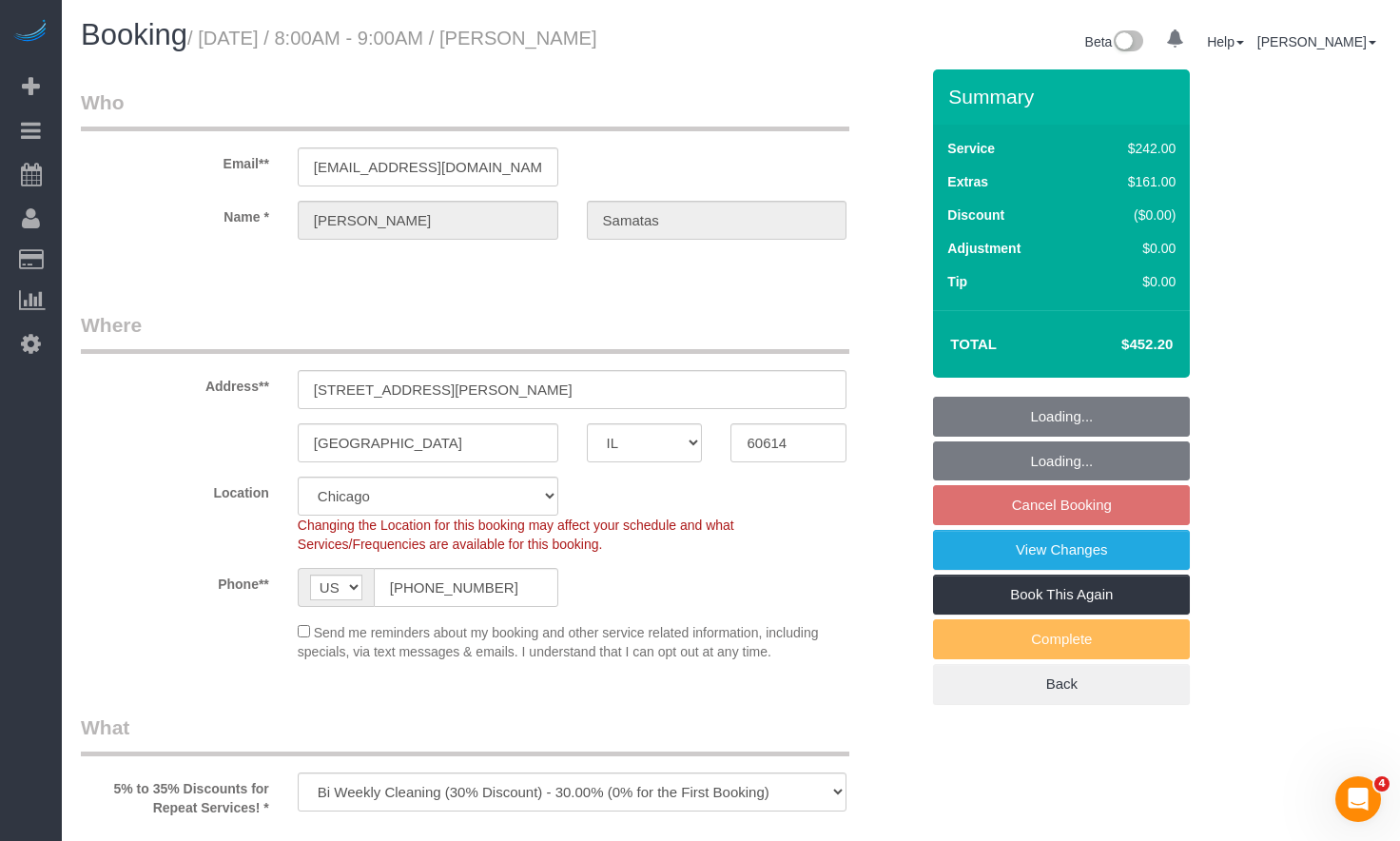
select select "object:1123"
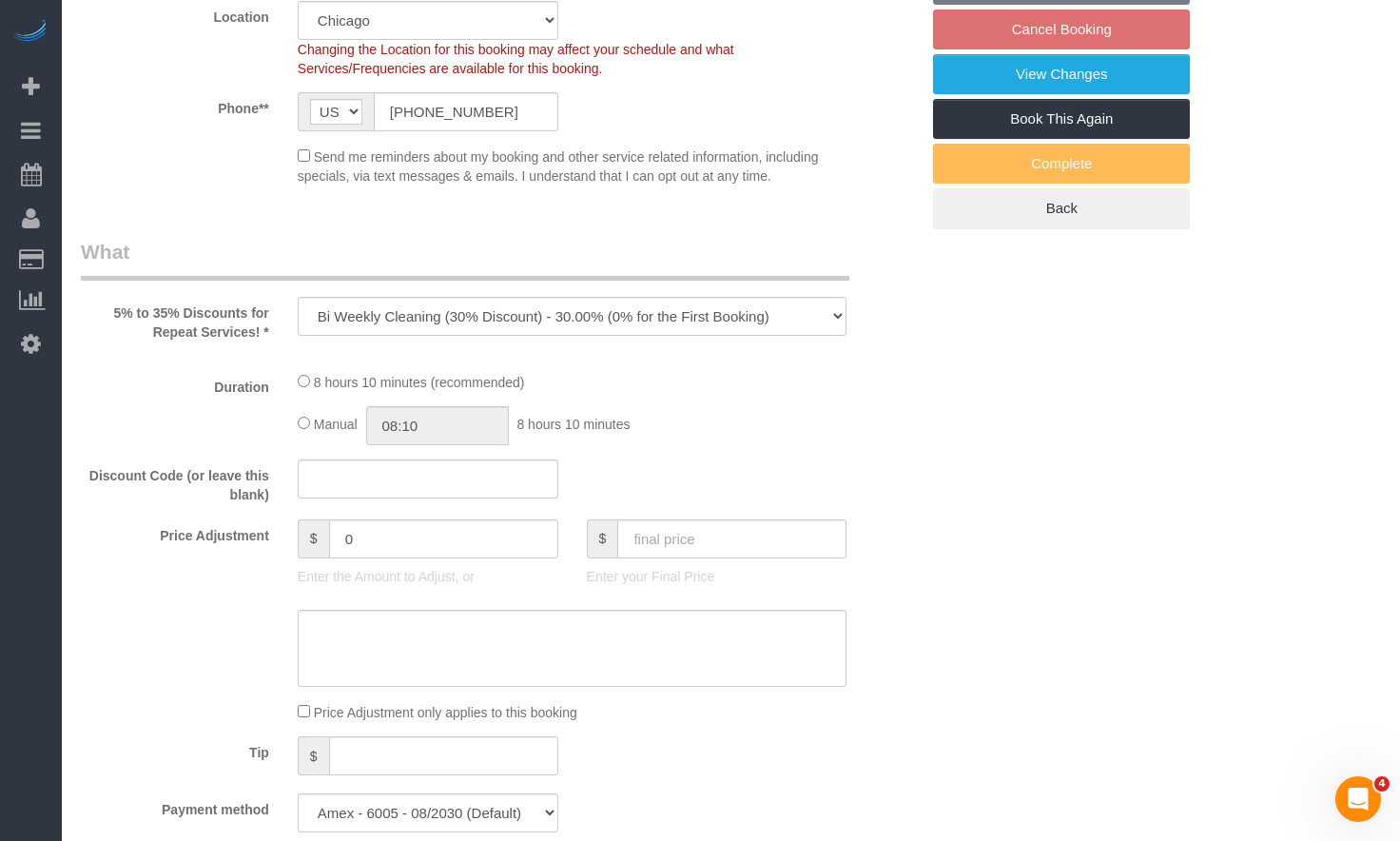
scroll to position [666, 0]
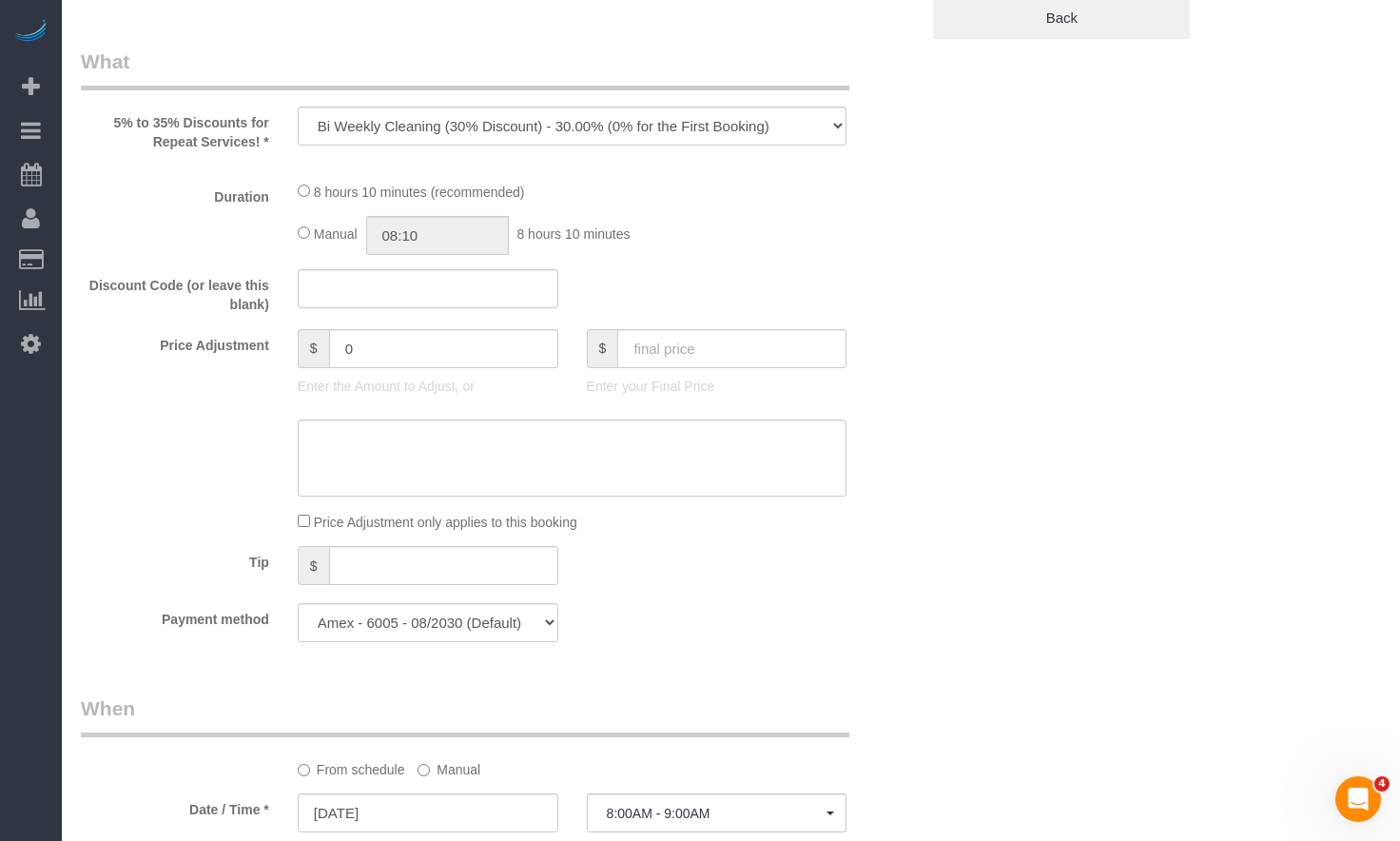
select select "512"
select select "6"
select select "1"
select select "5"
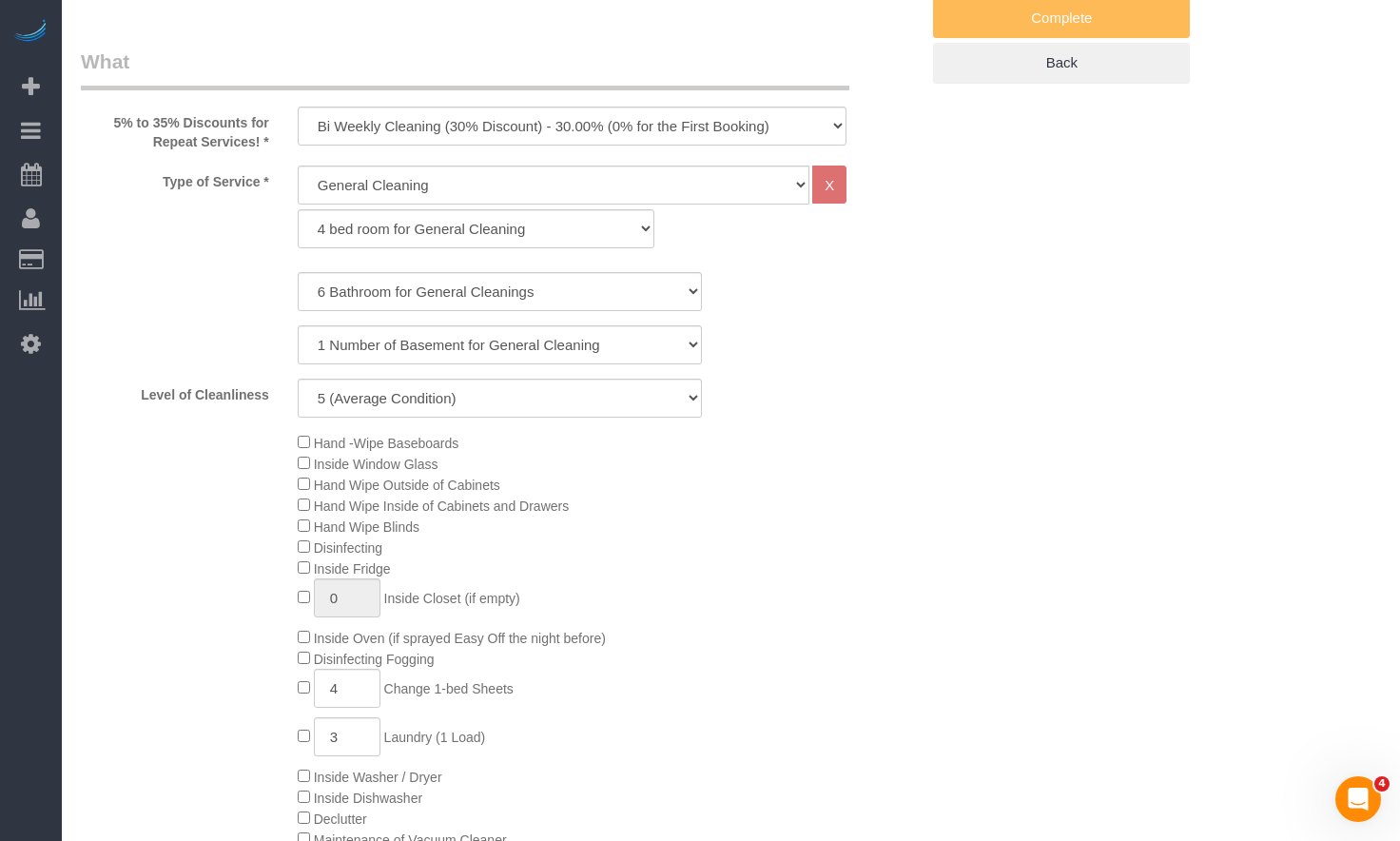
select select "6"
select select "1"
select select "5"
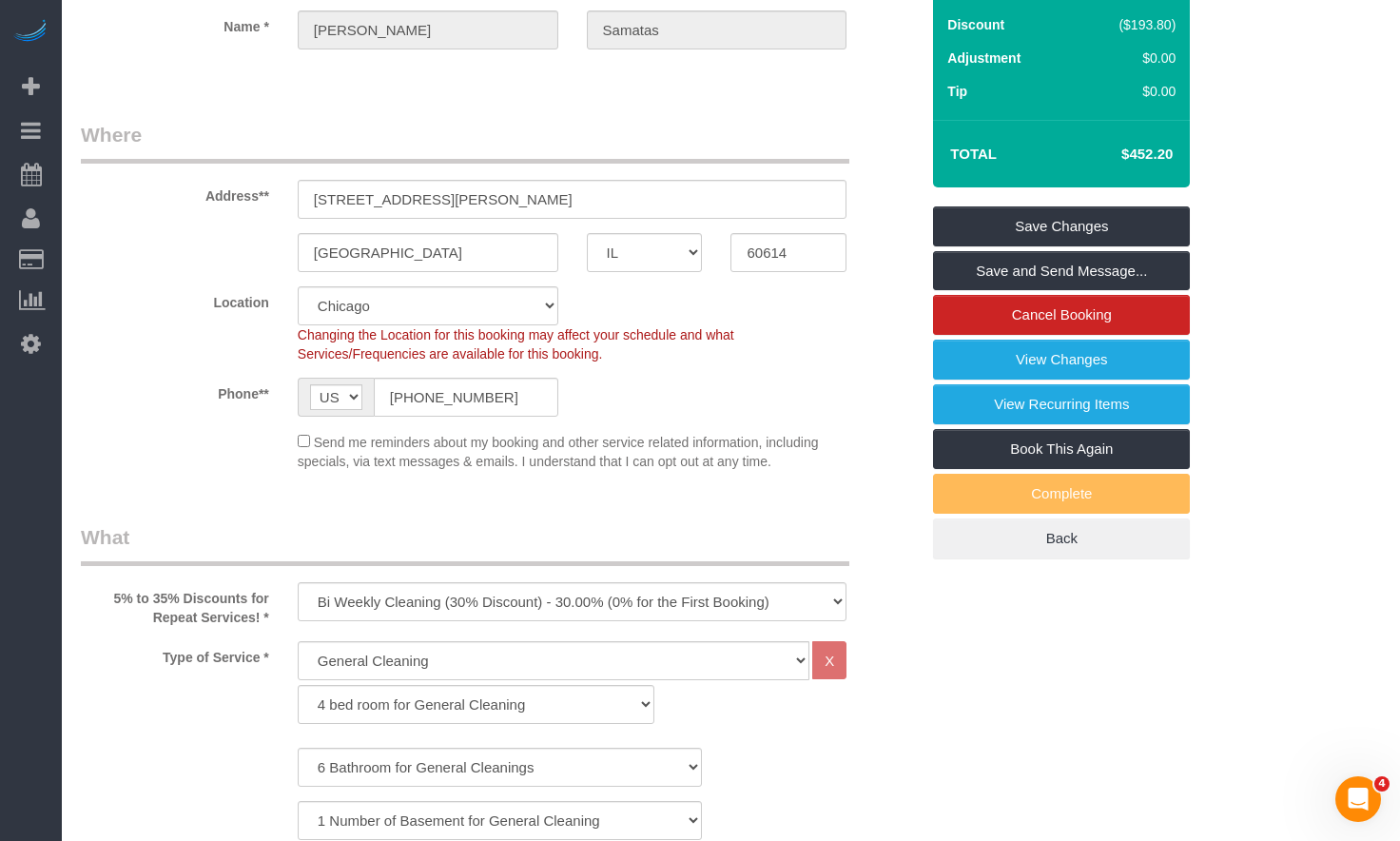
scroll to position [95, 0]
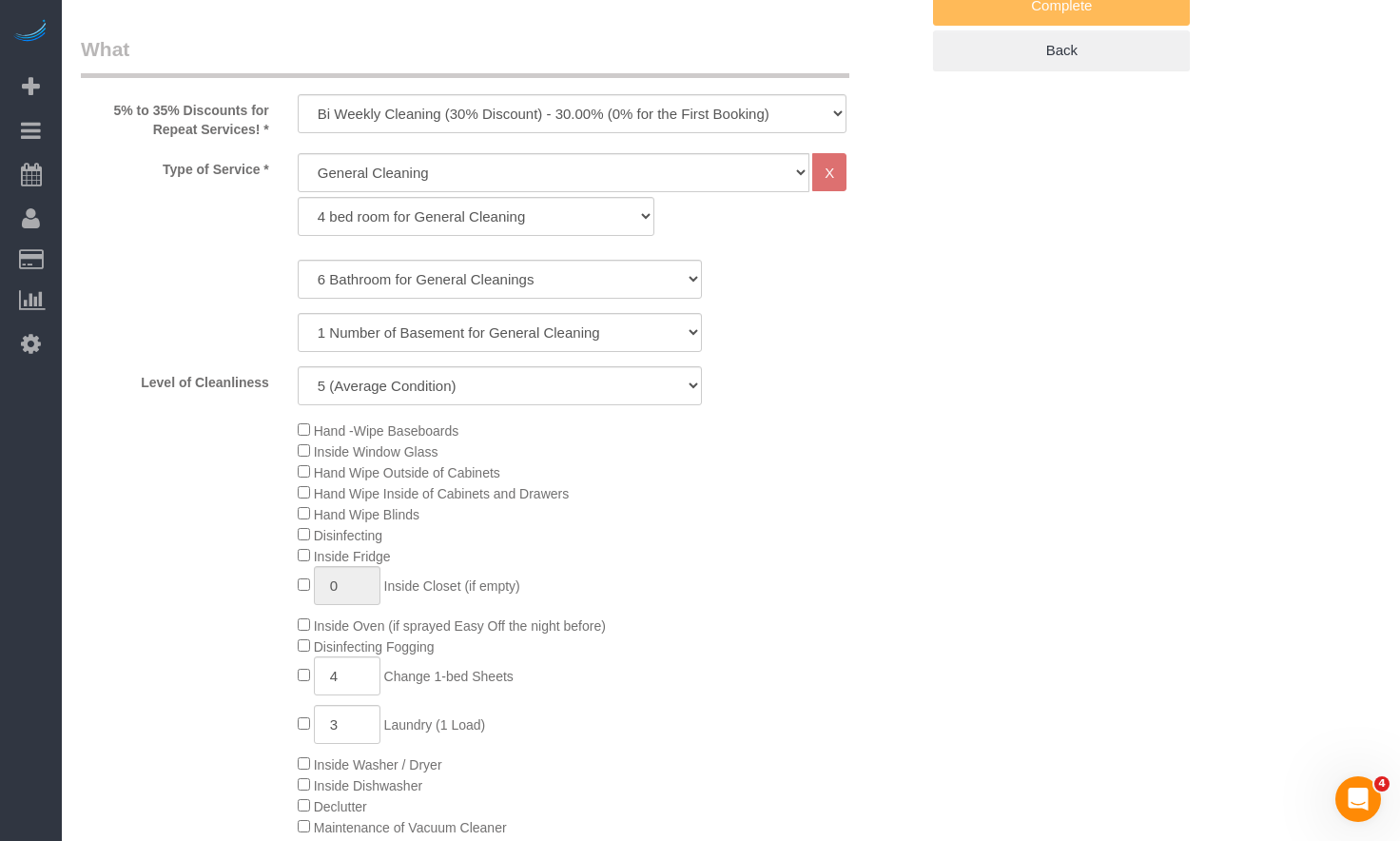
scroll to position [773, 0]
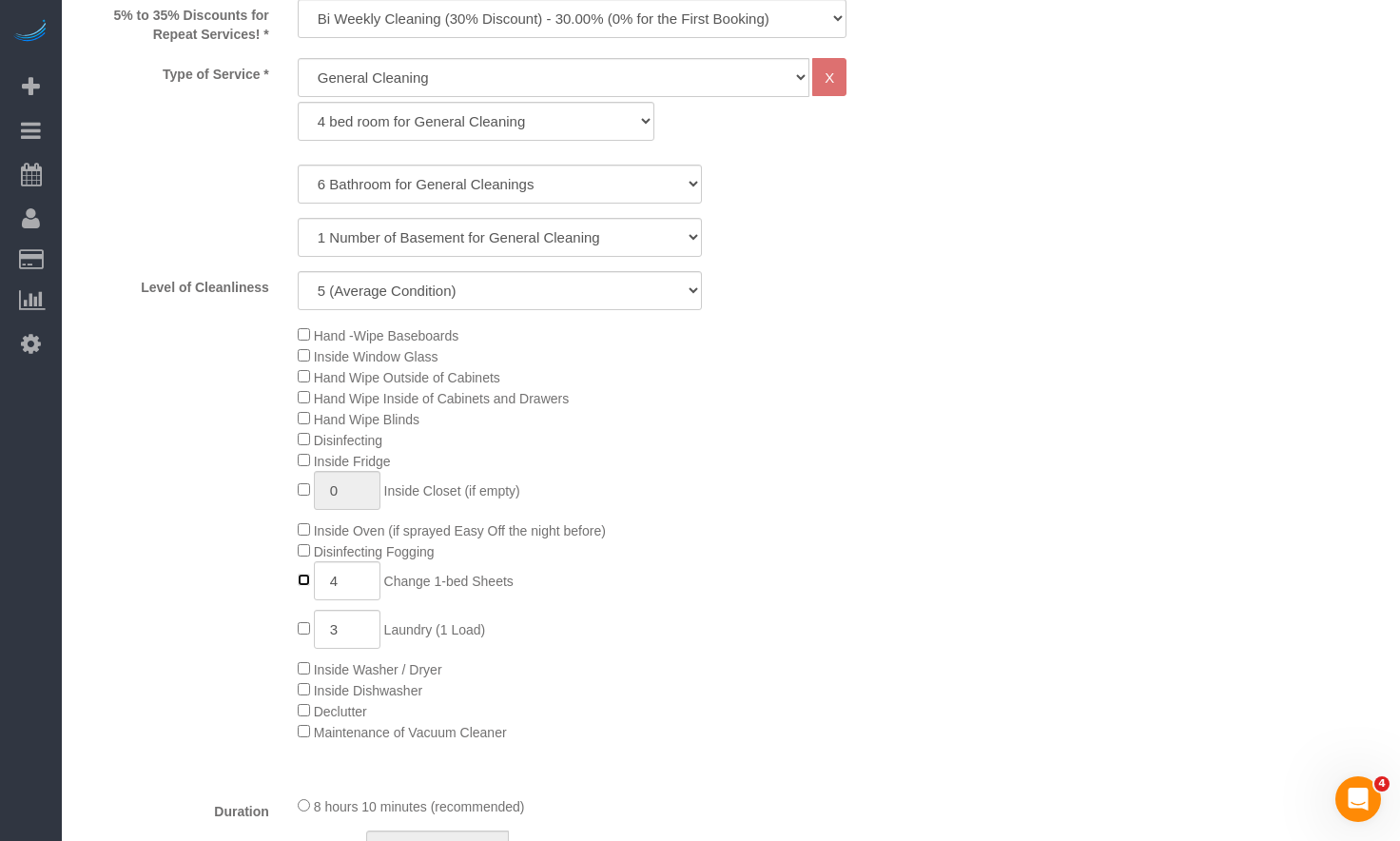
type input "0"
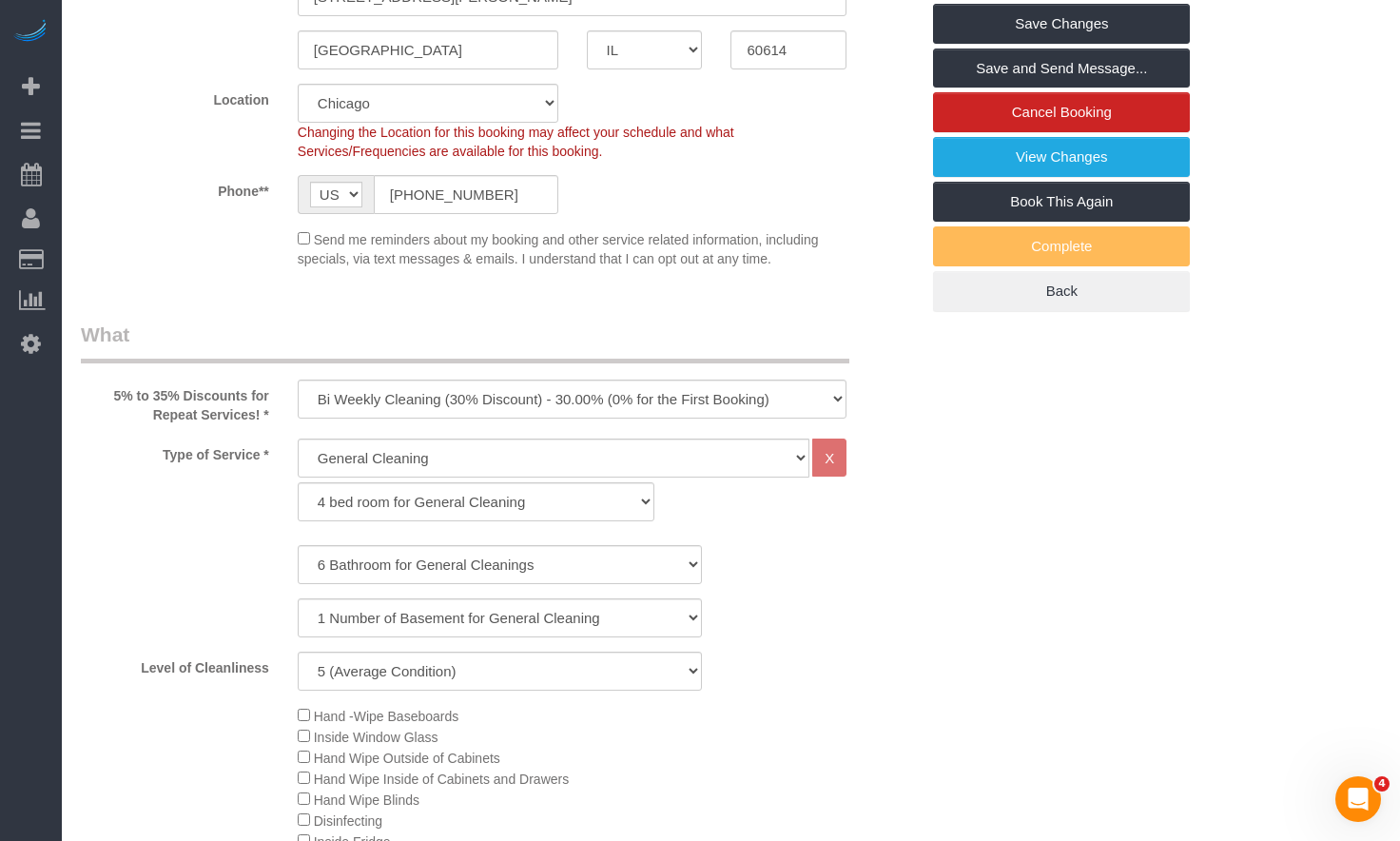
scroll to position [0, 0]
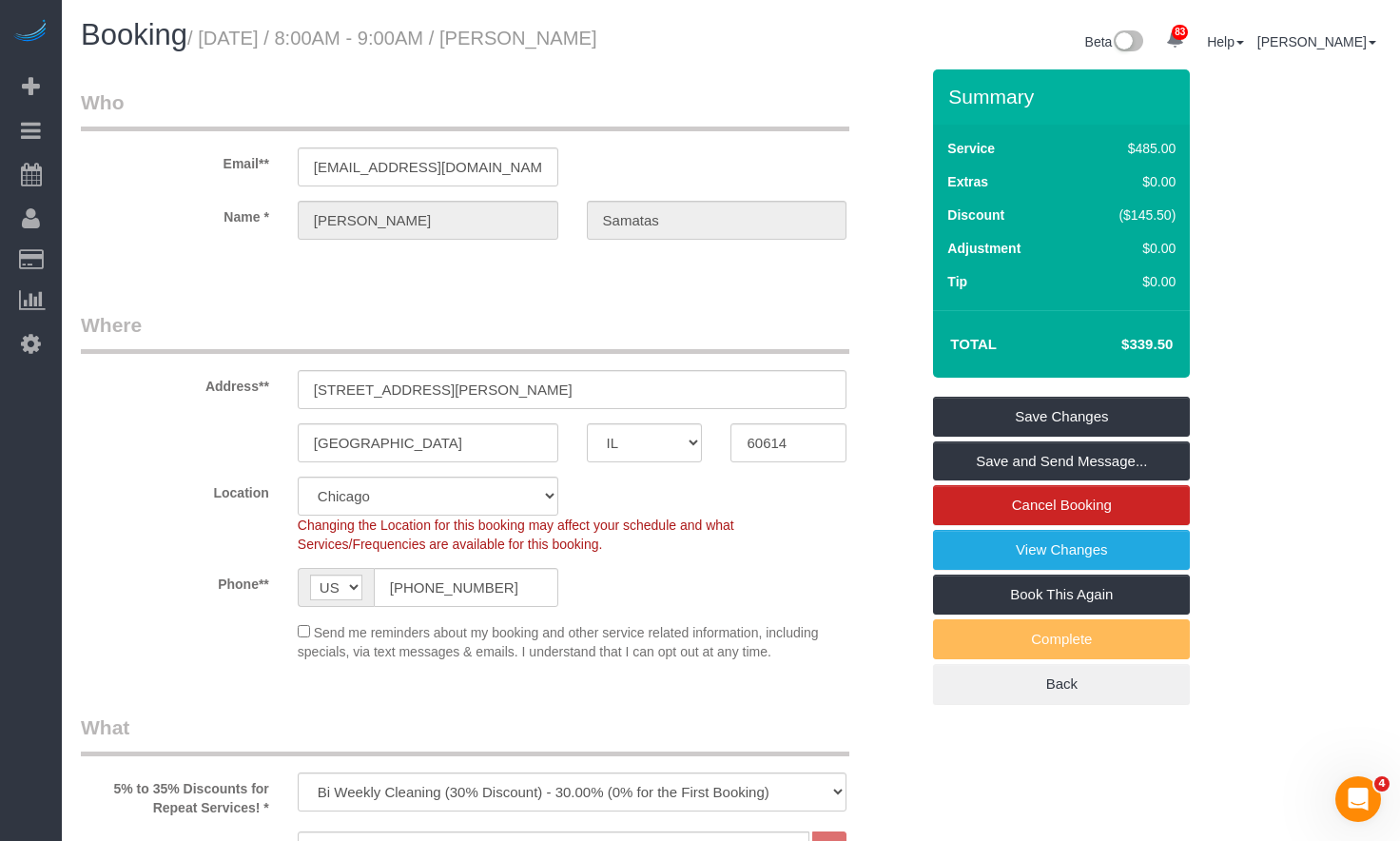
select select "spot6"
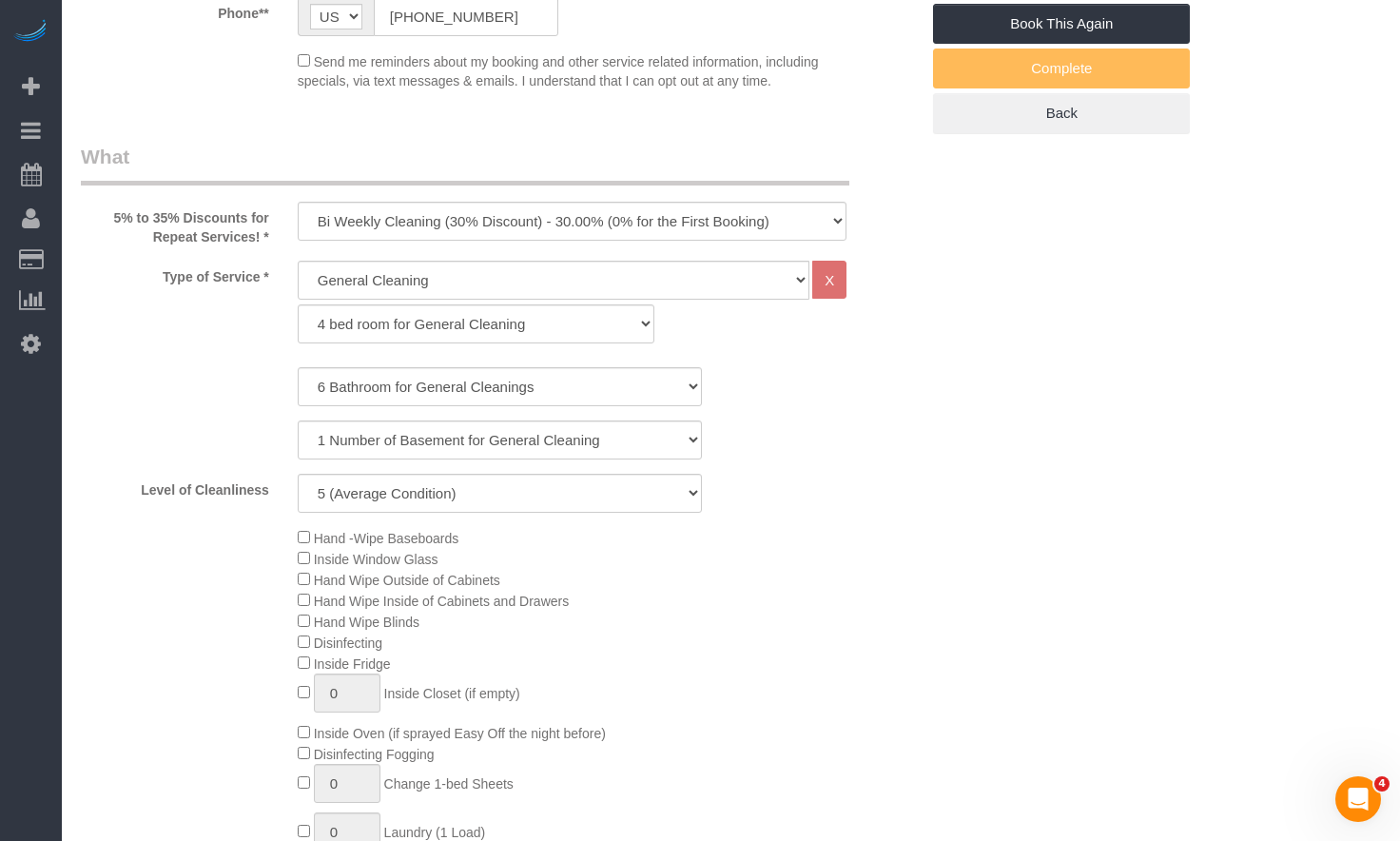
scroll to position [1046, 0]
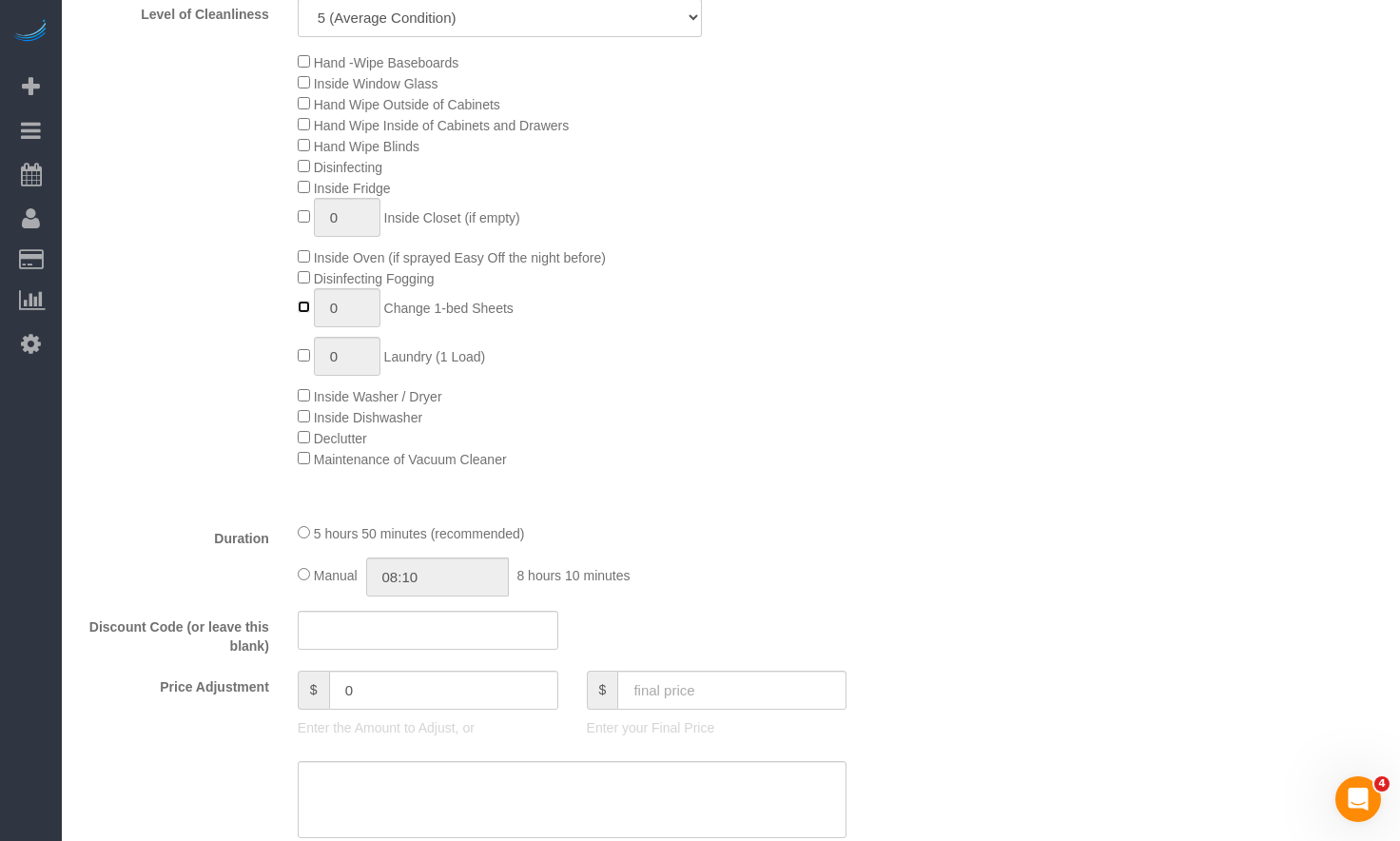
type input "1"
select select "spot11"
drag, startPoint x: 357, startPoint y: 312, endPoint x: 218, endPoint y: 296, distance: 139.9
click at [226, 296] on div "Hand -Wipe Baseboards Inside Window Glass Hand Wipe Outside of Cabinets Hand Wi…" at bounding box center [499, 260] width 866 height 418
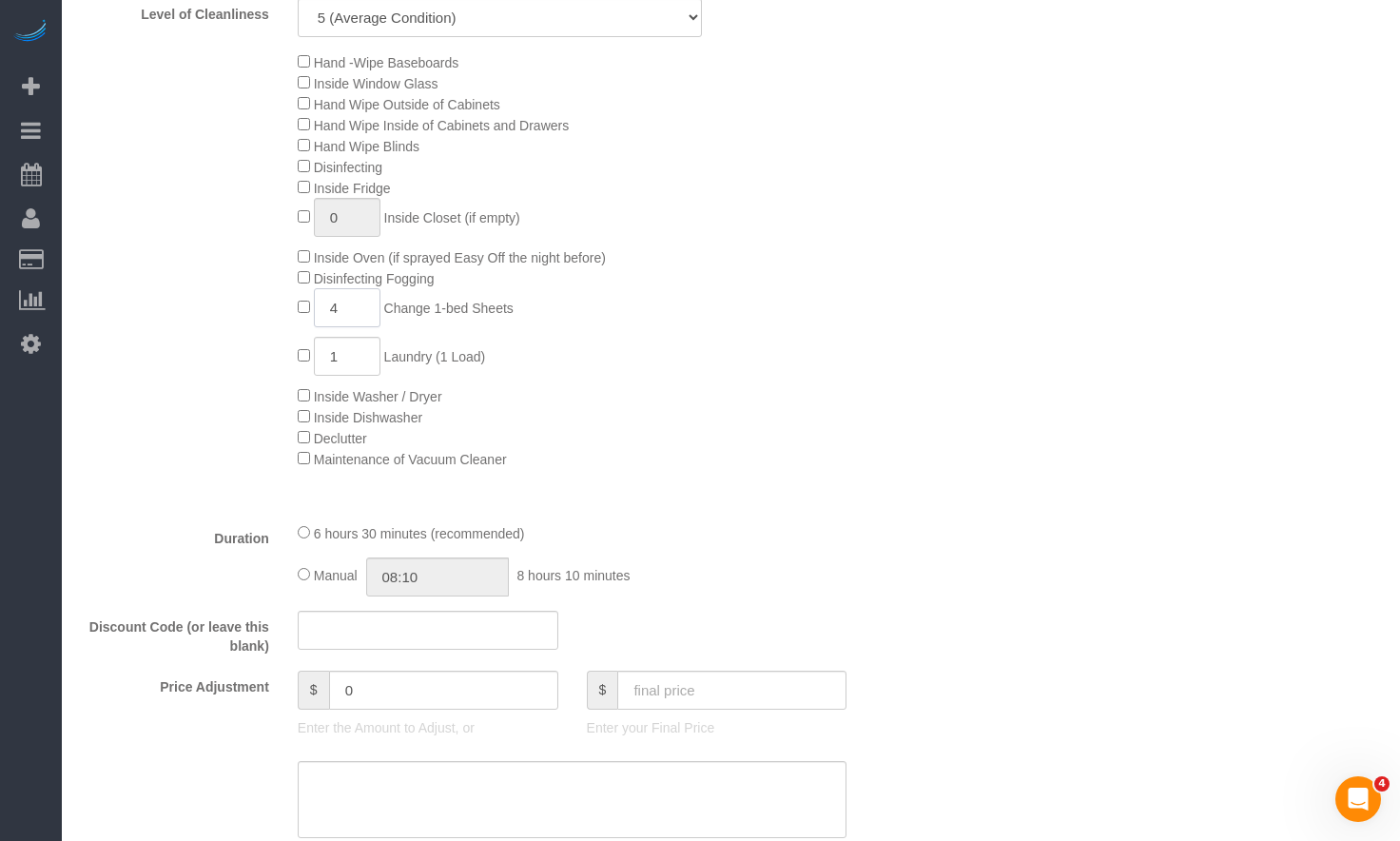
type input "4"
drag, startPoint x: 318, startPoint y: 342, endPoint x: 239, endPoint y: 343, distance: 79.0
click at [239, 343] on div "Hand -Wipe Baseboards Inside Window Glass Hand Wipe Outside of Cabinets Hand Wi…" at bounding box center [499, 260] width 866 height 418
type input "3"
select select "spot16"
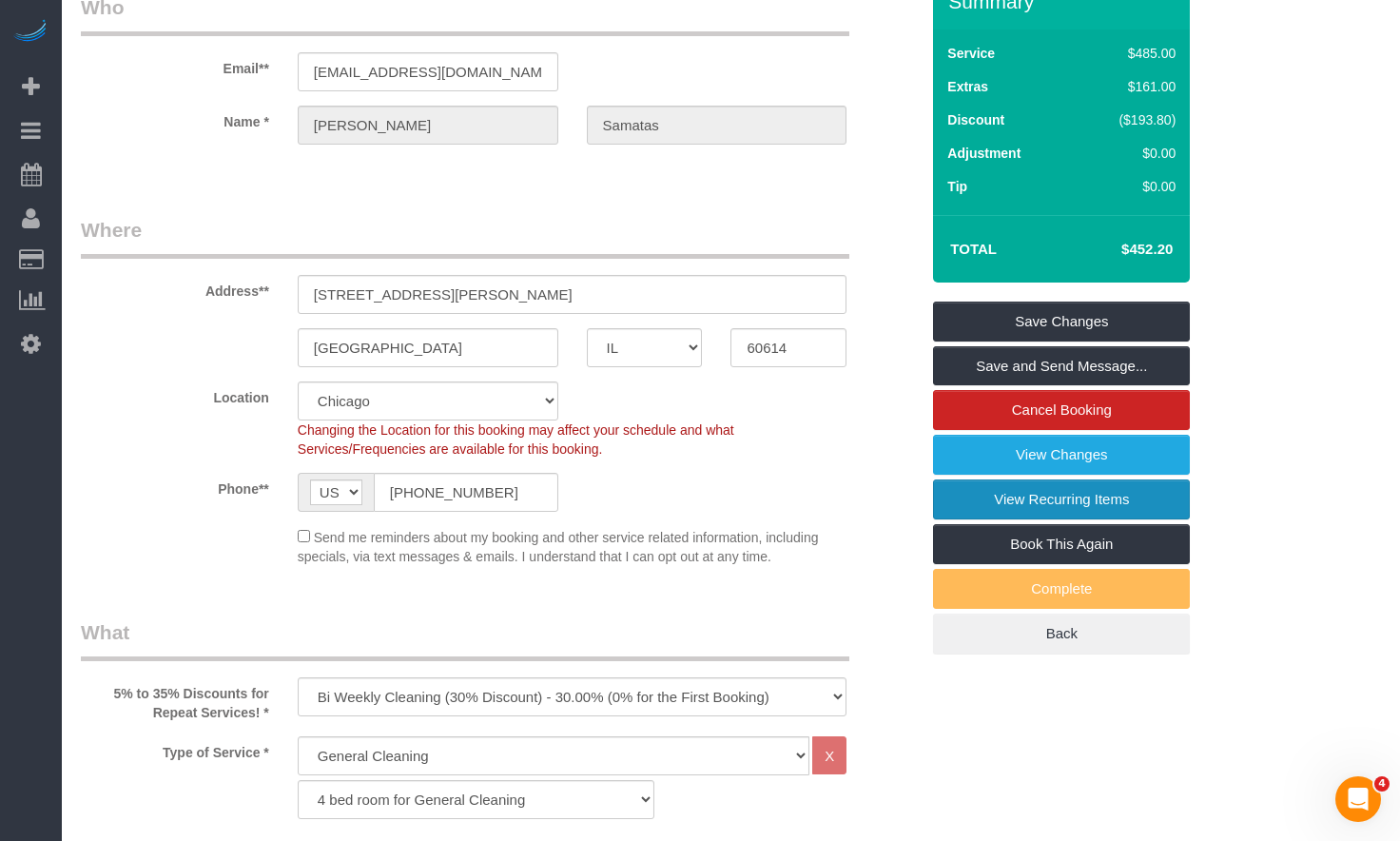
scroll to position [0, 0]
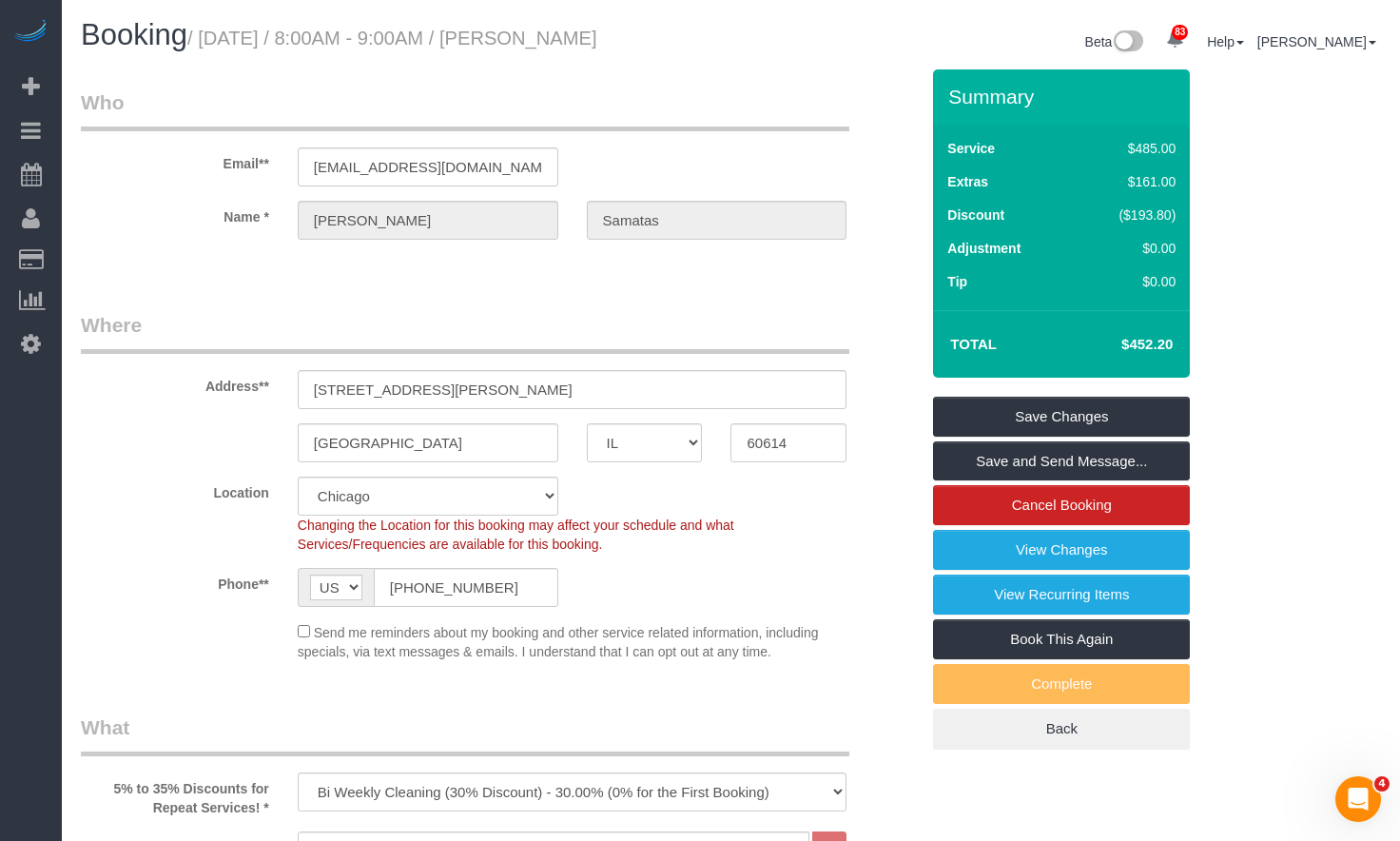
drag, startPoint x: 1128, startPoint y: 338, endPoint x: 1184, endPoint y: 340, distance: 56.0
click at [1184, 340] on div "Total $452.20" at bounding box center [1060, 344] width 257 height 67
copy table "Total $"
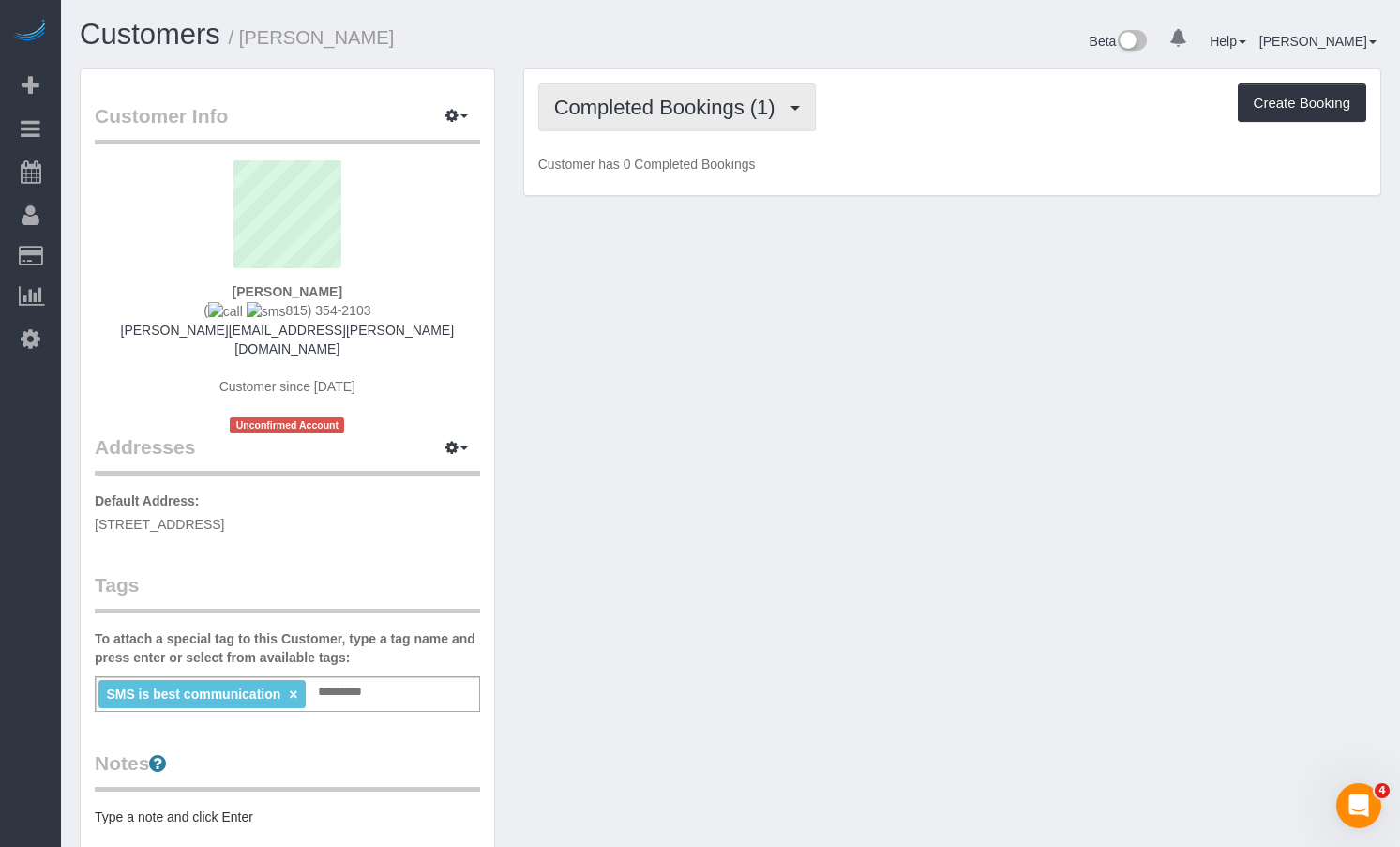
click at [676, 106] on span "Completed Bookings (1)" at bounding box center [669, 107] width 231 height 24
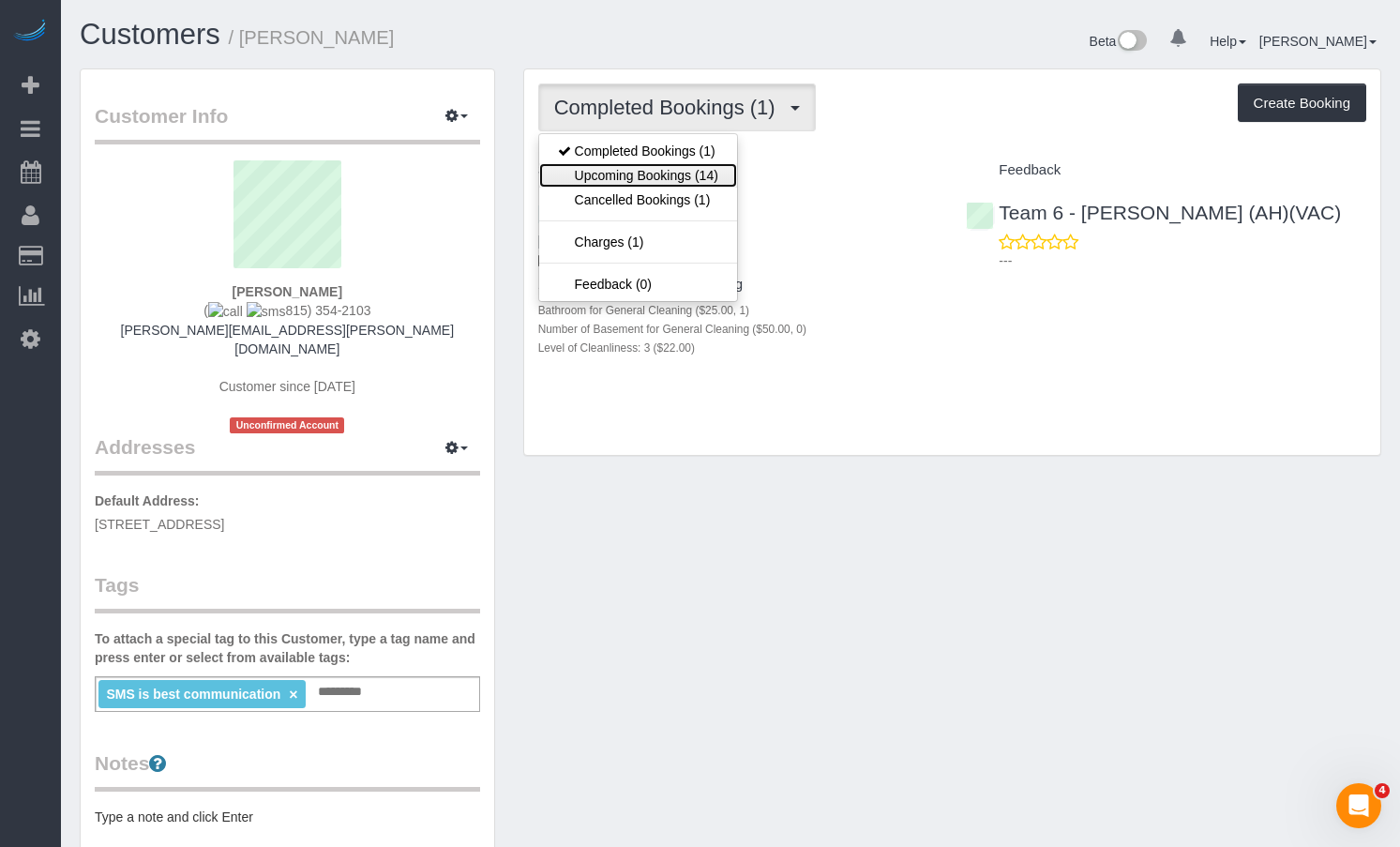
click at [683, 182] on link "Upcoming Bookings (14)" at bounding box center [638, 176] width 197 height 25
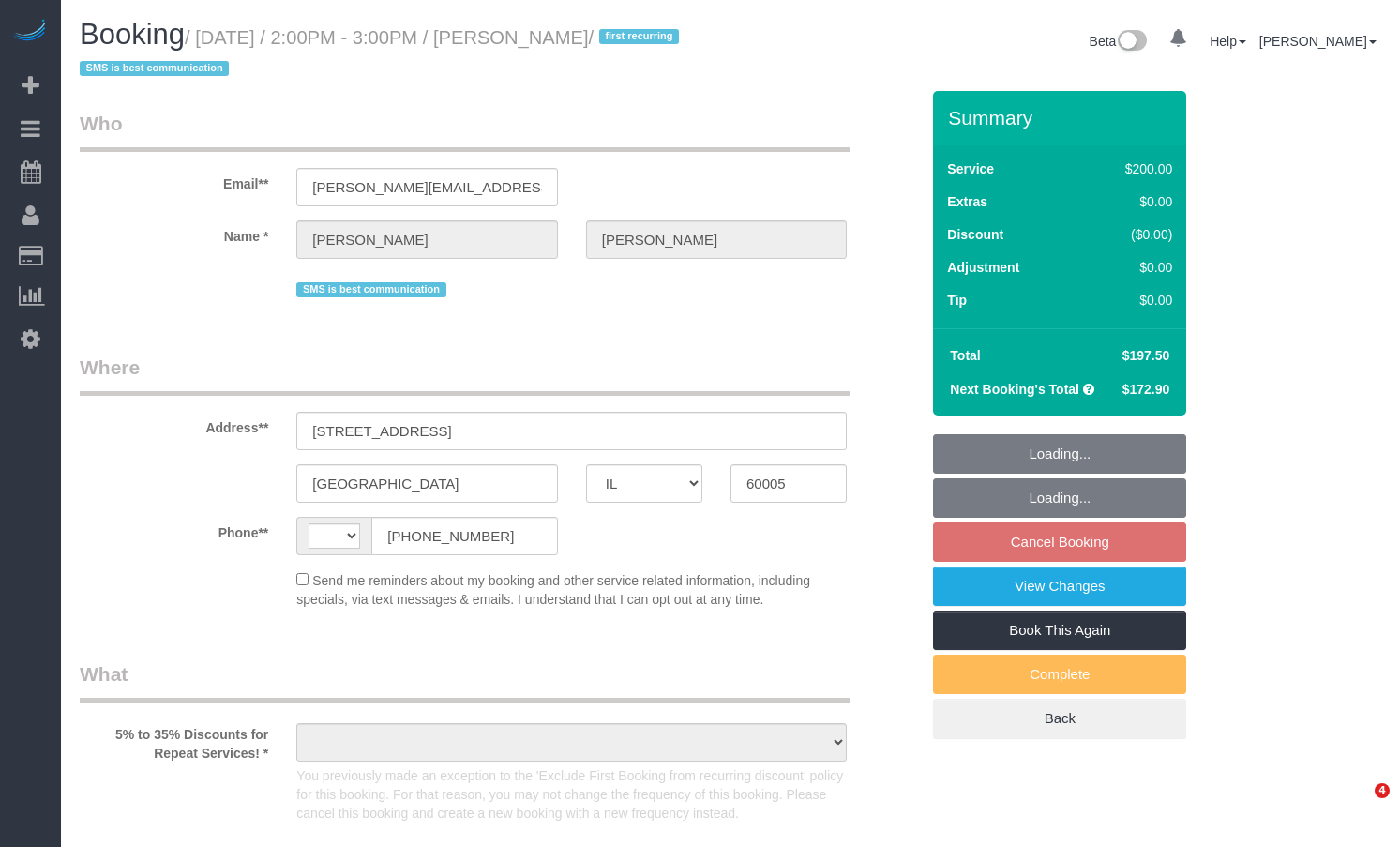
select select "IL"
select select "string:fspay-46461b0c-2964-4b41-a651-97e1274448d7"
select select "number:1"
select select "number:58"
select select "number:138"
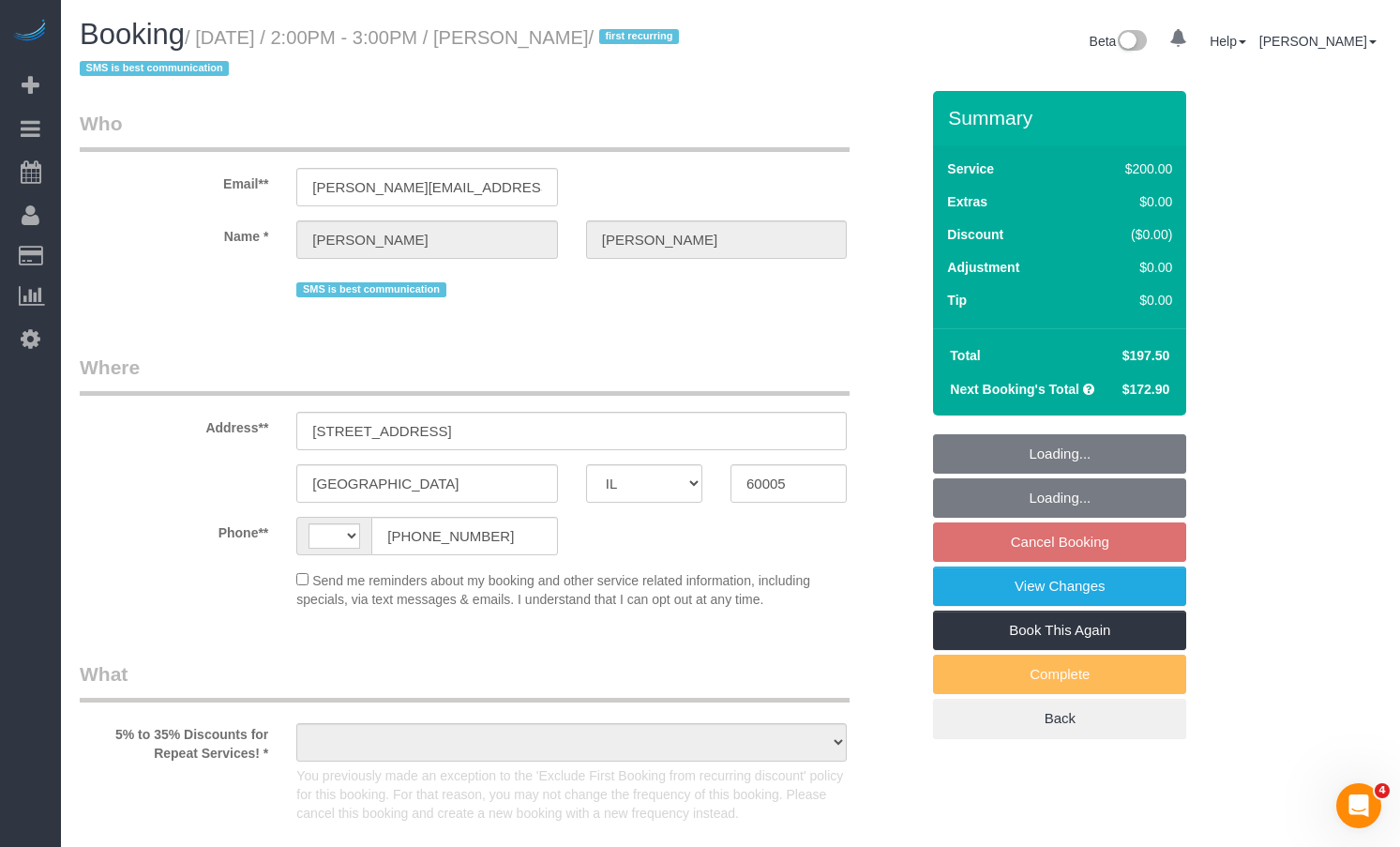
select select "number:107"
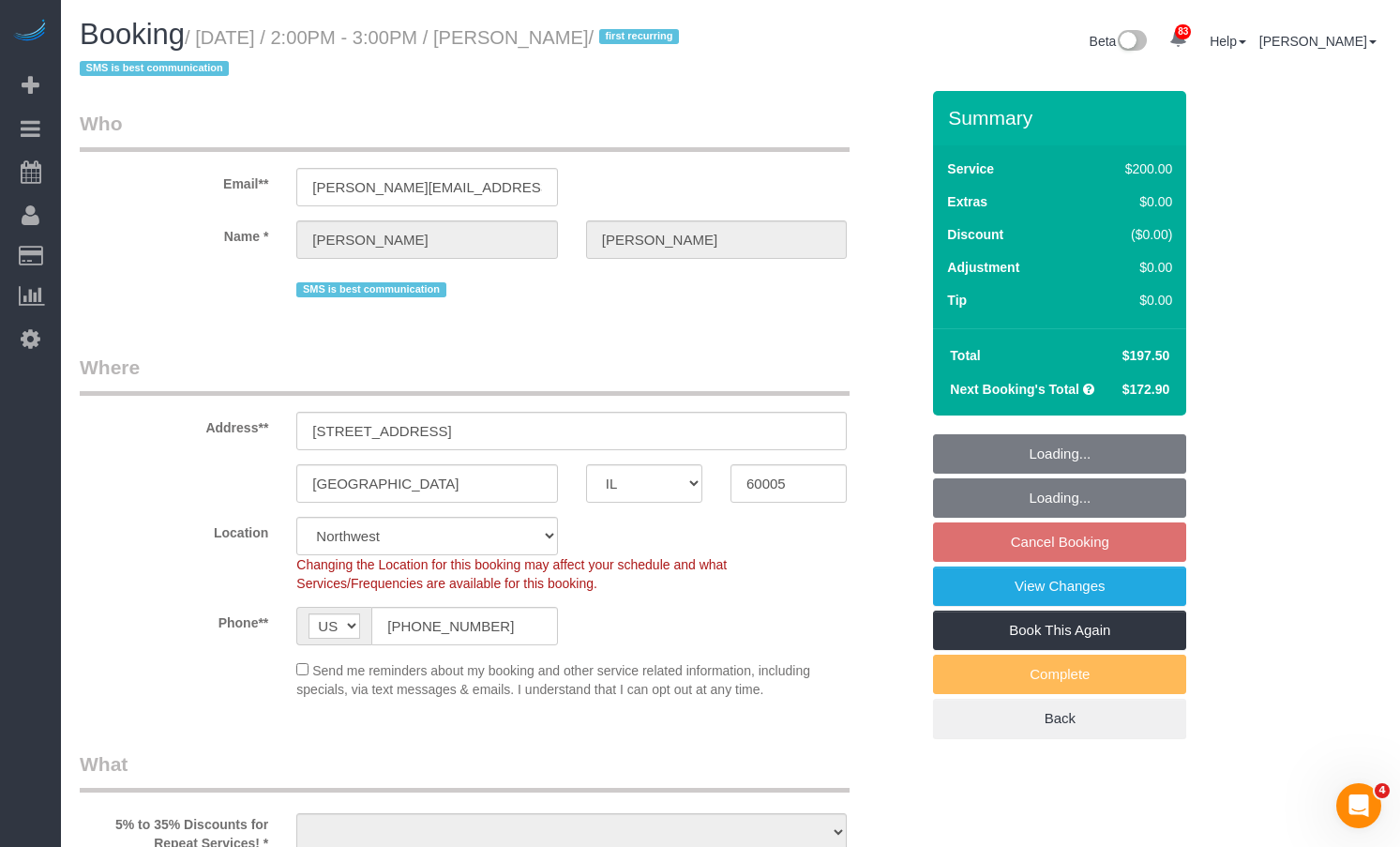
select select "string:[GEOGRAPHIC_DATA]"
select select "object:1051"
select select "512"
select select "3"
select select "object:1282"
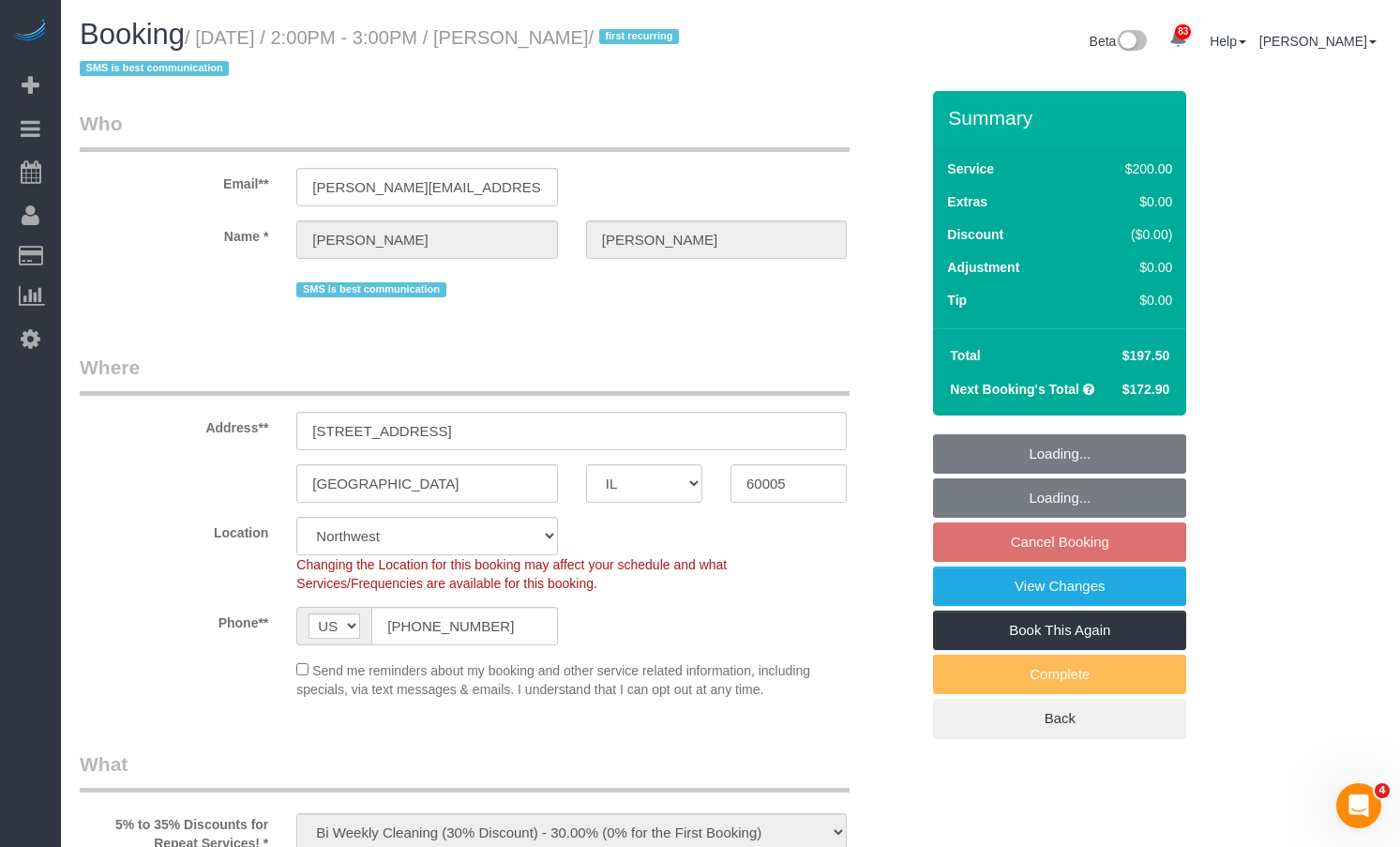
select select "3"
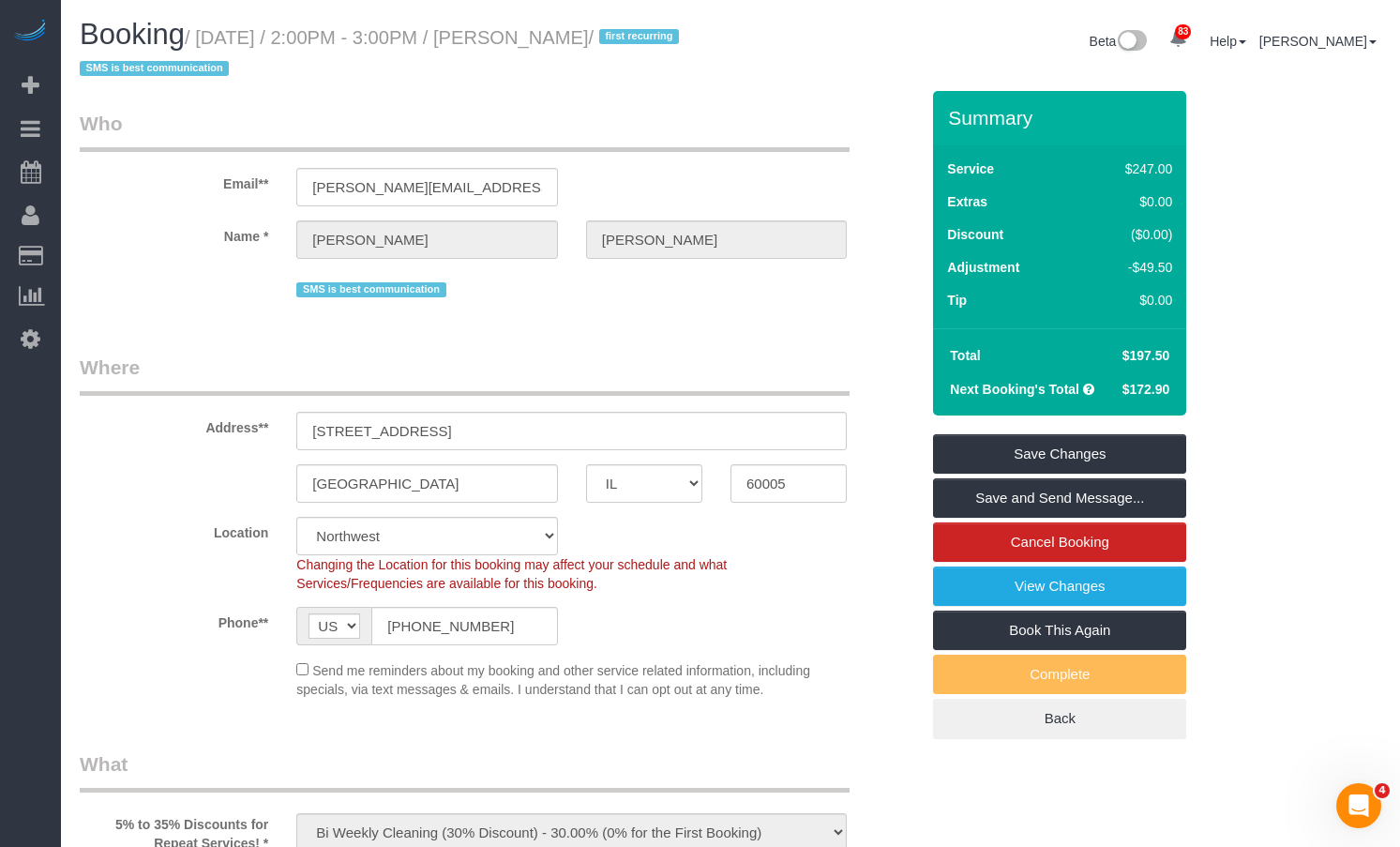
scroll to position [3493, 0]
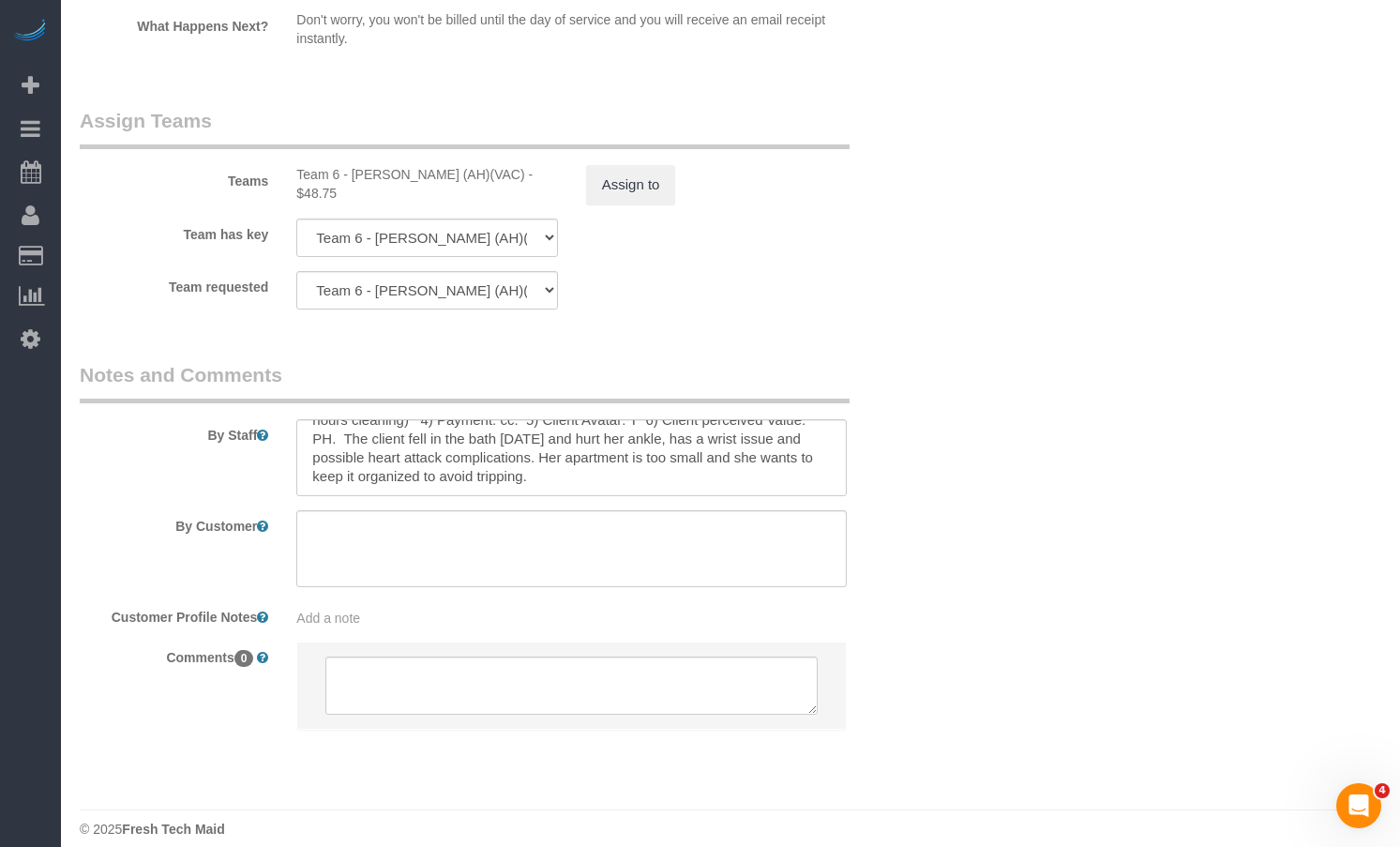
click at [780, 141] on div "Teams Team 6 - [PERSON_NAME] (AH)(VAC) - $48.75 Assign to" at bounding box center [499, 156] width 868 height 98
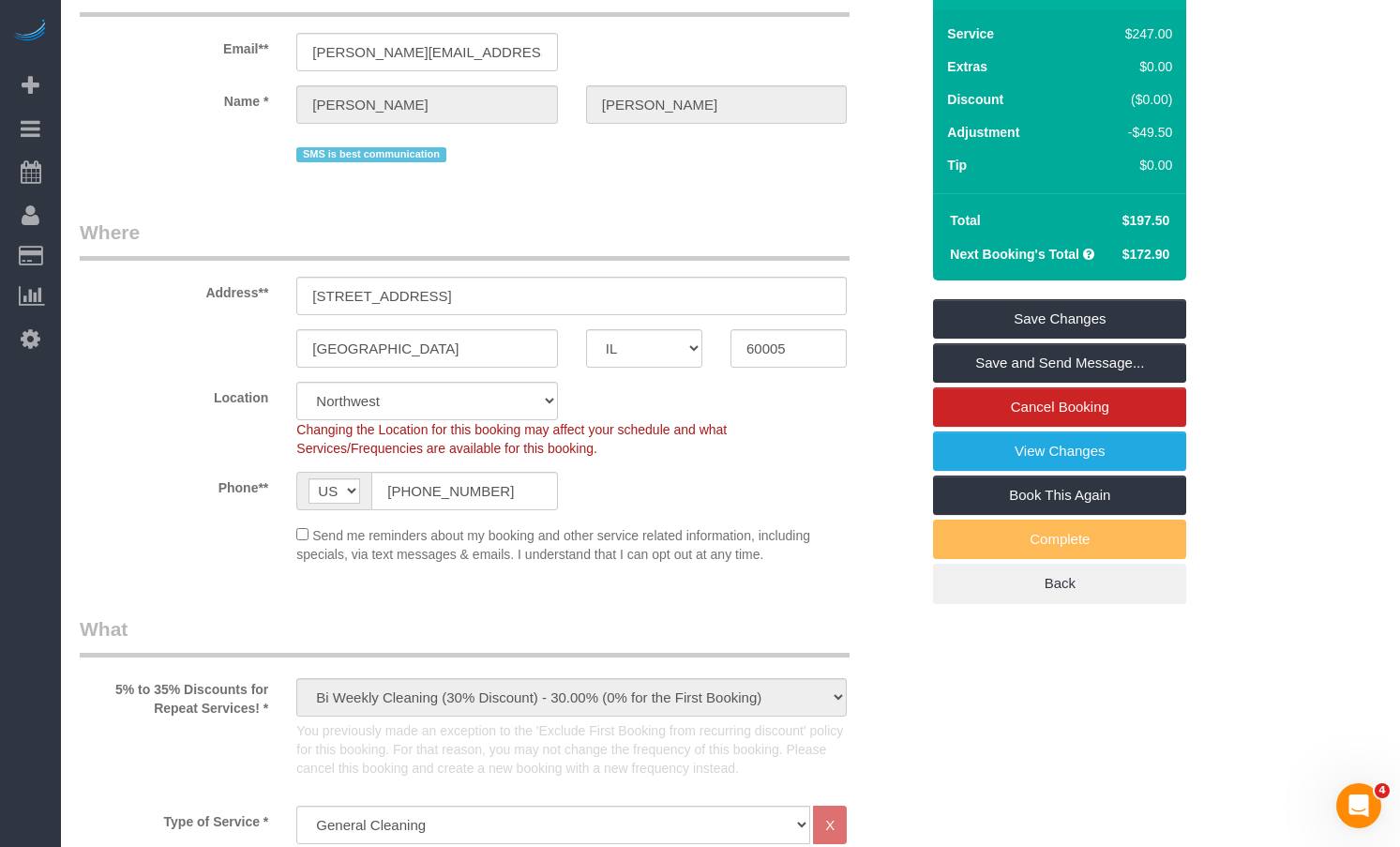
scroll to position [0, 0]
